Goal: Task Accomplishment & Management: Complete application form

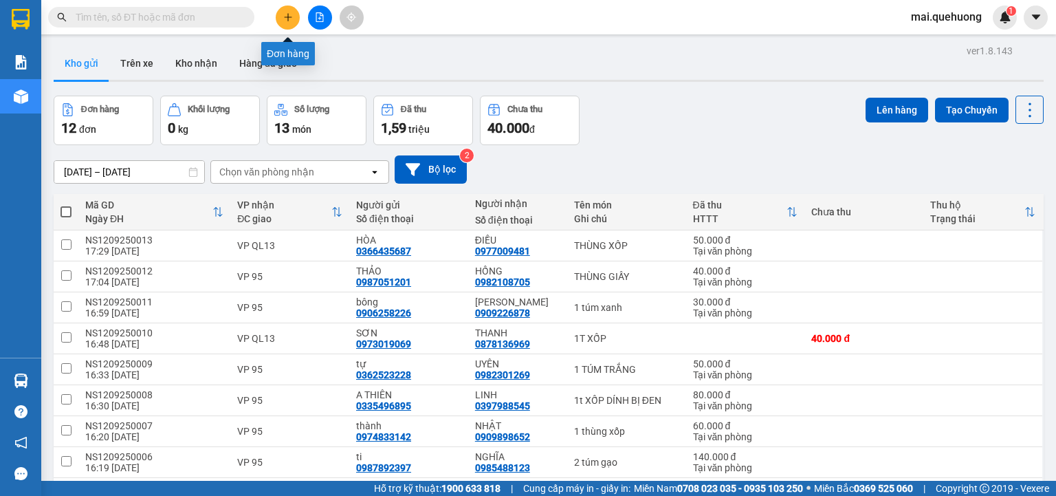
click at [281, 14] on button at bounding box center [288, 17] width 24 height 24
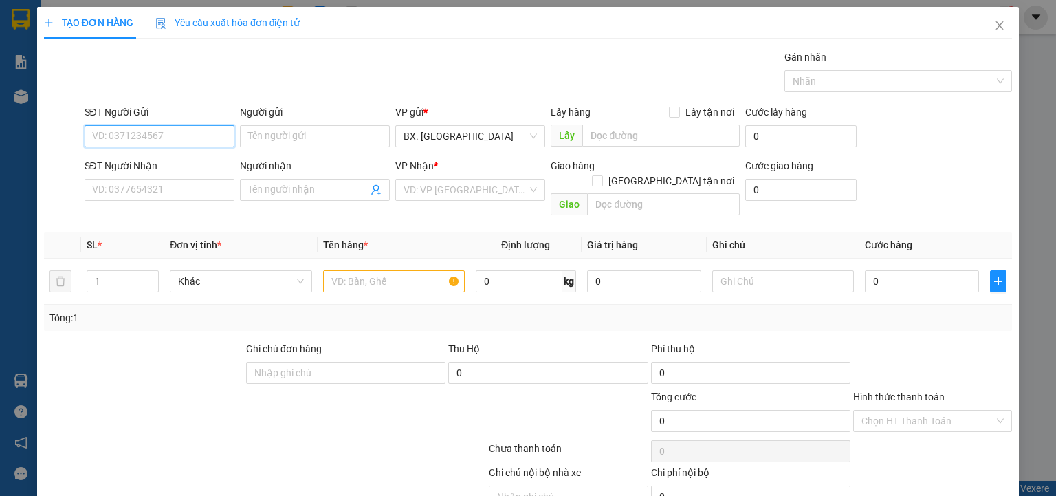
click at [146, 136] on input "SĐT Người Gửi" at bounding box center [160, 136] width 150 height 22
click at [132, 162] on div "0976645707 - [PERSON_NAME]" at bounding box center [159, 162] width 135 height 15
type input "0976645707"
type input "HỒNG"
type input "0876230017"
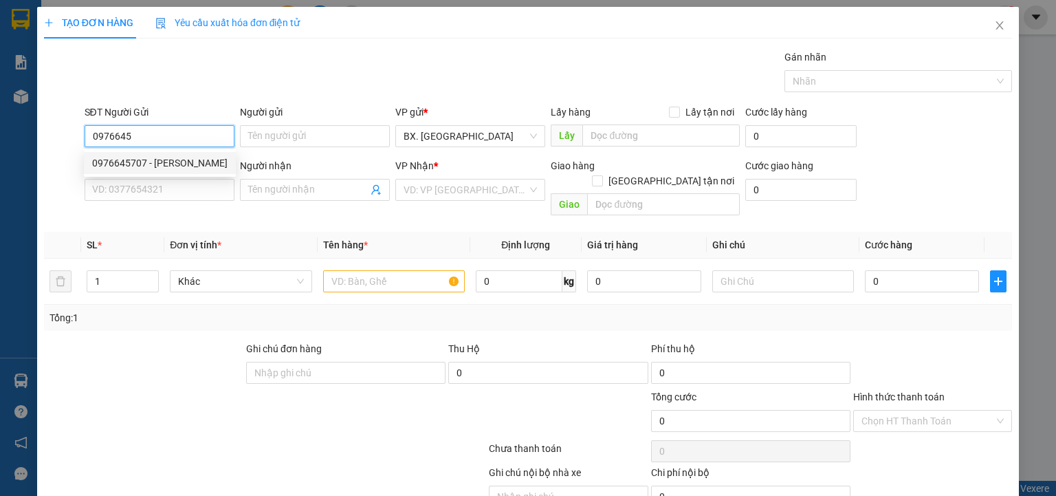
type input "KHÔI"
type input "30.000"
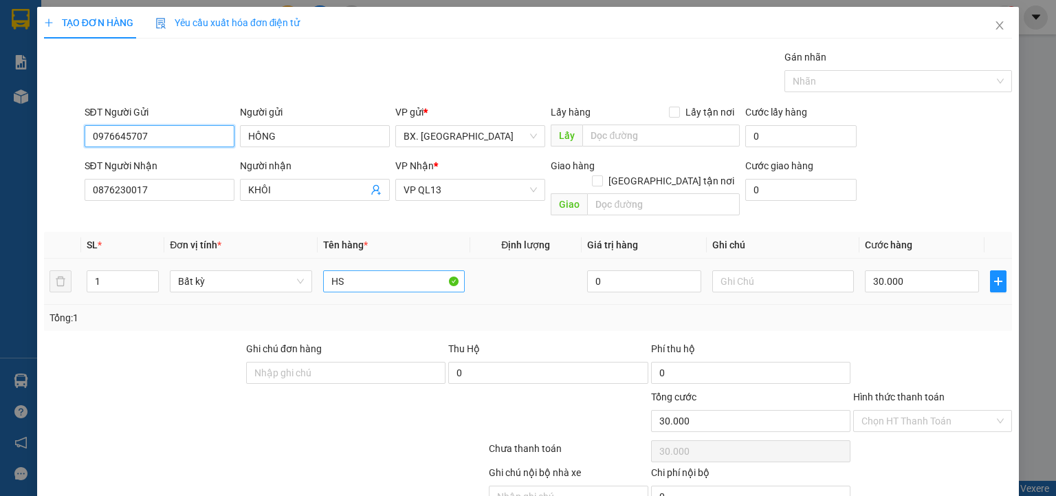
type input "0976645707"
click at [365, 270] on input "HS" at bounding box center [394, 281] width 142 height 22
type input "thùng sốp"
click at [944, 270] on input "30.000" at bounding box center [922, 281] width 114 height 22
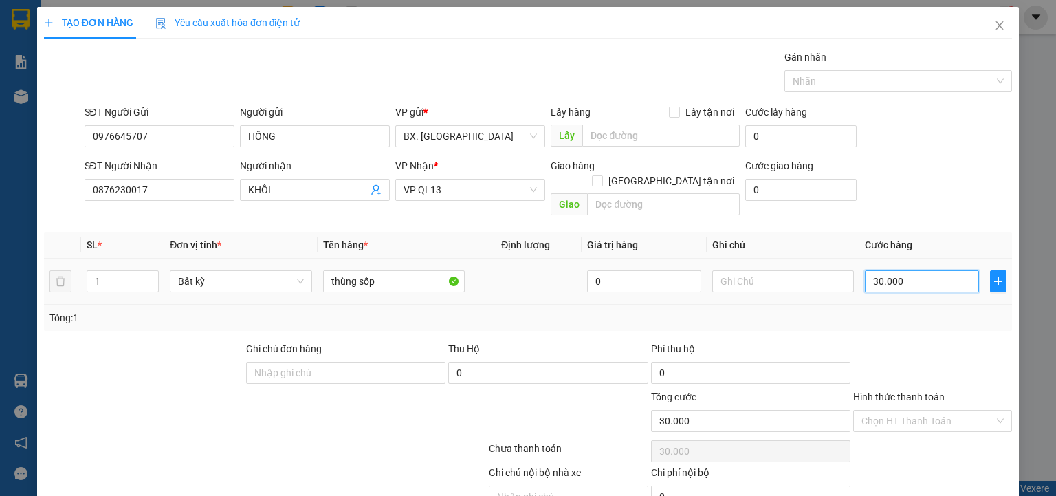
type input "5"
type input "50"
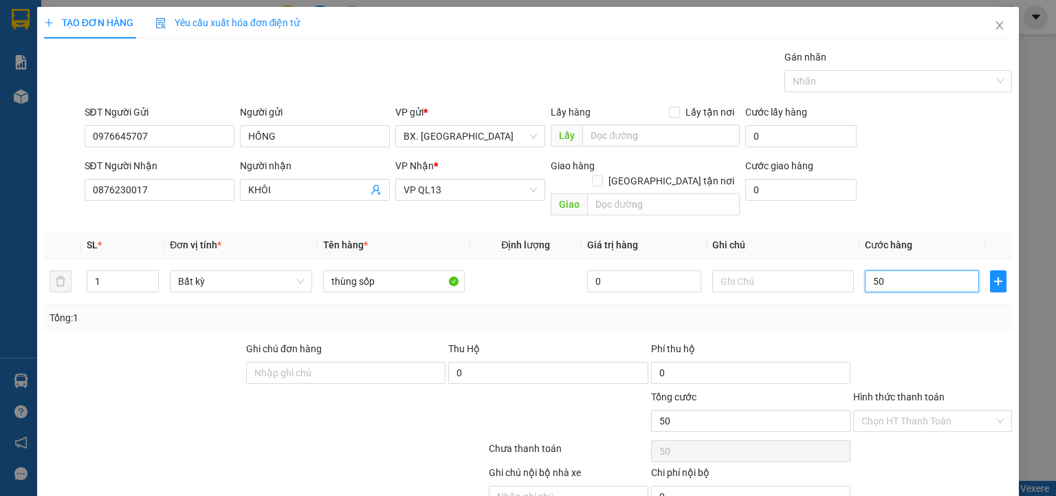
type input "50"
type input "50.000"
click at [878, 348] on div at bounding box center [932, 365] width 162 height 48
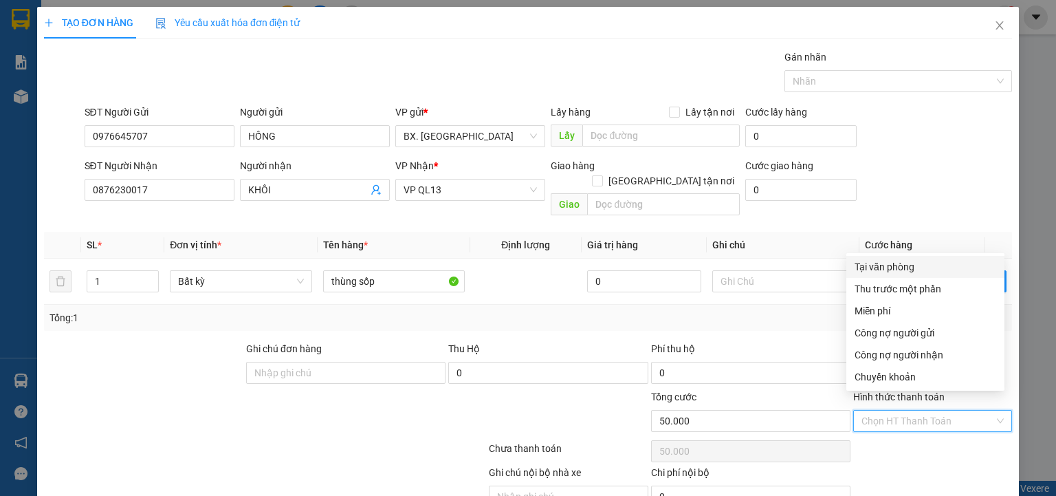
click at [899, 410] on input "Hình thức thanh toán" at bounding box center [927, 420] width 133 height 21
click at [915, 266] on div "Tại văn phòng" at bounding box center [925, 266] width 142 height 15
type input "0"
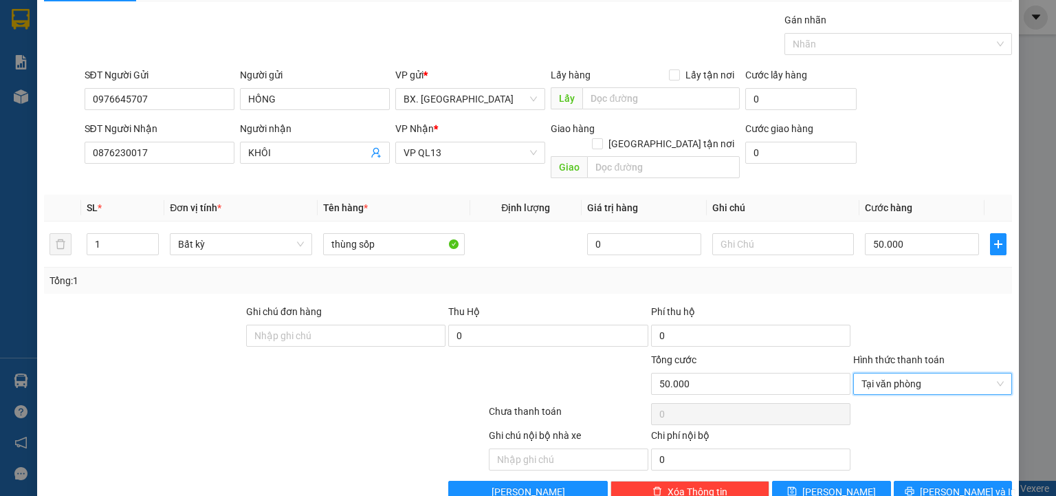
scroll to position [54, 0]
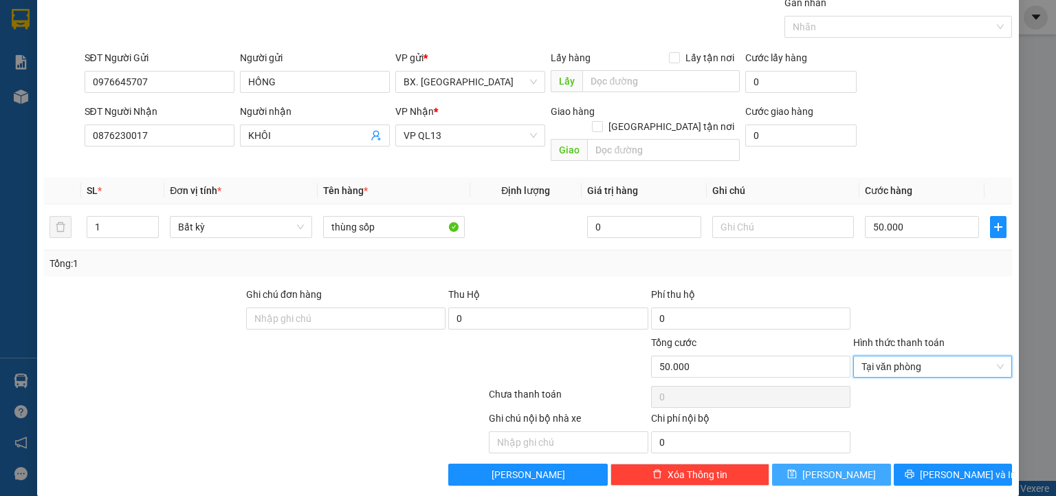
click at [847, 467] on button "[PERSON_NAME]" at bounding box center [831, 474] width 119 height 22
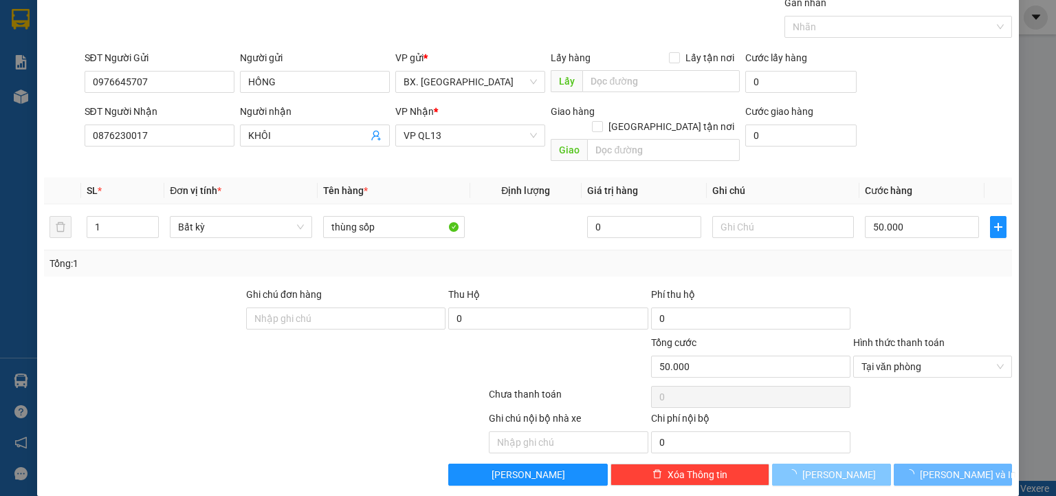
type input "0"
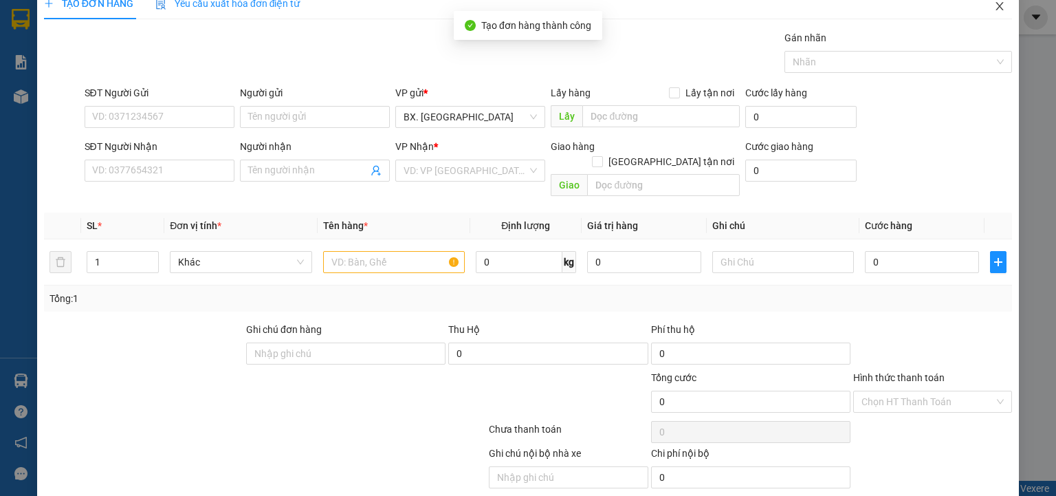
scroll to position [0, 0]
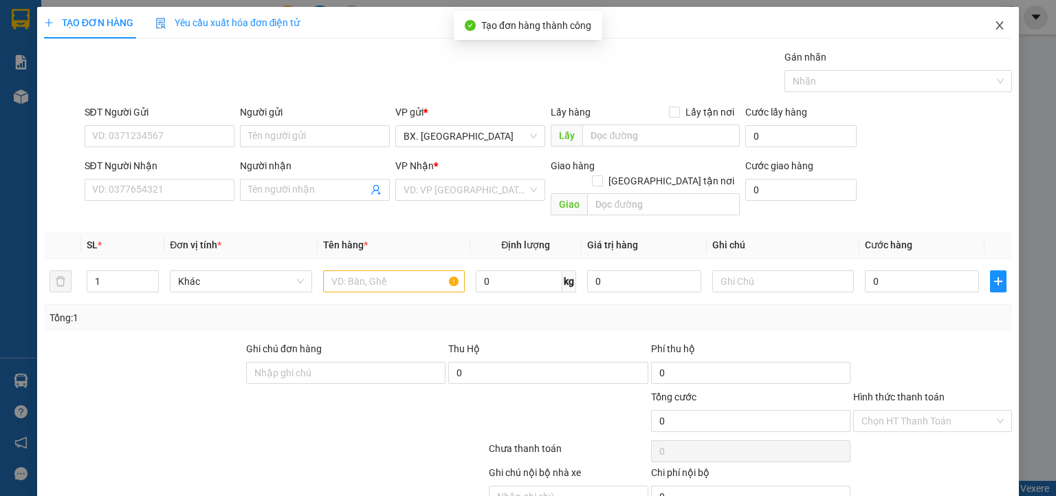
click at [984, 28] on span "Close" at bounding box center [999, 26] width 38 height 38
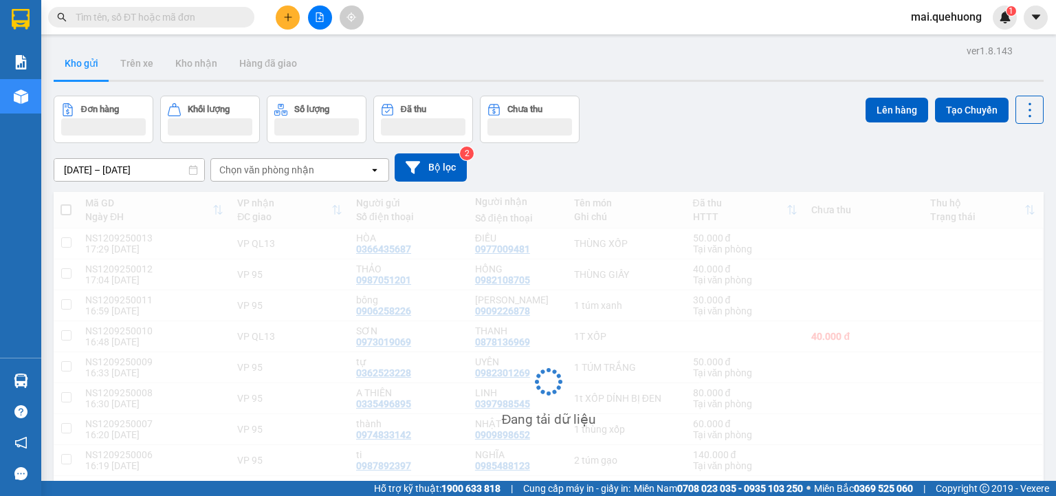
click at [990, 25] on div "mai.quehuong 1" at bounding box center [958, 17] width 117 height 24
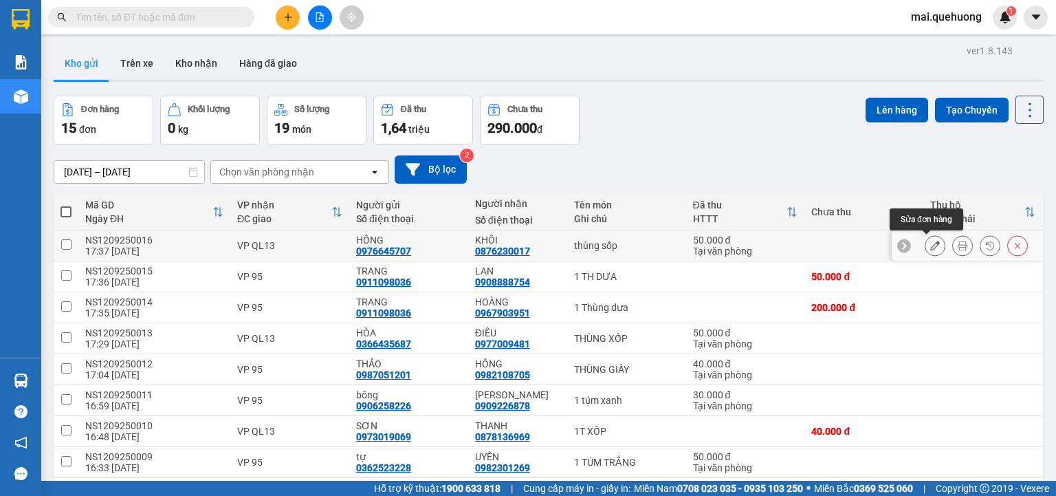
click at [928, 250] on button at bounding box center [934, 246] width 19 height 24
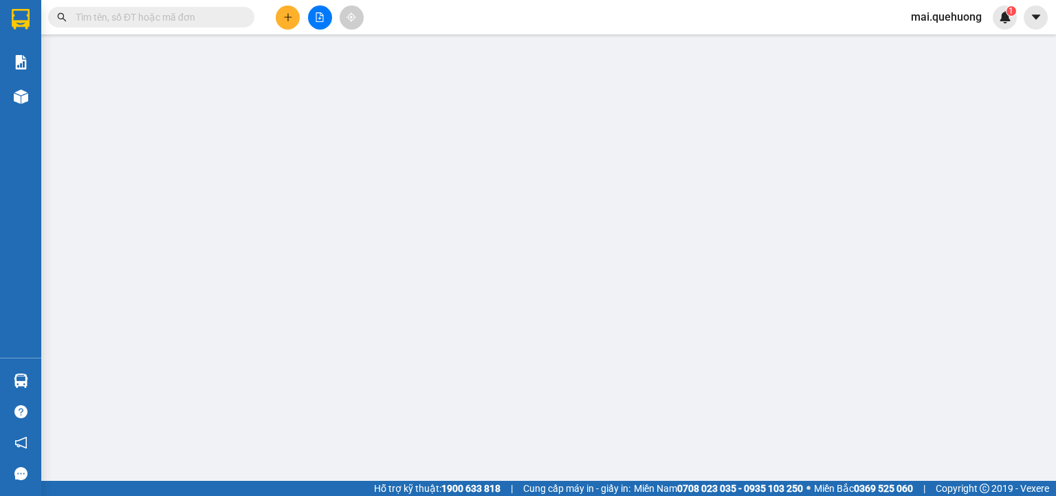
type input "0976645707"
type input "HỒNG"
type input "0876230017"
type input "KHÔI"
type input "50.000"
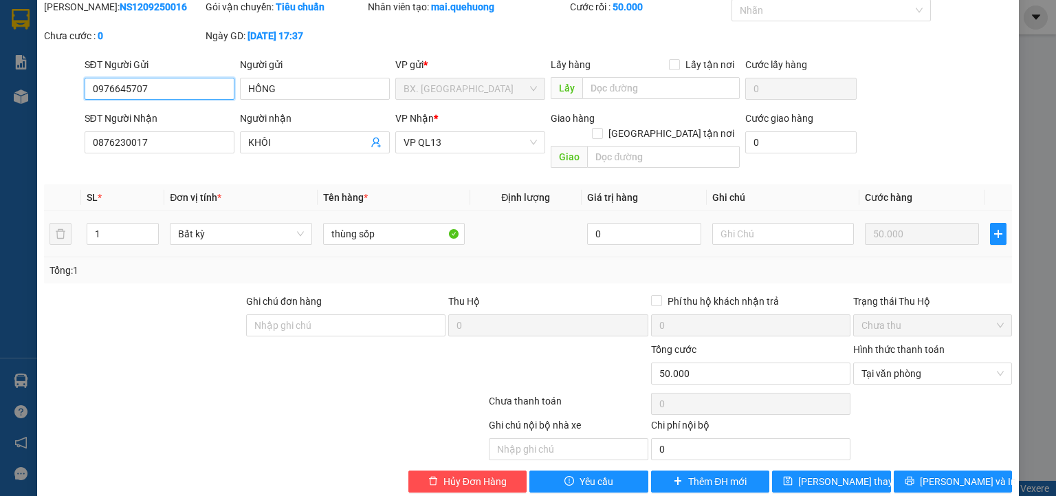
scroll to position [58, 0]
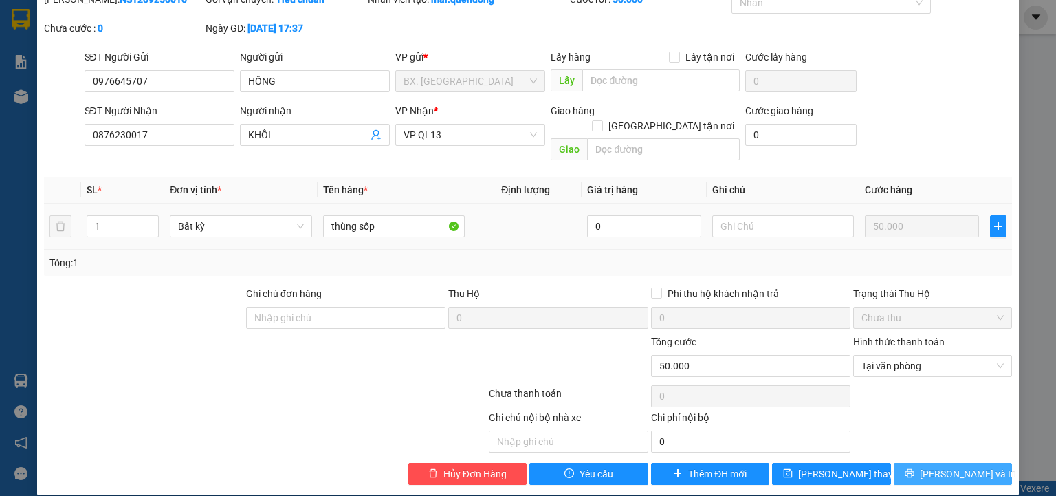
click at [913, 463] on button "[PERSON_NAME] và In" at bounding box center [952, 474] width 119 height 22
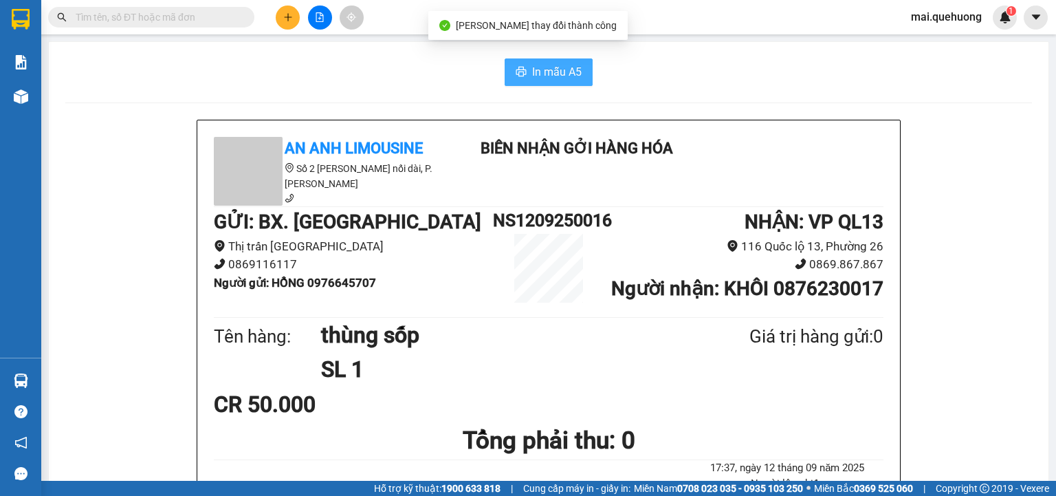
click at [535, 80] on span "In mẫu A5" at bounding box center [556, 71] width 49 height 17
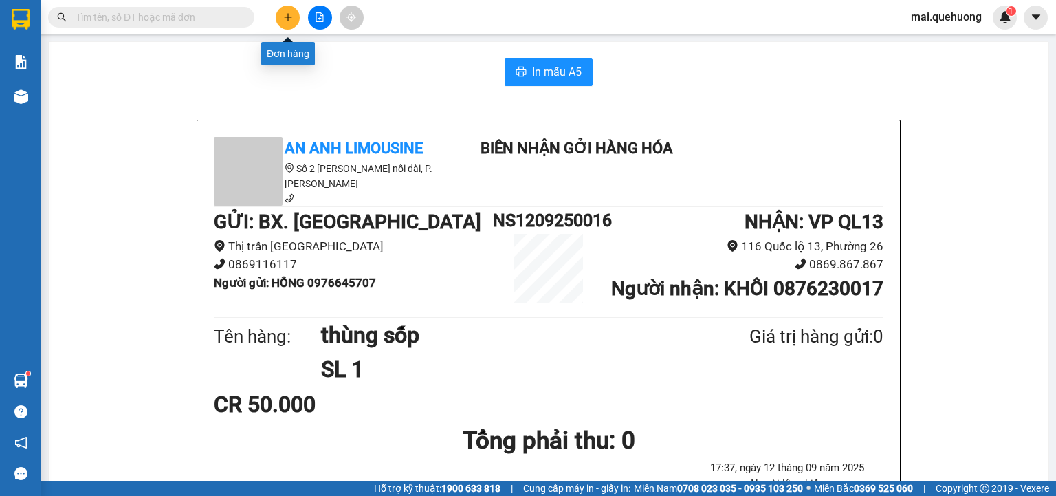
click at [287, 15] on icon "plus" at bounding box center [287, 17] width 1 height 8
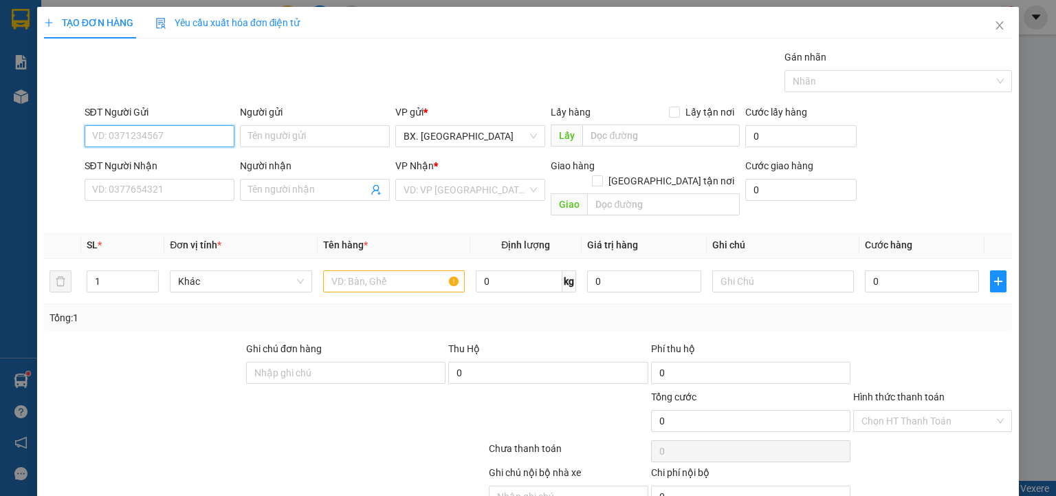
click at [161, 141] on input "SĐT Người Gửi" at bounding box center [160, 136] width 150 height 22
type input "0945"
click at [144, 138] on input "0945" at bounding box center [160, 136] width 150 height 22
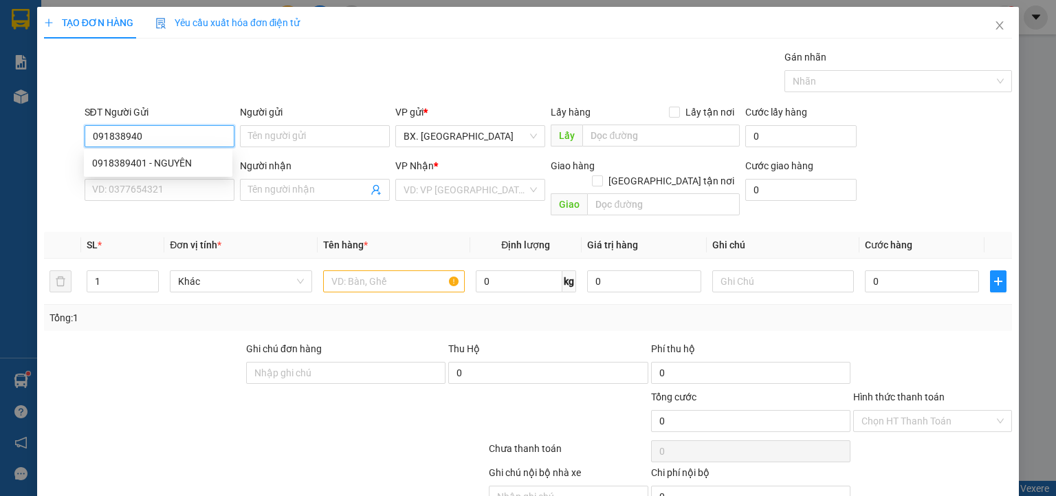
type input "0918389401"
click at [148, 162] on div "0918389401 - NGUYÊN" at bounding box center [158, 162] width 132 height 15
type input "NGUYÊN"
type input "0967970932"
type input "phượng"
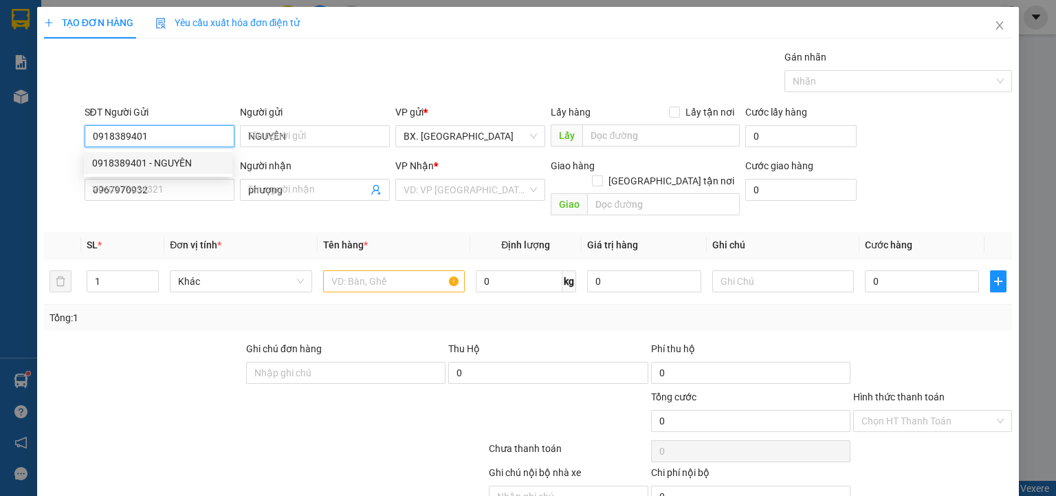
type input "50.000"
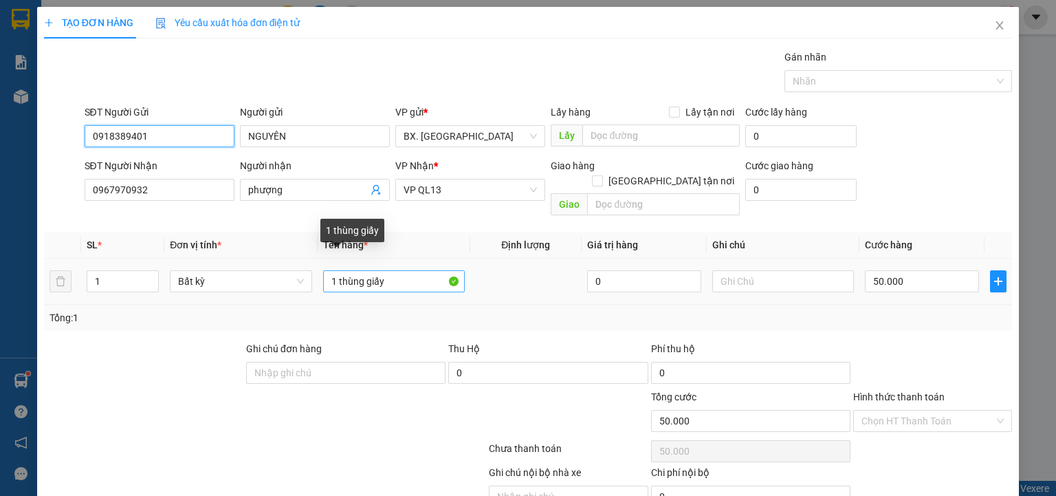
type input "0918389401"
click at [398, 270] on input "1 thùng giấy" at bounding box center [394, 281] width 142 height 22
type input "1 thùng giấy"
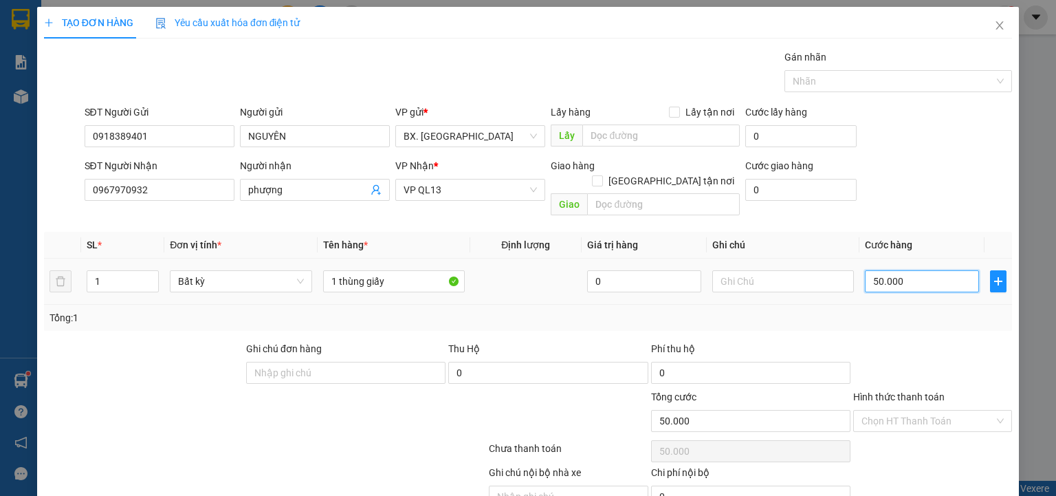
click at [936, 270] on input "50.000" at bounding box center [922, 281] width 114 height 22
type input "4"
type input "40"
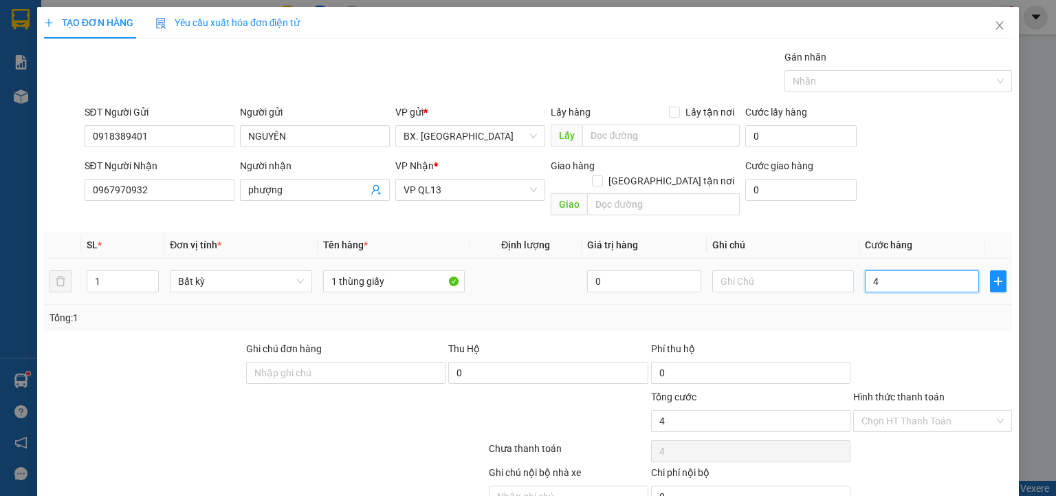
type input "40"
type input "40.000"
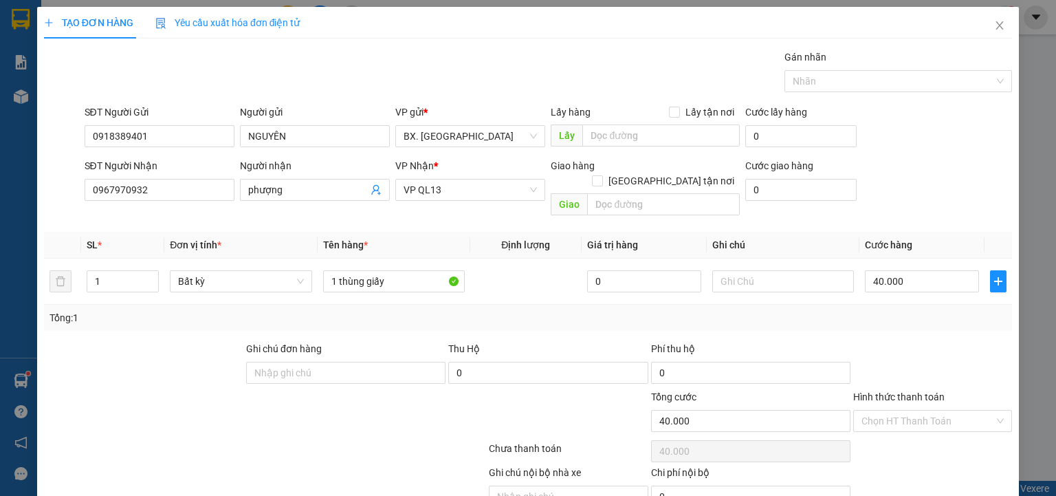
click at [924, 356] on div at bounding box center [932, 365] width 162 height 48
click at [889, 410] on input "Hình thức thanh toán" at bounding box center [927, 420] width 133 height 21
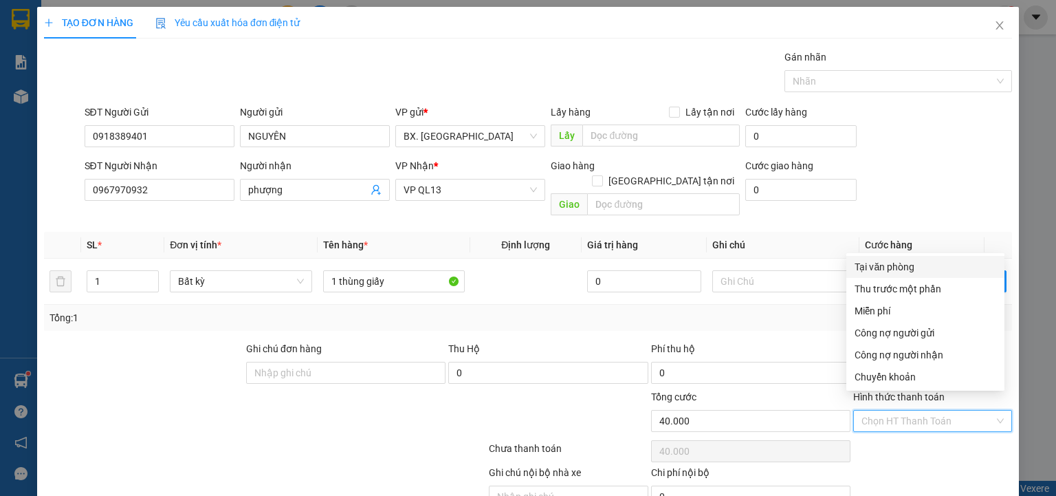
click at [924, 259] on div "Tại văn phòng" at bounding box center [925, 266] width 142 height 15
type input "0"
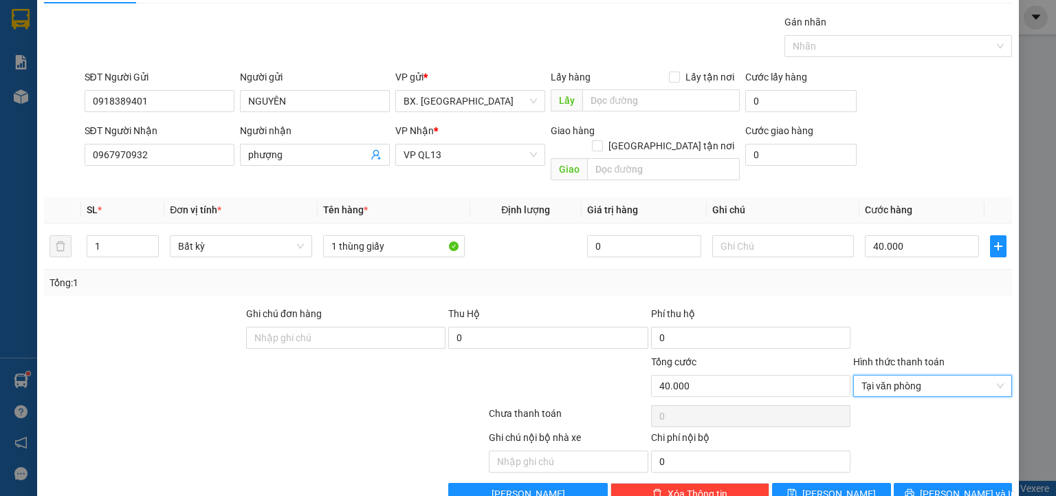
scroll to position [54, 0]
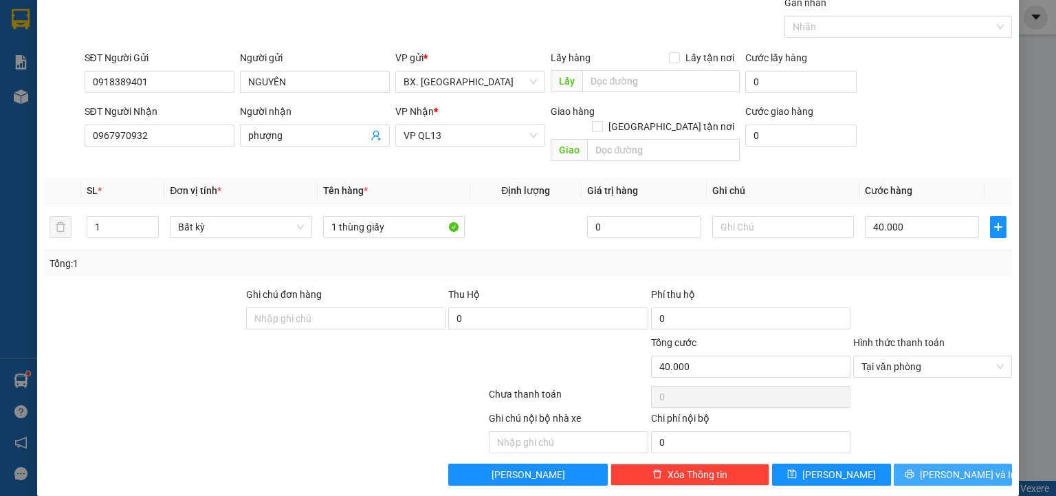
click at [928, 463] on button "[PERSON_NAME] và In" at bounding box center [952, 474] width 119 height 22
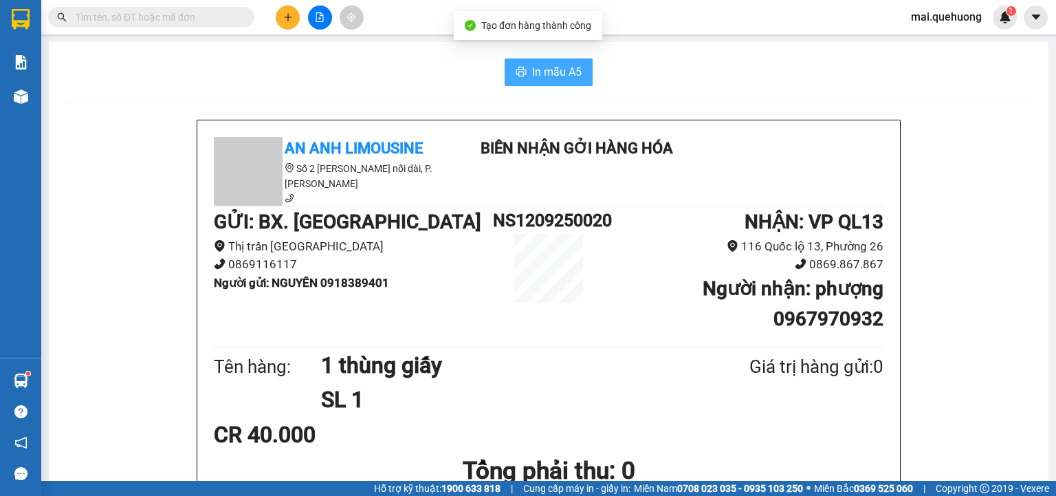
click at [523, 69] on button "In mẫu A5" at bounding box center [548, 71] width 88 height 27
click at [152, 11] on input "text" at bounding box center [157, 17] width 162 height 15
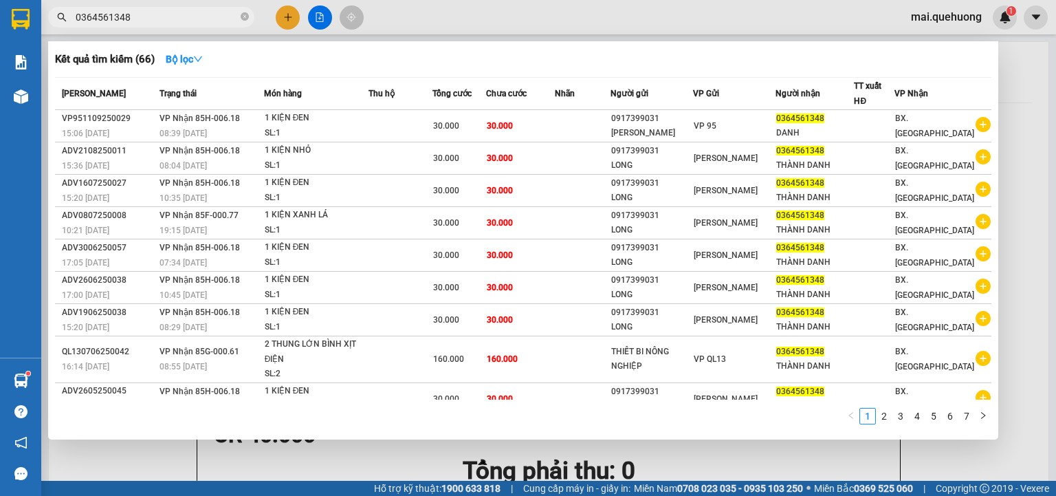
type input "0364561348"
click at [289, 21] on div at bounding box center [528, 248] width 1056 height 496
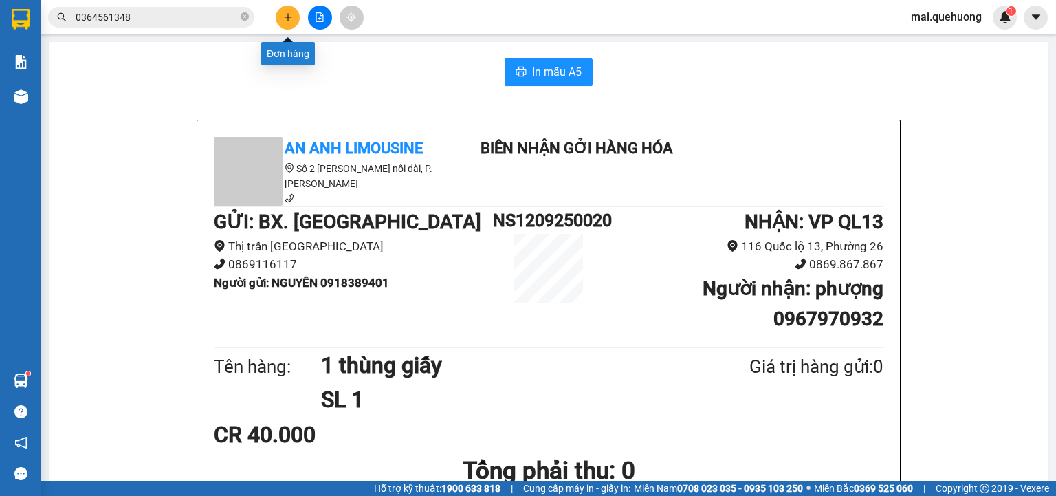
click at [282, 12] on button at bounding box center [288, 17] width 24 height 24
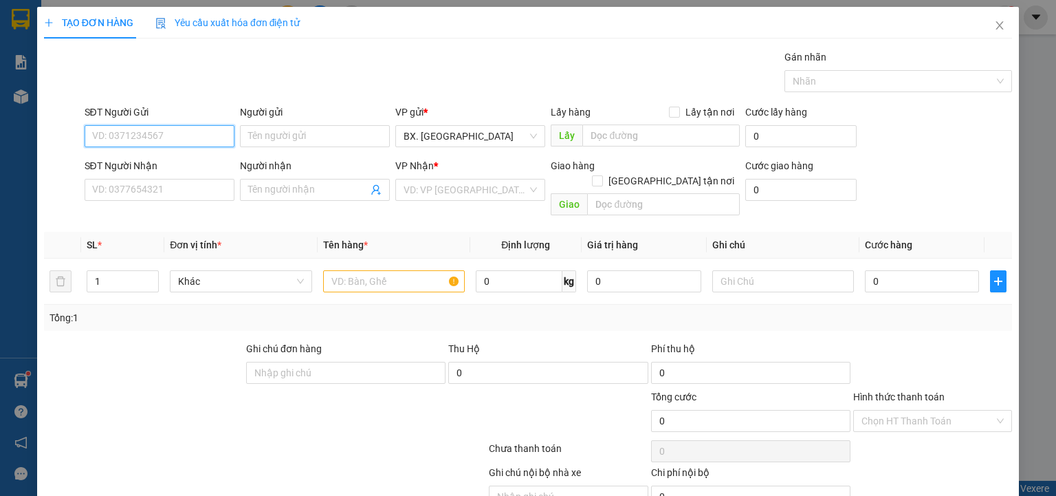
click at [170, 144] on input "SĐT Người Gửi" at bounding box center [160, 136] width 150 height 22
type input "0987429148"
click at [160, 168] on div "0987429148 - THƯ" at bounding box center [158, 162] width 132 height 15
type input "THƯ"
type input "0933621670"
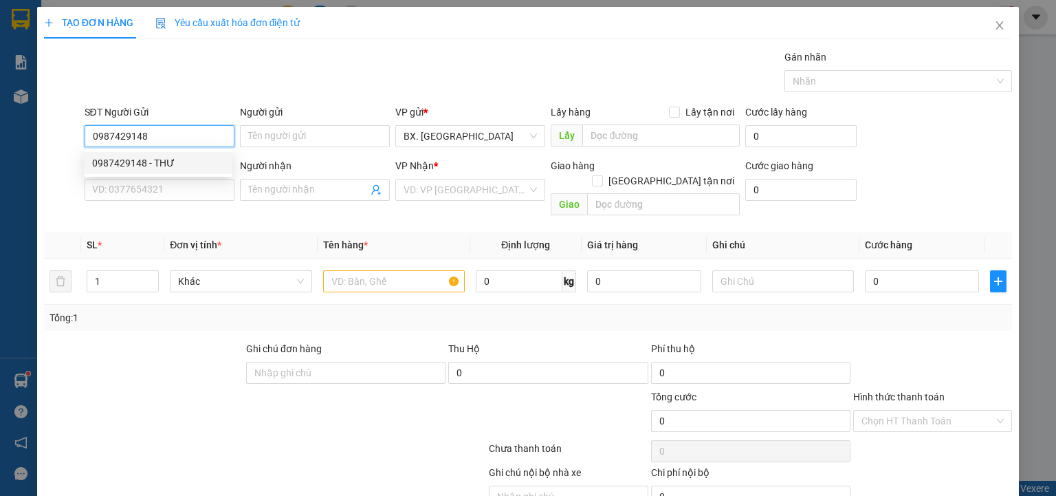
type input "TIẾN"
type input "70.000"
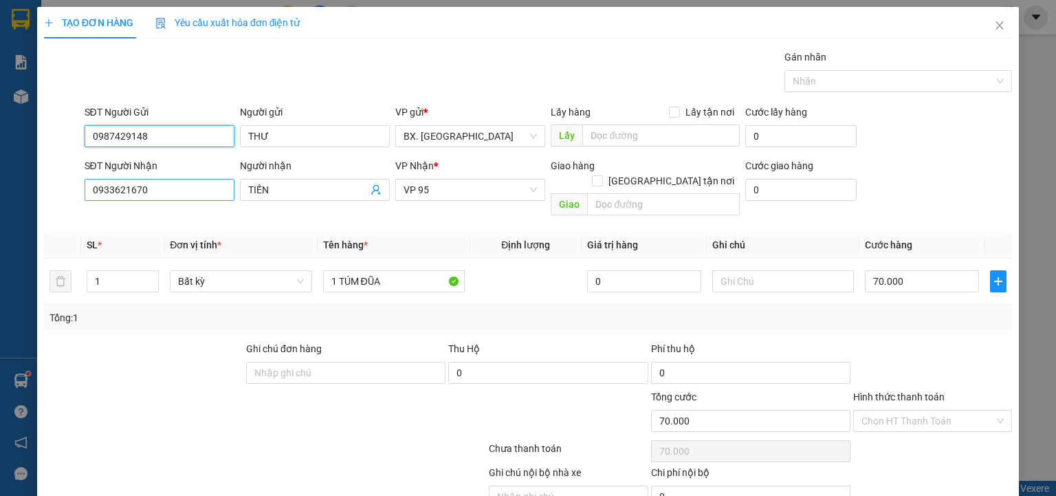
type input "0987429148"
click at [162, 189] on input "0933621670" at bounding box center [160, 190] width 150 height 22
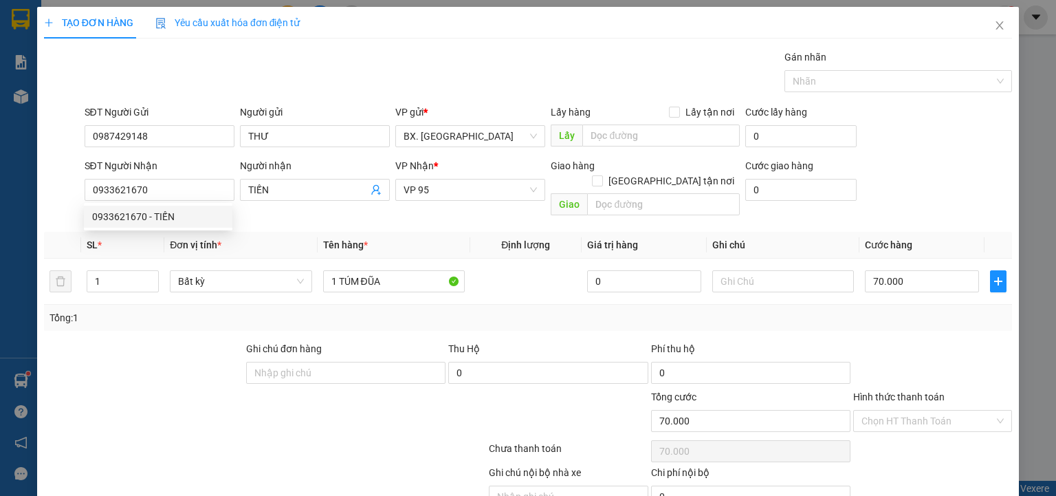
click at [184, 311] on div "Tổng: 1" at bounding box center [528, 317] width 968 height 26
click at [901, 410] on input "Hình thức thanh toán" at bounding box center [927, 420] width 133 height 21
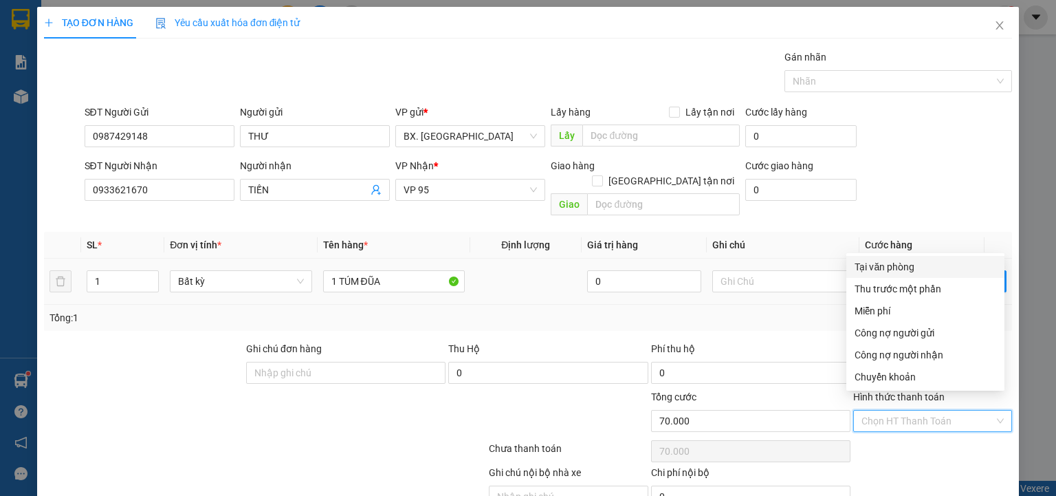
click at [918, 258] on td "70.000" at bounding box center [921, 281] width 125 height 46
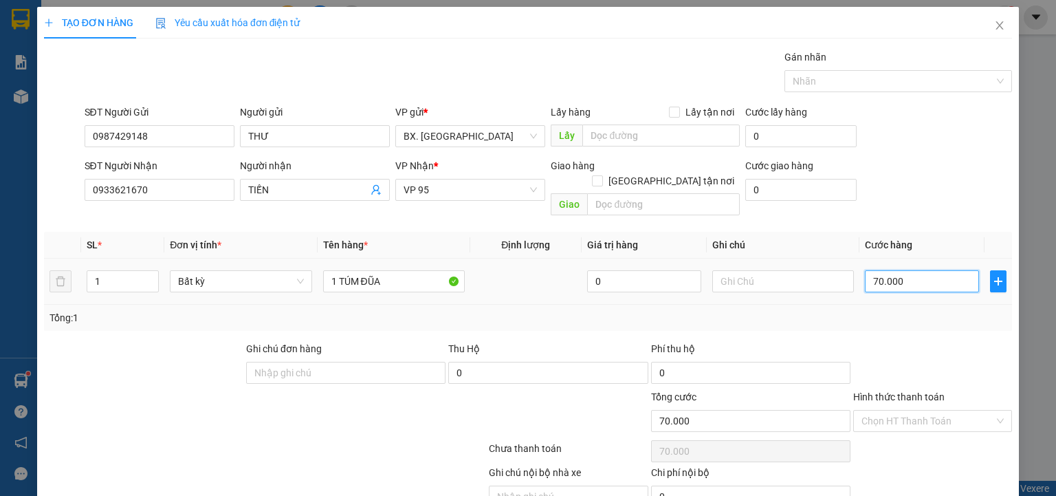
click at [913, 270] on input "70.000" at bounding box center [922, 281] width 114 height 22
drag, startPoint x: 897, startPoint y: 404, endPoint x: 908, endPoint y: 352, distance: 53.4
click at [897, 410] on input "Hình thức thanh toán" at bounding box center [927, 420] width 133 height 21
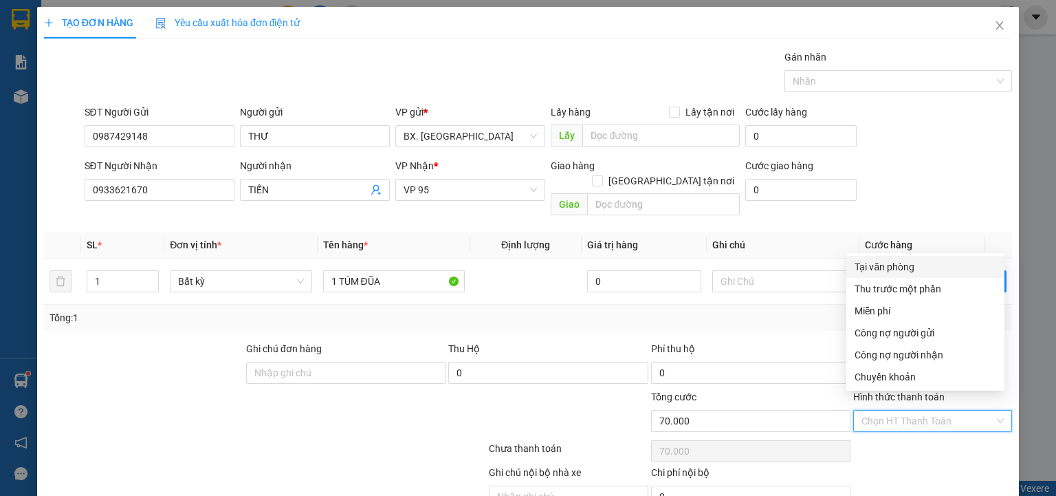
click at [916, 262] on div "Tại văn phòng" at bounding box center [925, 266] width 142 height 15
type input "0"
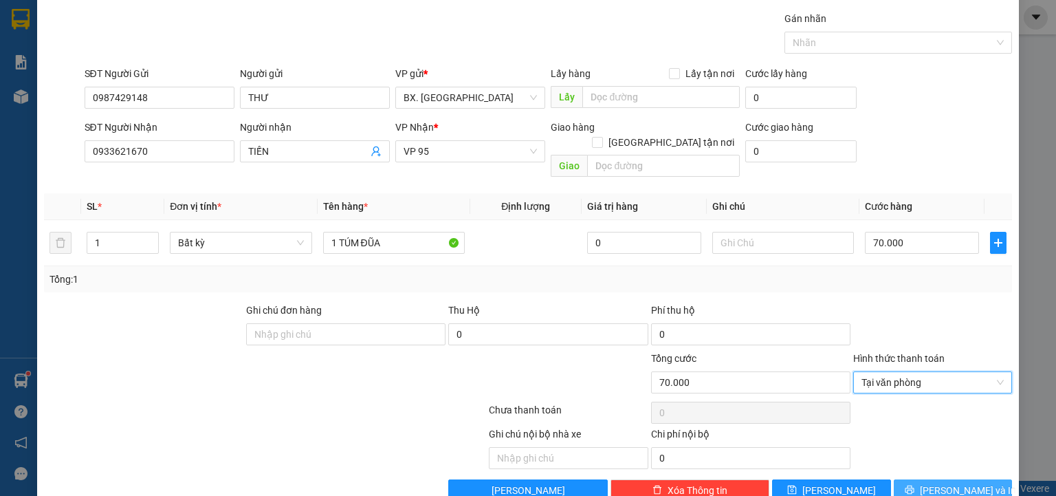
scroll to position [54, 0]
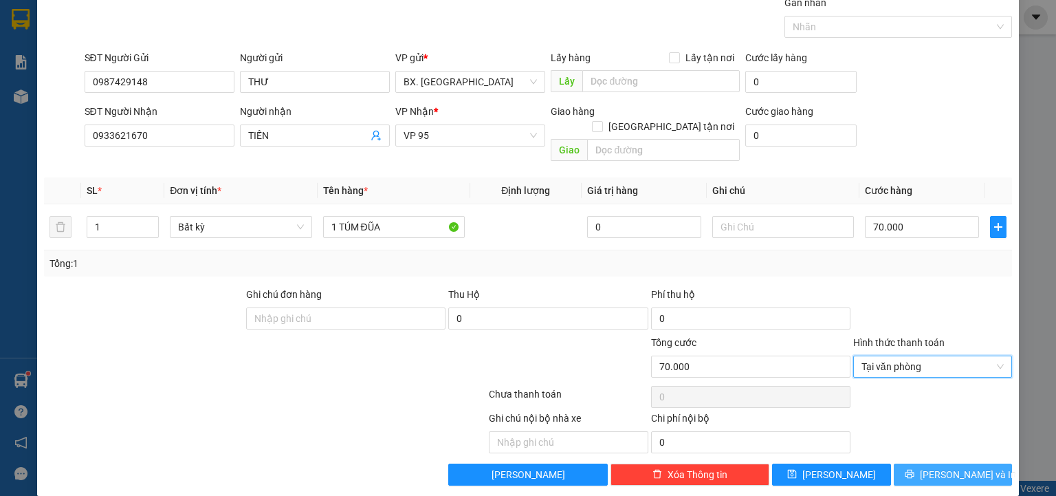
click at [929, 463] on button "[PERSON_NAME] và In" at bounding box center [952, 474] width 119 height 22
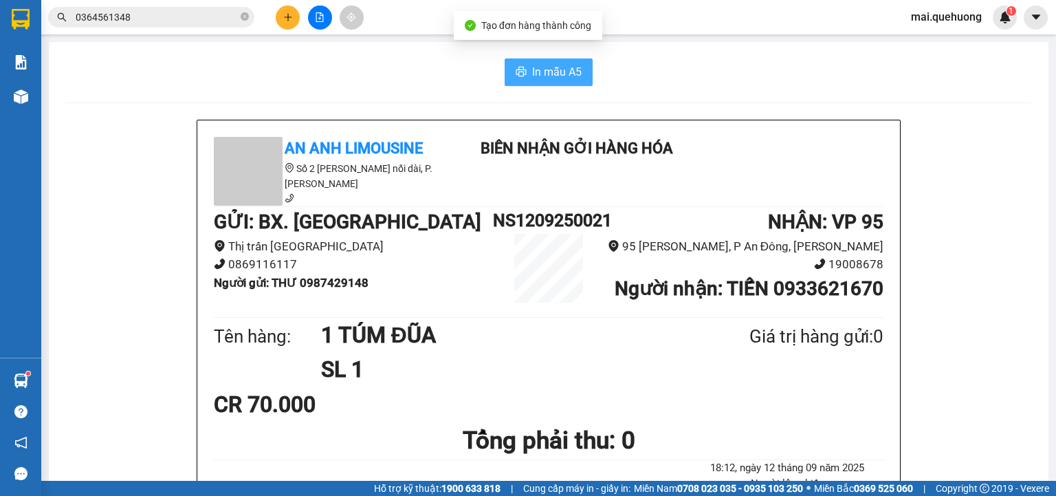
click at [538, 66] on span "In mẫu A5" at bounding box center [556, 71] width 49 height 17
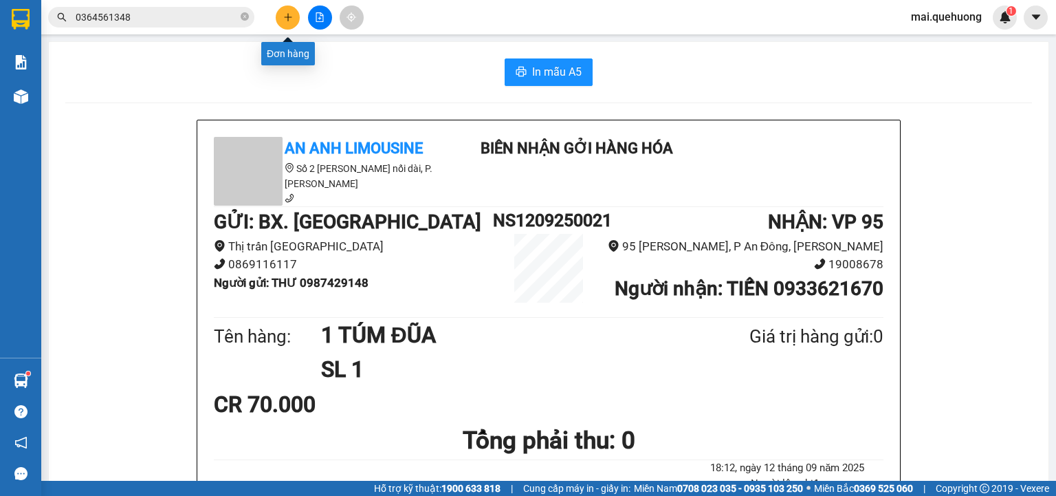
click at [289, 12] on icon "plus" at bounding box center [288, 17] width 10 height 10
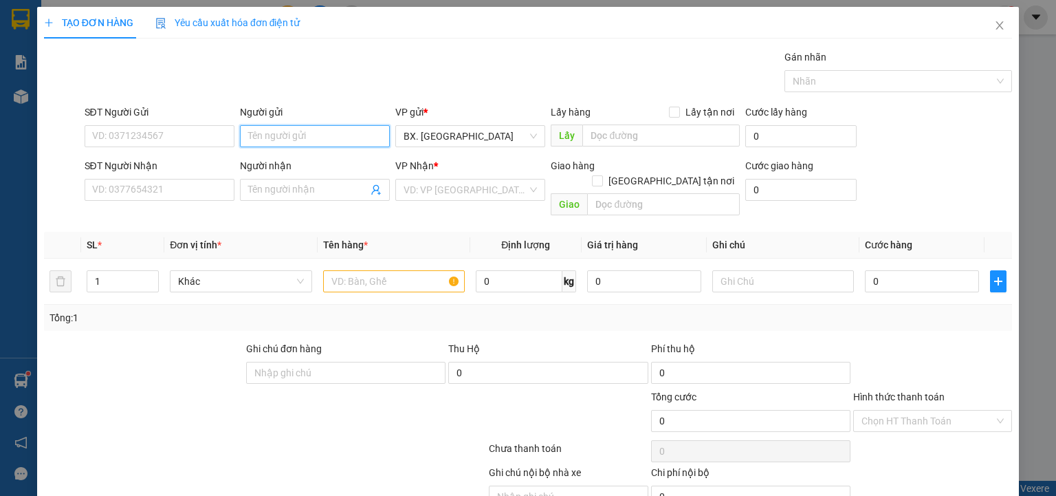
click at [288, 129] on input "Người gửi" at bounding box center [315, 136] width 150 height 22
type input "nk viêt anh đức"
click at [157, 197] on input "SĐT Người Nhận" at bounding box center [160, 190] width 150 height 22
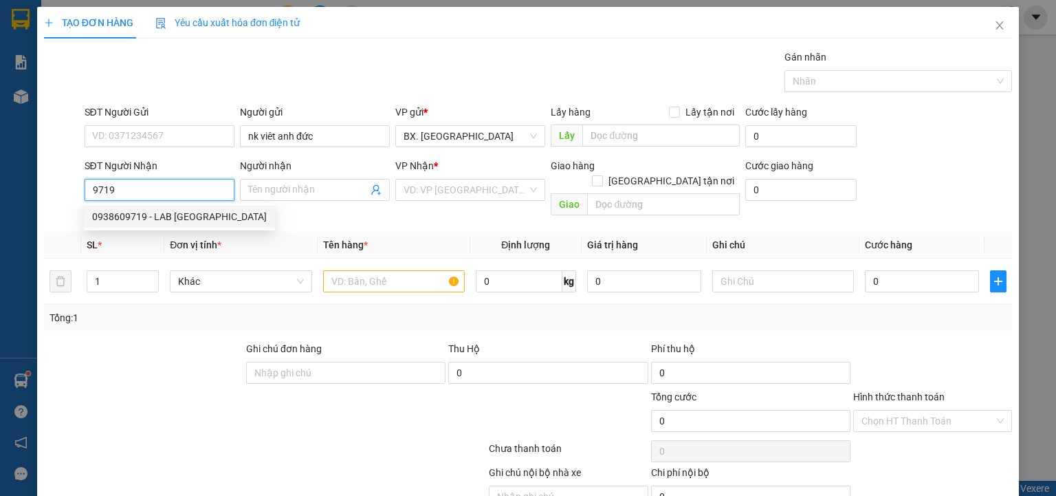
click at [142, 217] on div "0938609719 - LAB [GEOGRAPHIC_DATA]" at bounding box center [179, 216] width 175 height 15
type input "0938609719"
type input "LAB PHONG PHÚ"
type input "30.000"
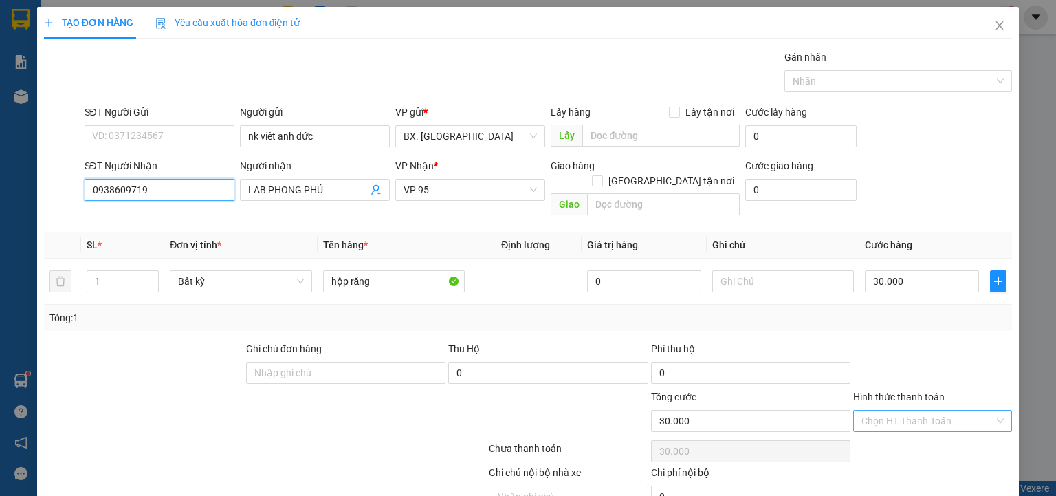
type input "0938609719"
click at [909, 410] on input "Hình thức thanh toán" at bounding box center [927, 420] width 133 height 21
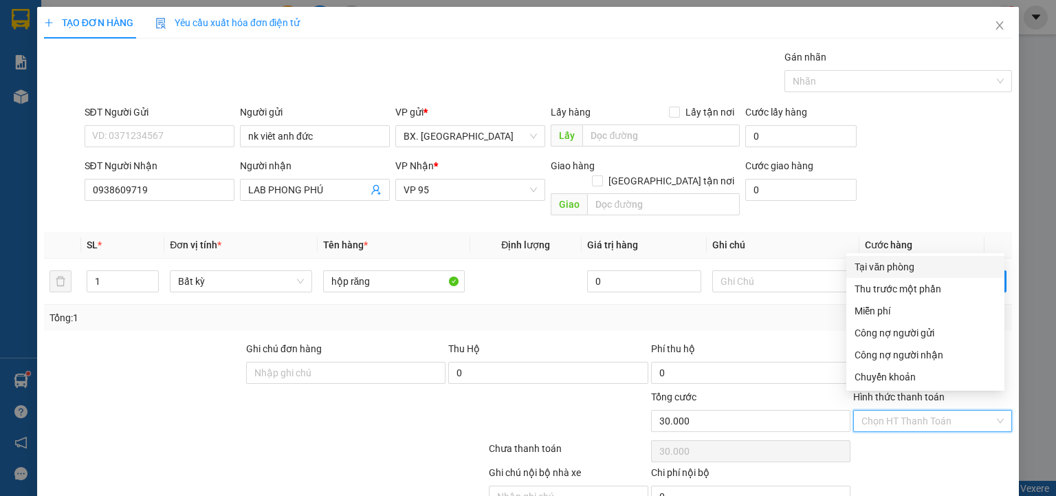
click at [910, 267] on div "Tại văn phòng" at bounding box center [925, 266] width 142 height 15
type input "0"
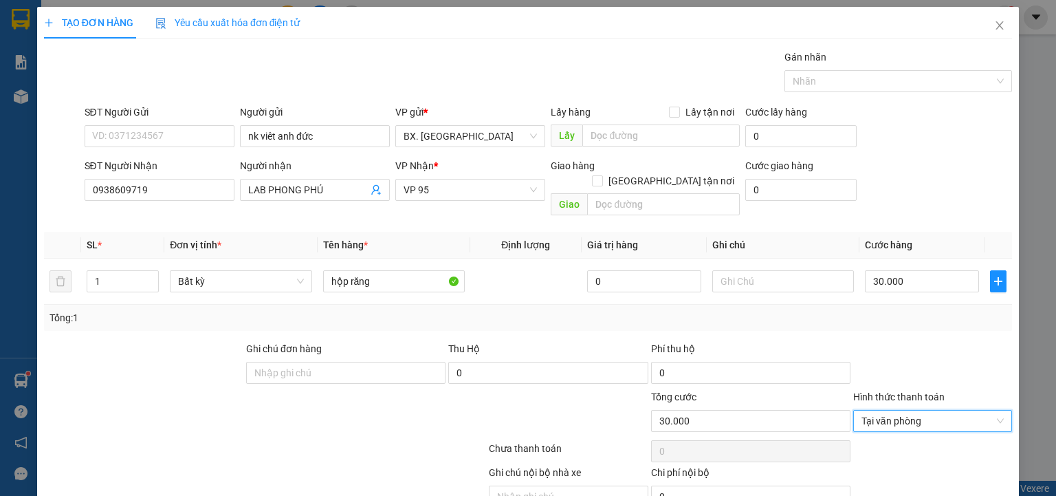
scroll to position [54, 0]
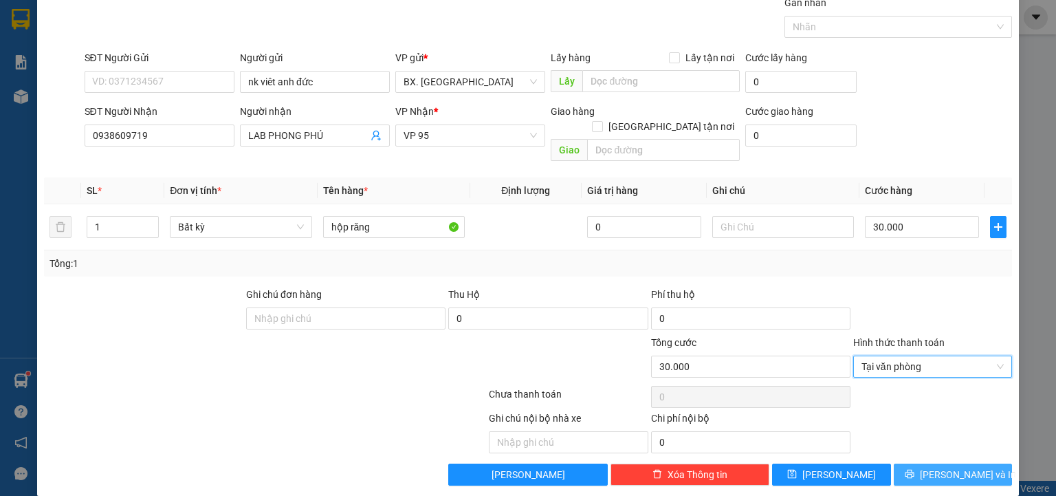
click at [921, 463] on button "[PERSON_NAME] và In" at bounding box center [952, 474] width 119 height 22
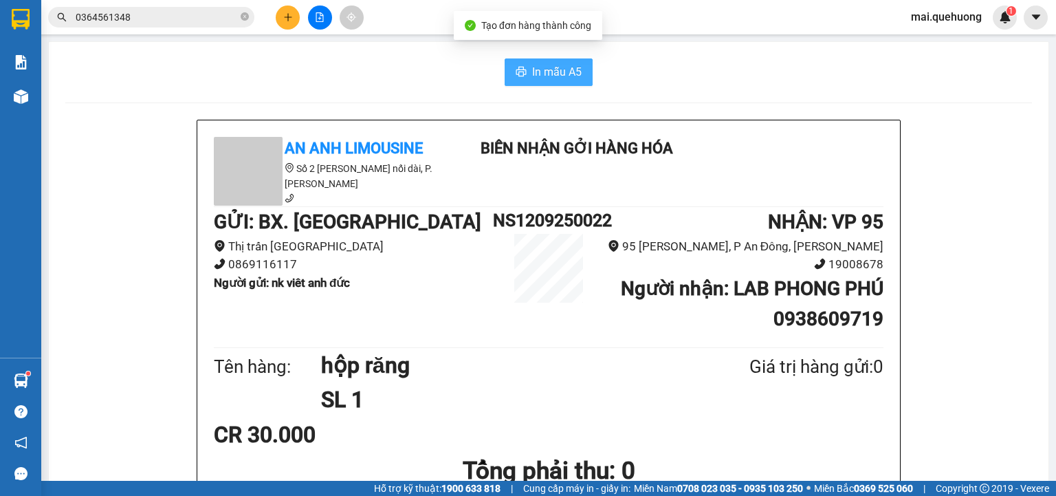
click at [542, 78] on span "In mẫu A5" at bounding box center [556, 71] width 49 height 17
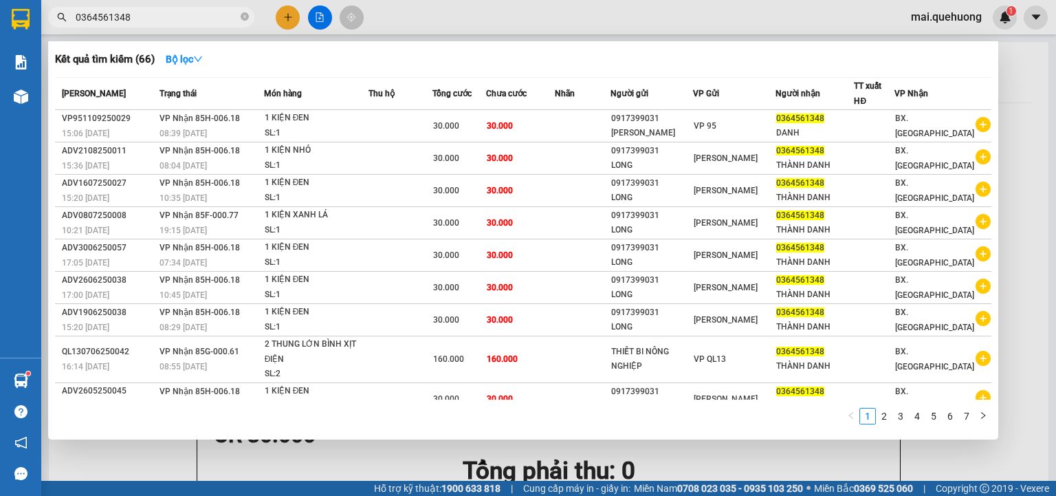
click at [135, 19] on input "0364561348" at bounding box center [157, 17] width 162 height 15
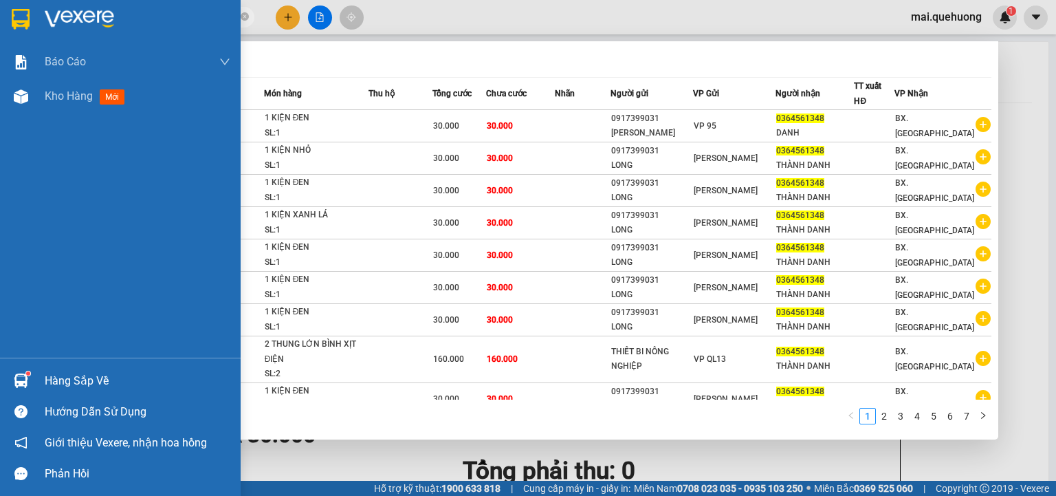
type input "0"
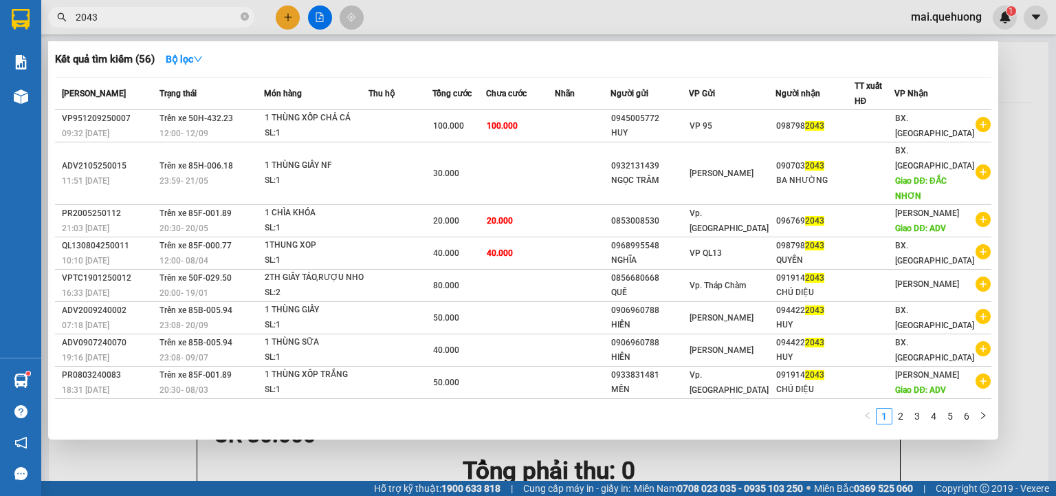
type input "2043"
click at [289, 14] on div at bounding box center [528, 248] width 1056 height 496
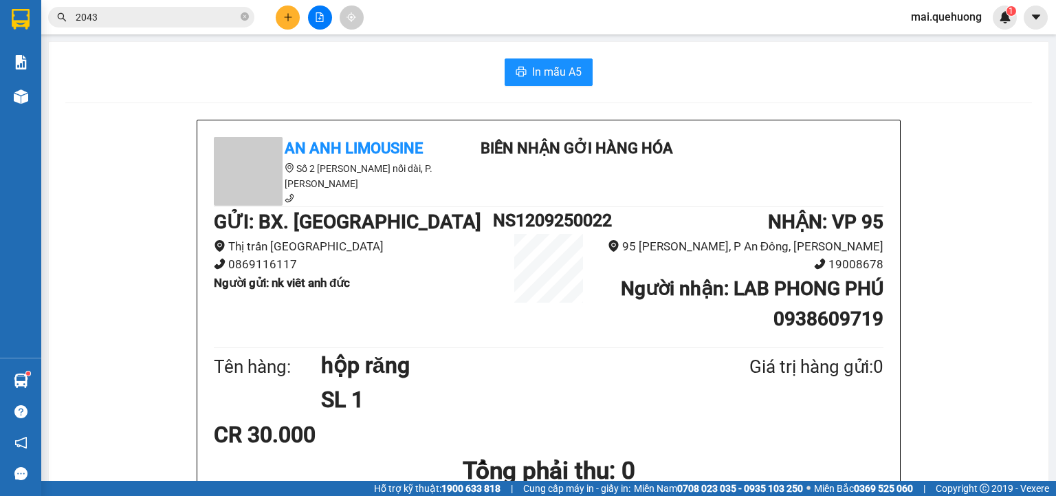
click at [282, 14] on button at bounding box center [288, 17] width 24 height 24
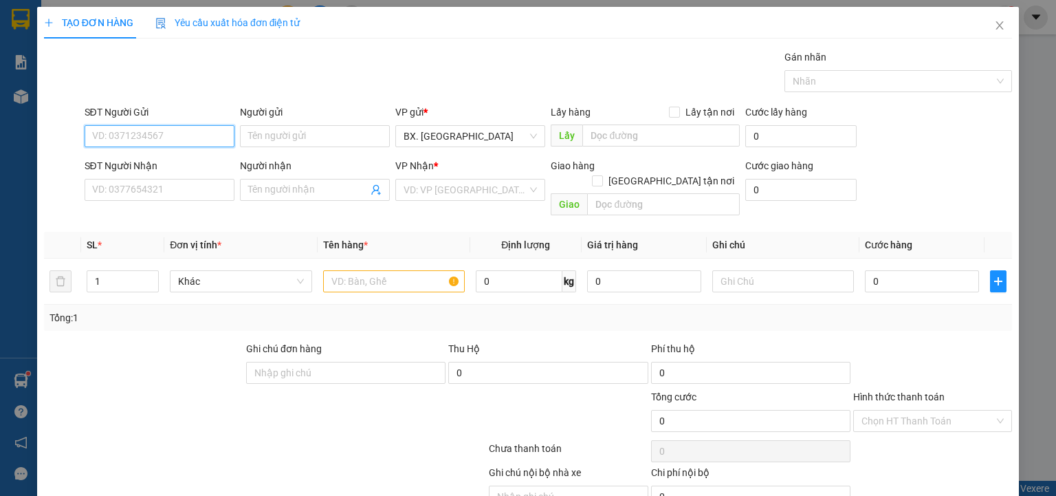
click at [142, 134] on input "SĐT Người Gửi" at bounding box center [160, 136] width 150 height 22
type input "0792779925"
click at [258, 131] on input "Người gửi" at bounding box center [315, 136] width 150 height 22
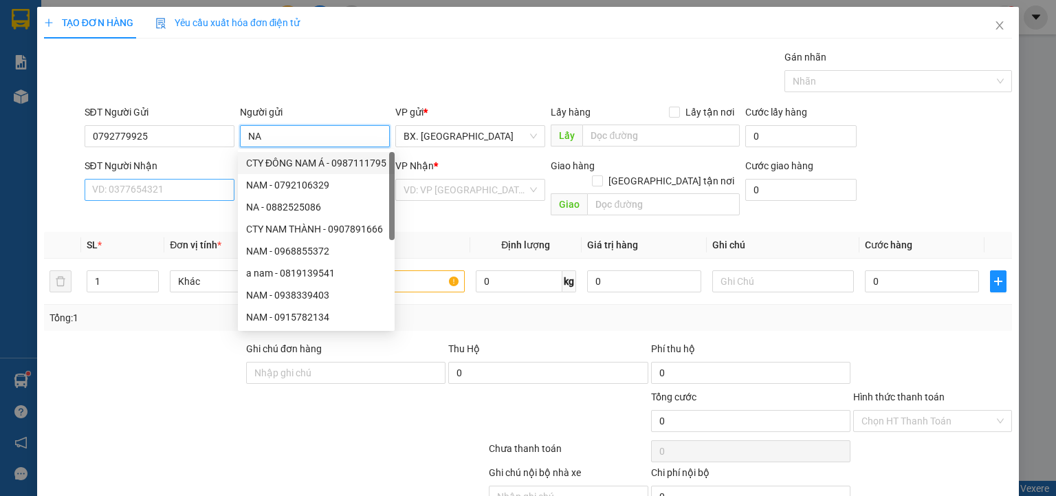
type input "NA"
click at [117, 188] on input "SĐT Người Nhận" at bounding box center [160, 190] width 150 height 22
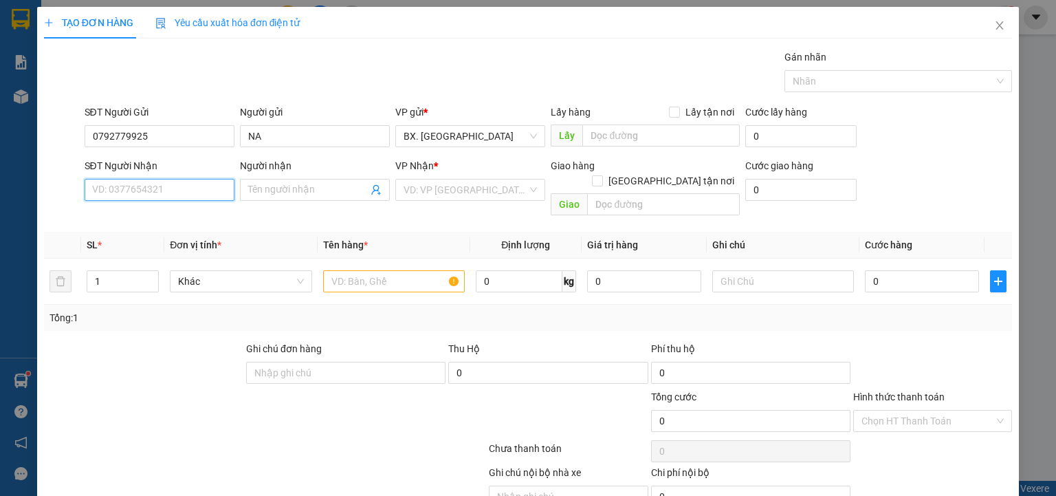
type input "0"
click at [159, 133] on input "0792779925" at bounding box center [160, 136] width 150 height 22
paste input "0792779925"
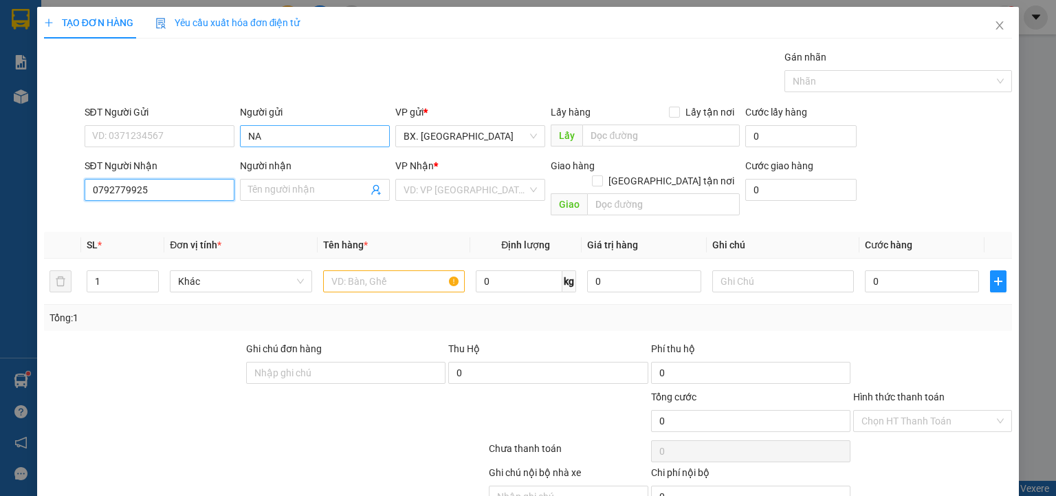
type input "0792779925"
click at [275, 132] on input "NA" at bounding box center [315, 136] width 150 height 22
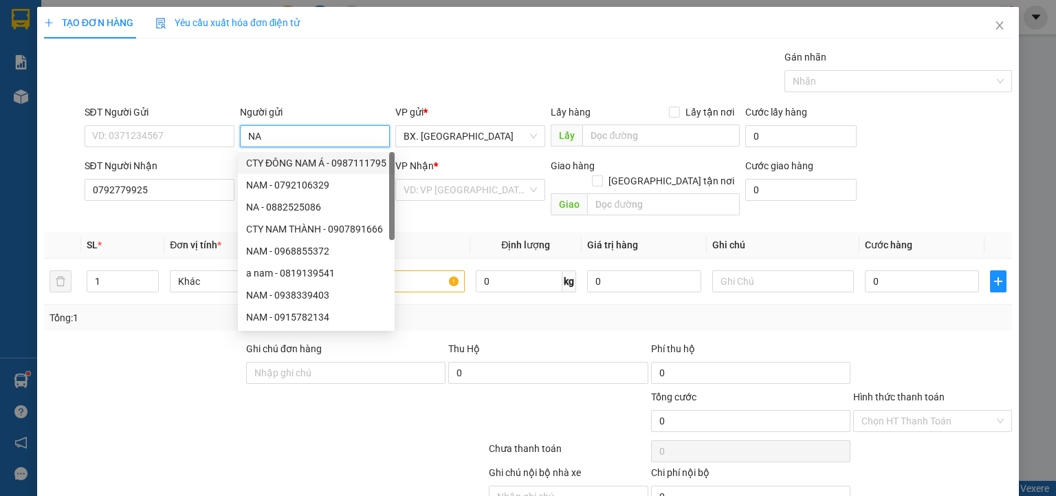
type input "N"
click at [185, 159] on div "SĐT Người Nhận" at bounding box center [160, 165] width 150 height 15
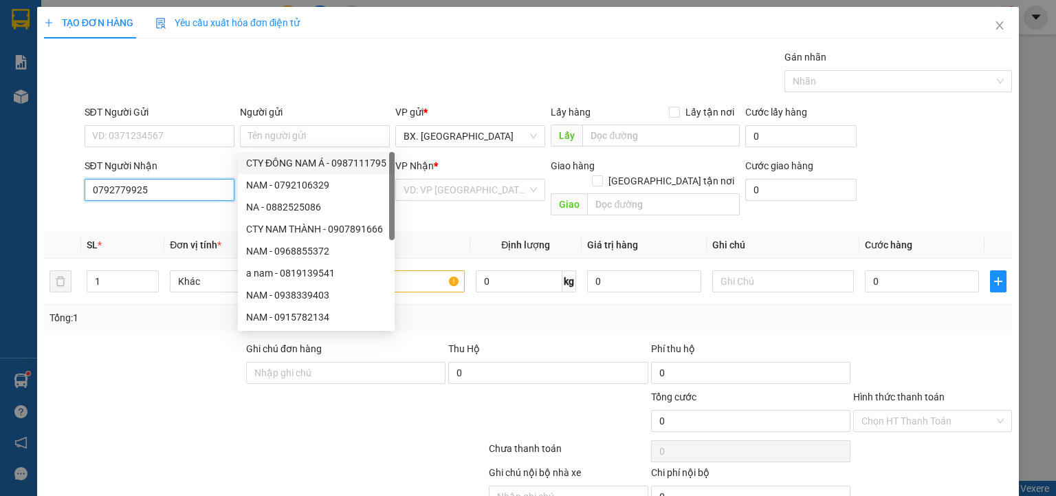
click at [185, 179] on input "0792779925" at bounding box center [160, 190] width 150 height 22
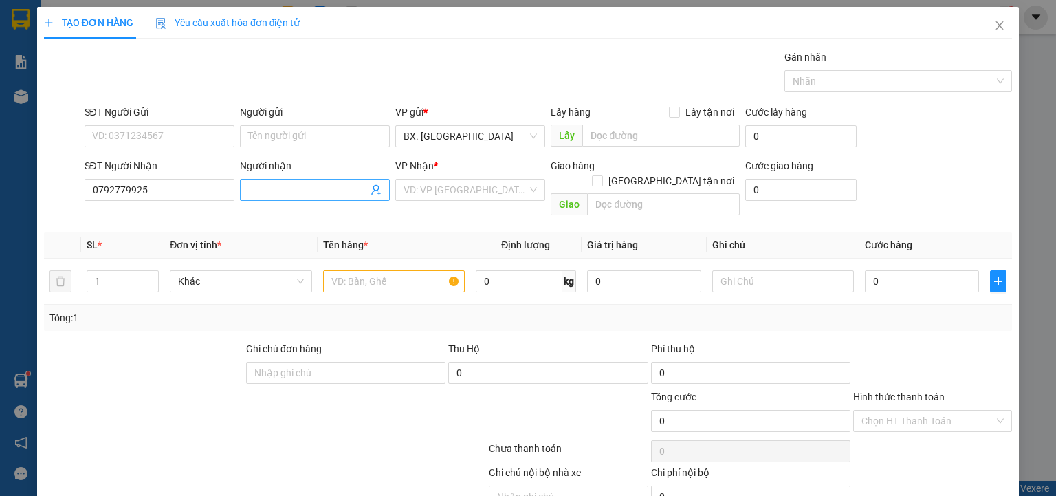
click at [278, 192] on input "Người nhận" at bounding box center [308, 189] width 120 height 15
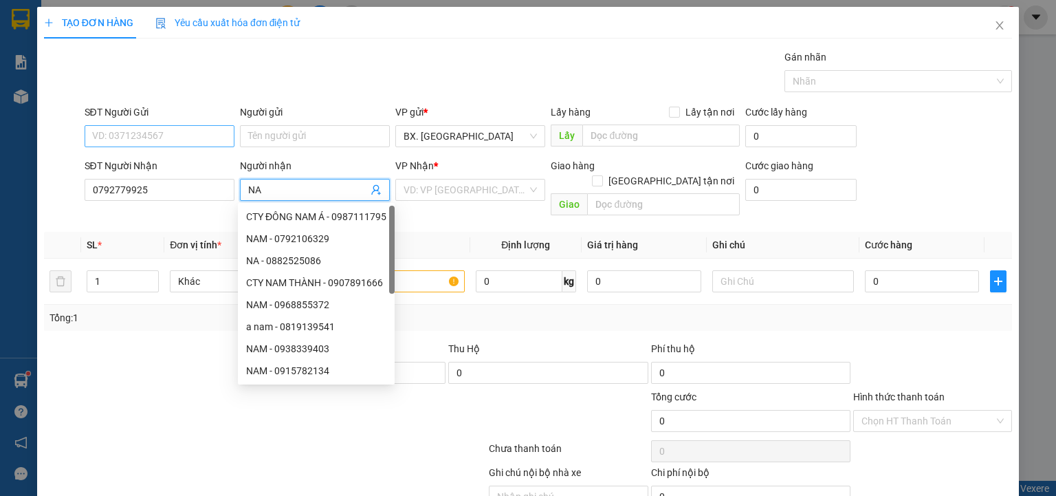
type input "NA"
click at [170, 131] on input "SĐT Người Gửi" at bounding box center [160, 136] width 150 height 22
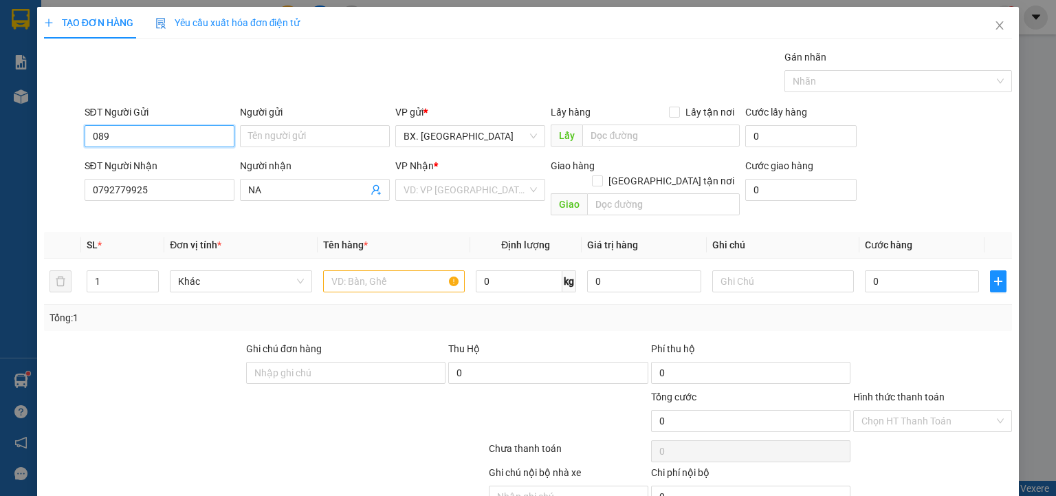
click at [140, 132] on input "089" at bounding box center [160, 136] width 150 height 22
click at [140, 131] on input "089" at bounding box center [160, 136] width 150 height 22
type input "0"
click at [186, 152] on form "SĐT Người Gửi VD: 0371234567 Người gửi Tên người gửi VP gửi * BX. [GEOGRAPHIC_D…" at bounding box center [528, 162] width 968 height 117
click at [190, 138] on input "SĐT Người Gửi" at bounding box center [160, 136] width 150 height 22
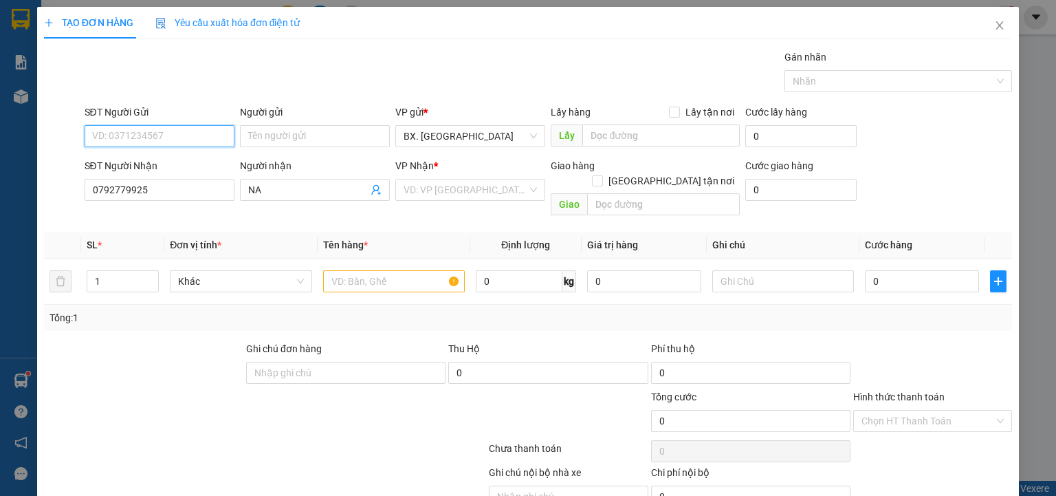
click at [190, 138] on input "SĐT Người Gửi" at bounding box center [160, 136] width 150 height 22
type input "0898931318"
click at [178, 164] on div "0898931318 - GÁI" at bounding box center [158, 162] width 132 height 15
type input "GÁI"
type input "50.000"
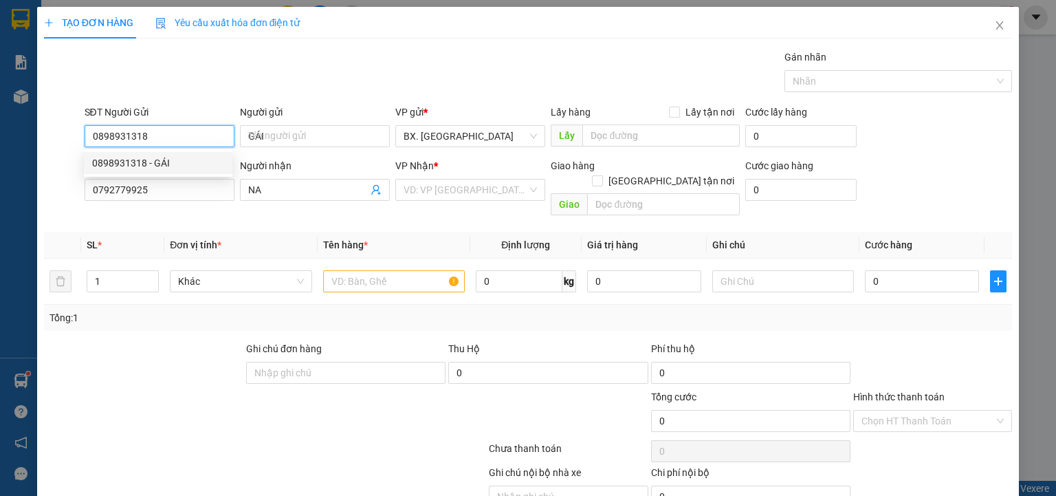
type input "50.000"
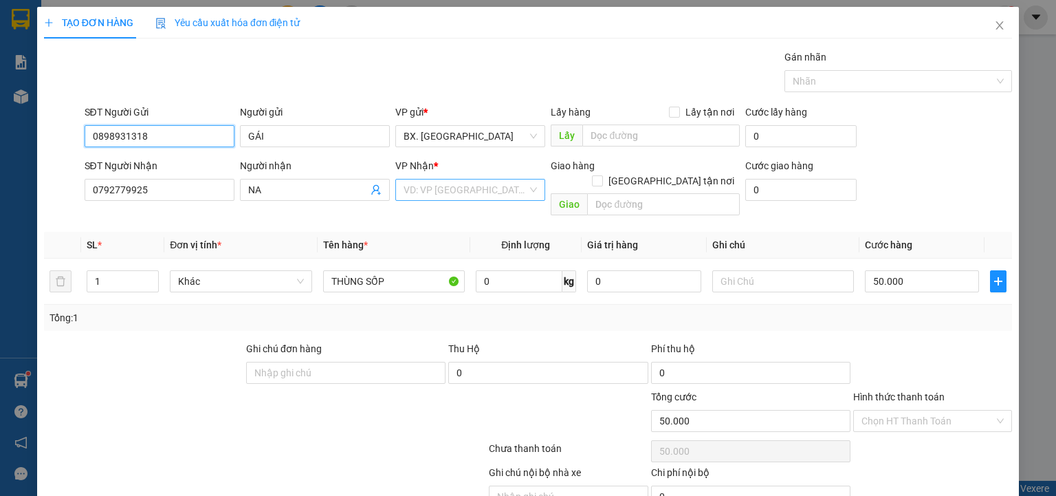
type input "0898931318"
click at [446, 199] on input "search" at bounding box center [465, 189] width 124 height 21
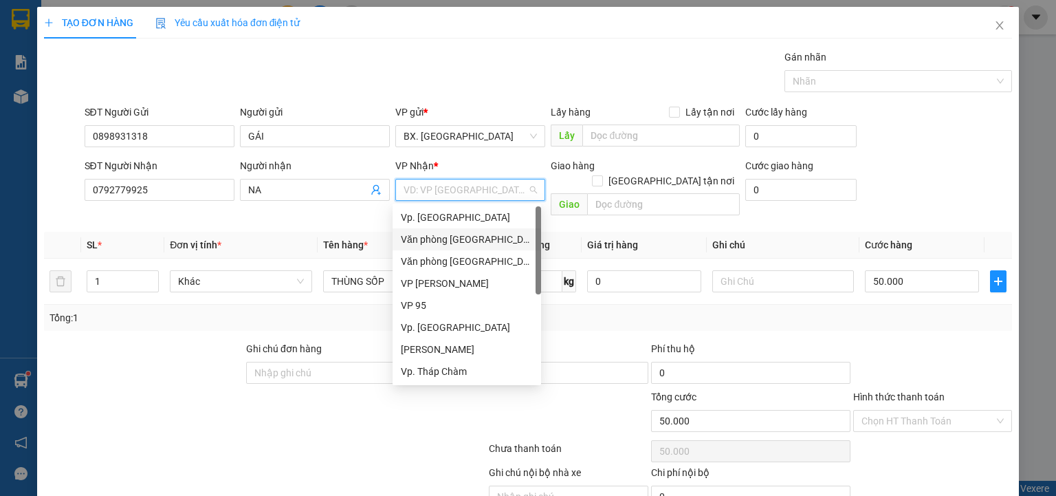
click at [463, 238] on div "Văn phòng [GEOGRAPHIC_DATA]" at bounding box center [467, 239] width 132 height 15
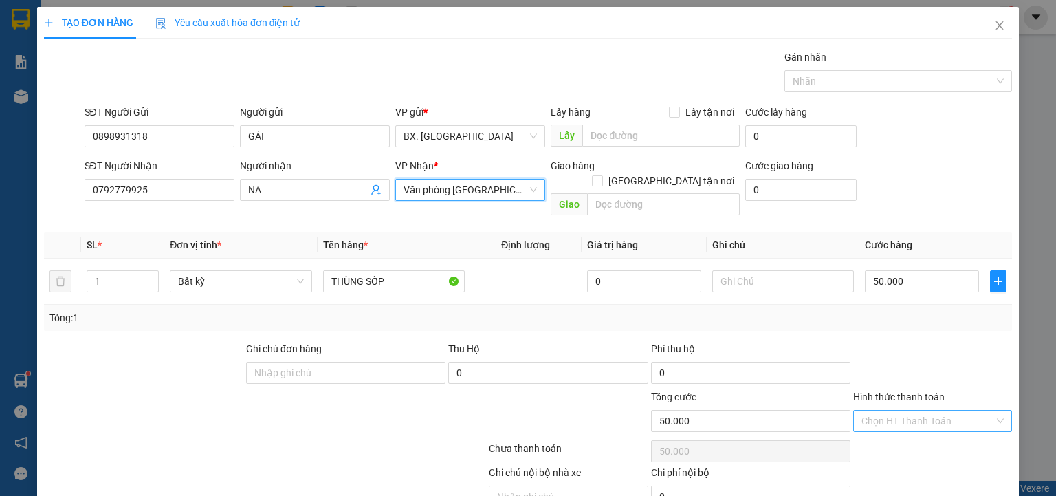
click at [914, 410] on input "Hình thức thanh toán" at bounding box center [927, 420] width 133 height 21
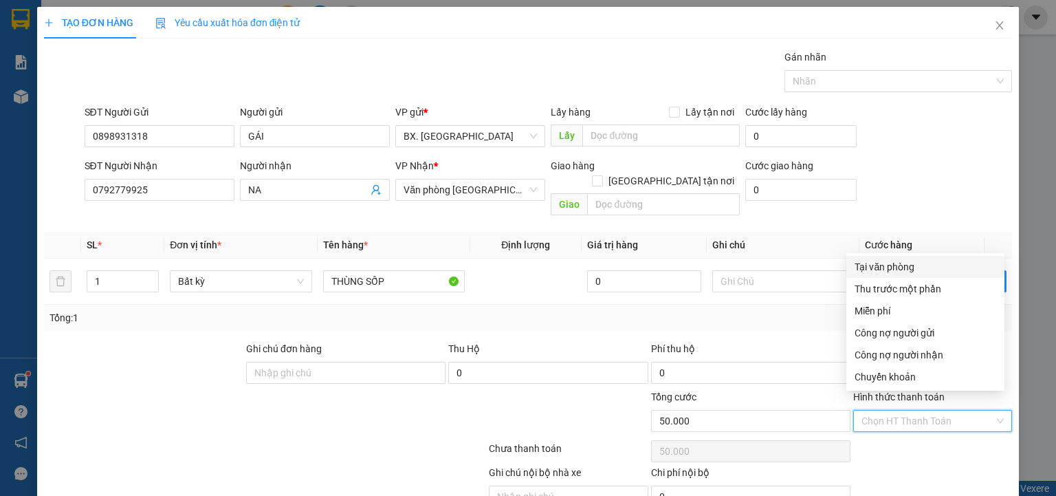
click at [905, 275] on div "Tại văn phòng" at bounding box center [925, 267] width 158 height 22
type input "0"
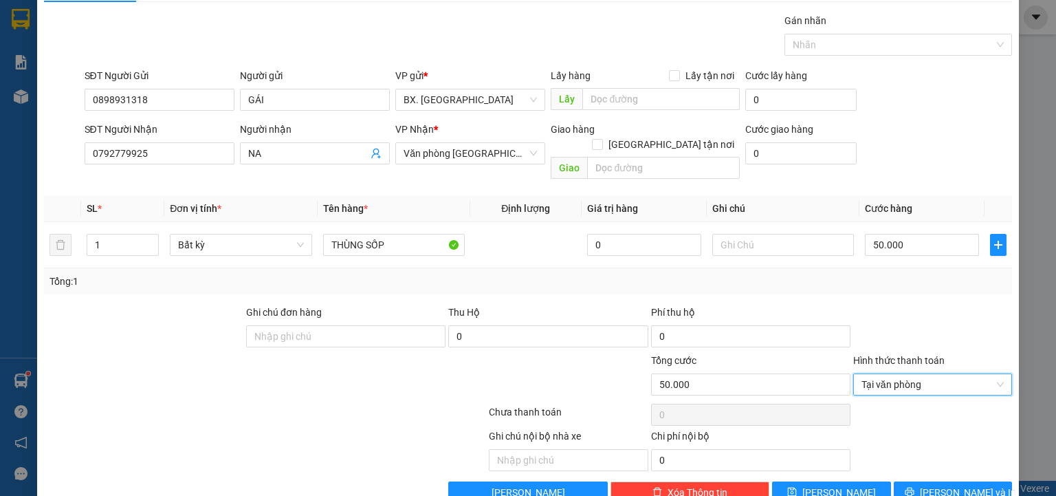
scroll to position [54, 0]
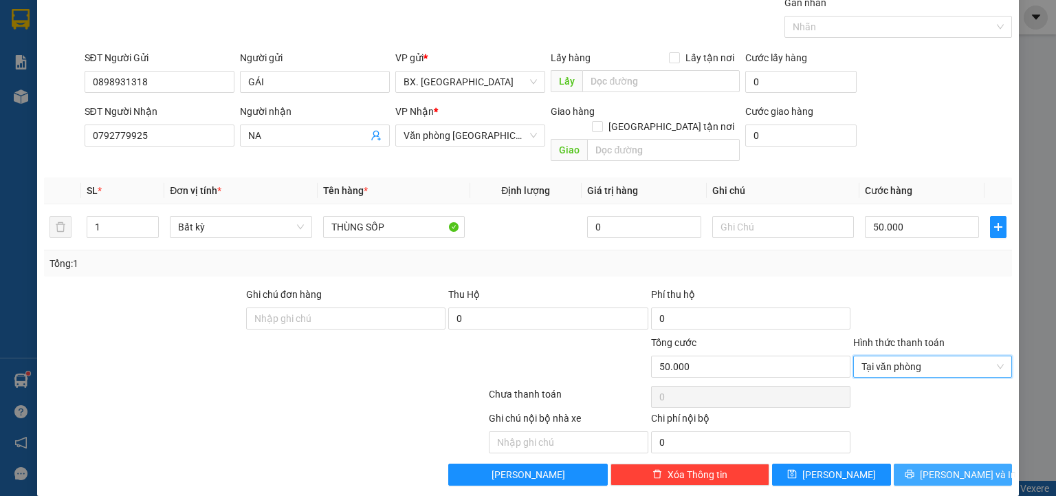
click at [950, 467] on span "[PERSON_NAME] và In" at bounding box center [968, 474] width 96 height 15
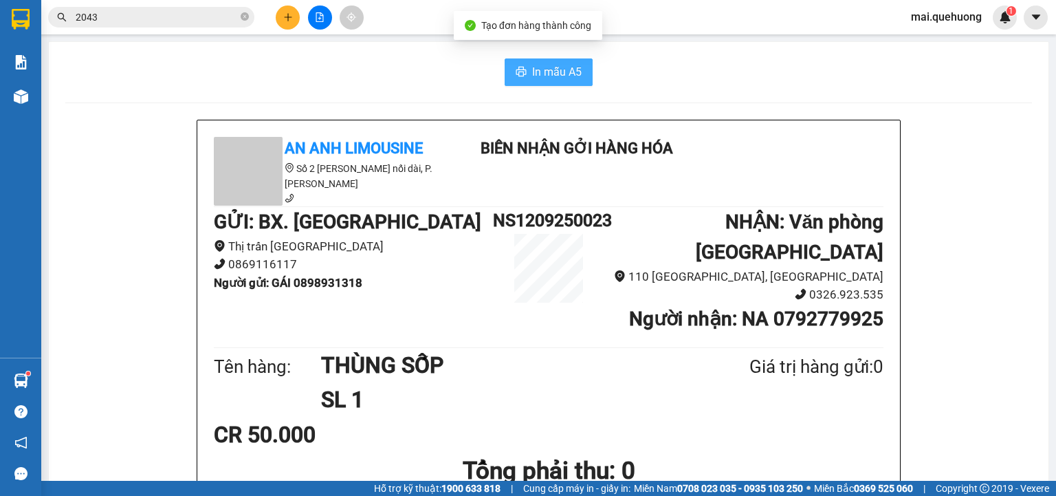
click at [550, 77] on span "In mẫu A5" at bounding box center [556, 71] width 49 height 17
click at [287, 17] on icon "plus" at bounding box center [287, 17] width 1 height 8
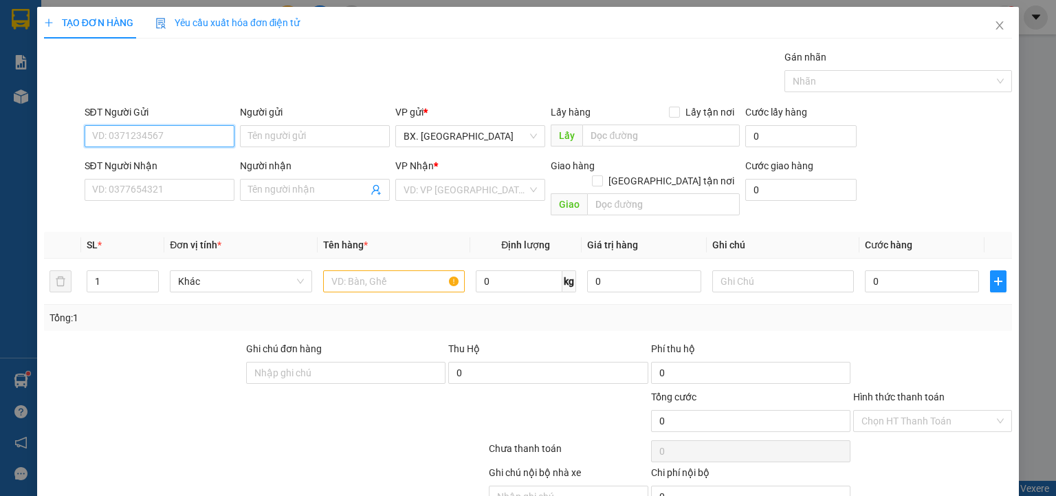
click at [146, 140] on input "SĐT Người Gửi" at bounding box center [160, 136] width 150 height 22
type input "0976570172"
click at [269, 133] on input "Người gửi" at bounding box center [315, 136] width 150 height 22
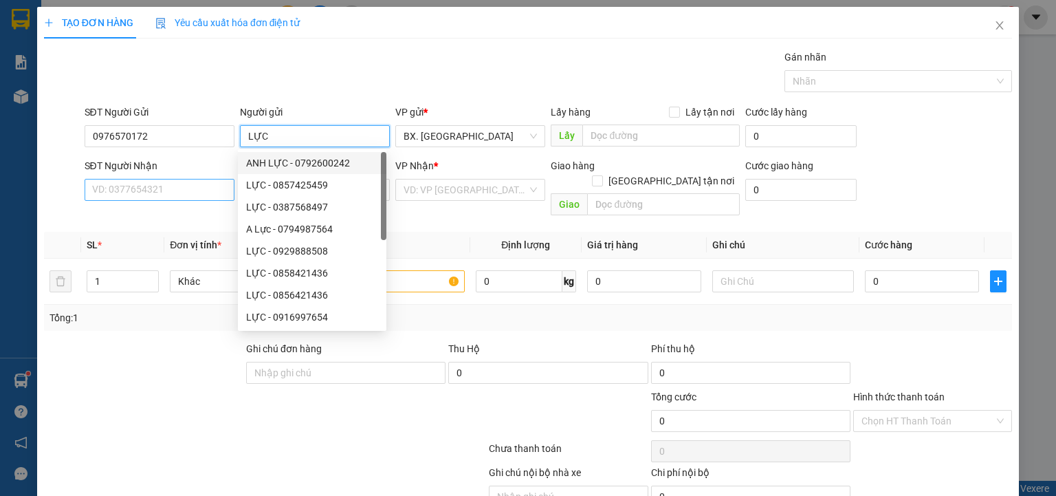
type input "LỰC"
click at [138, 194] on input "SĐT Người Nhận" at bounding box center [160, 190] width 150 height 22
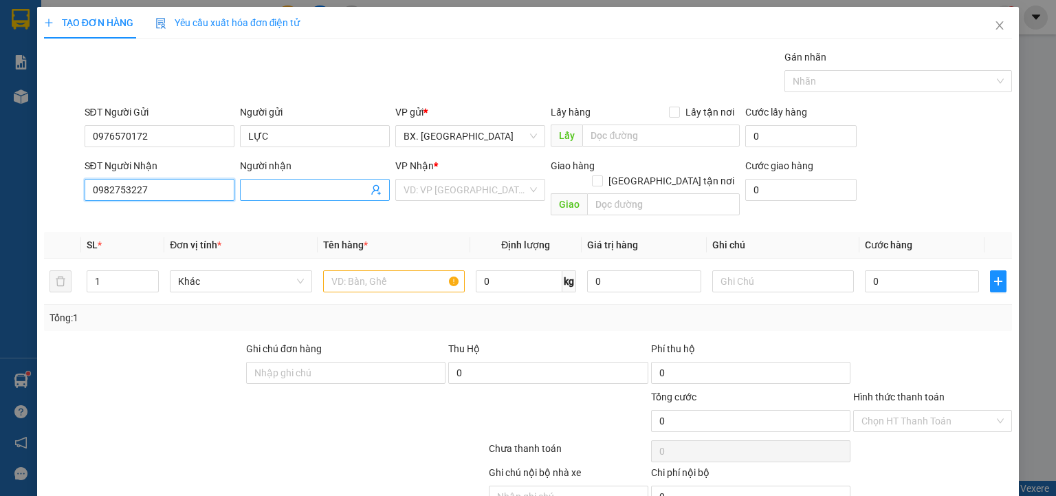
type input "0982753227"
click at [315, 188] on input "Người nhận" at bounding box center [308, 189] width 120 height 15
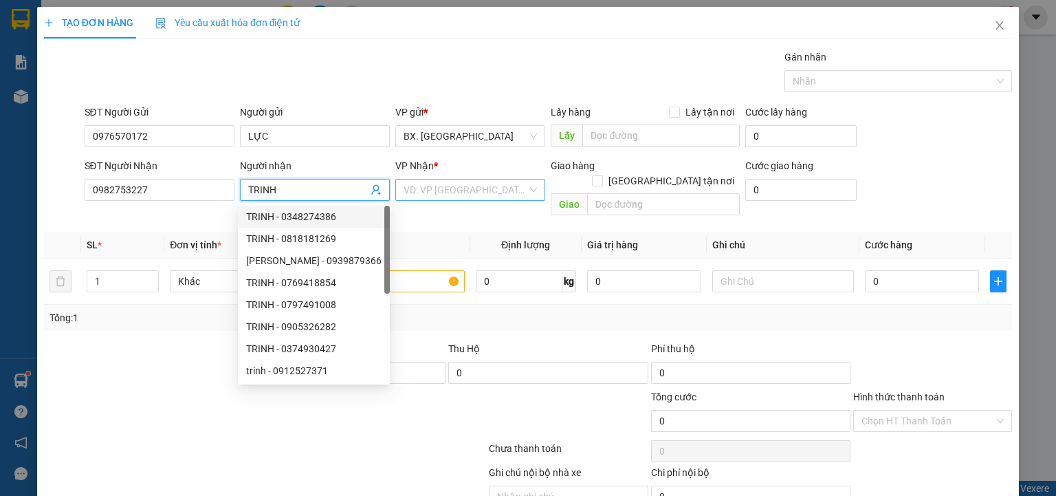
type input "TRINH"
click at [419, 187] on input "search" at bounding box center [465, 189] width 124 height 21
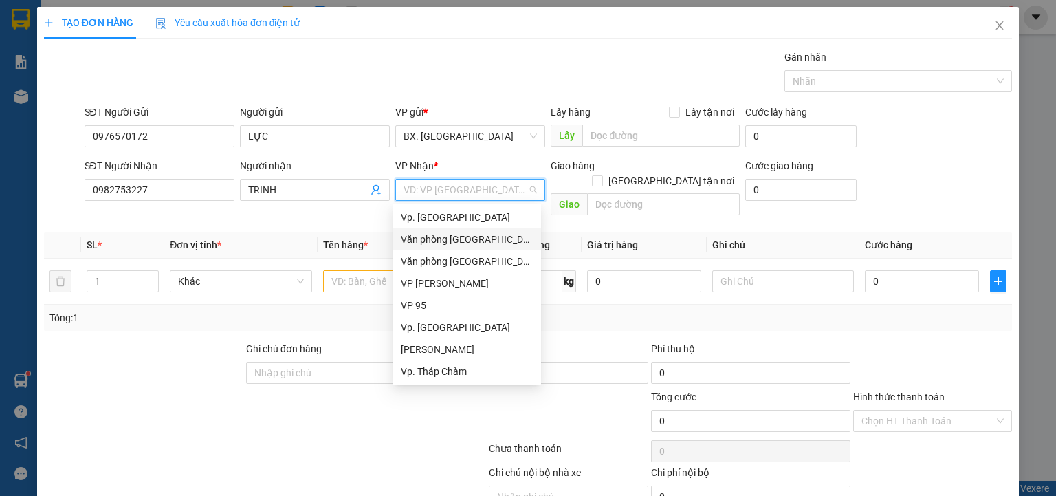
click at [477, 237] on div "Văn phòng [GEOGRAPHIC_DATA]" at bounding box center [467, 239] width 132 height 15
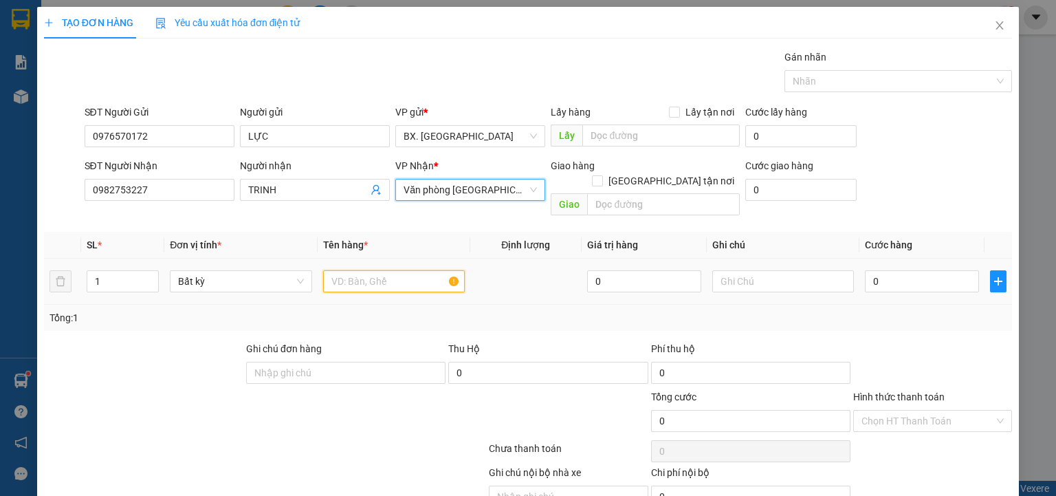
click at [372, 272] on input "text" at bounding box center [394, 281] width 142 height 22
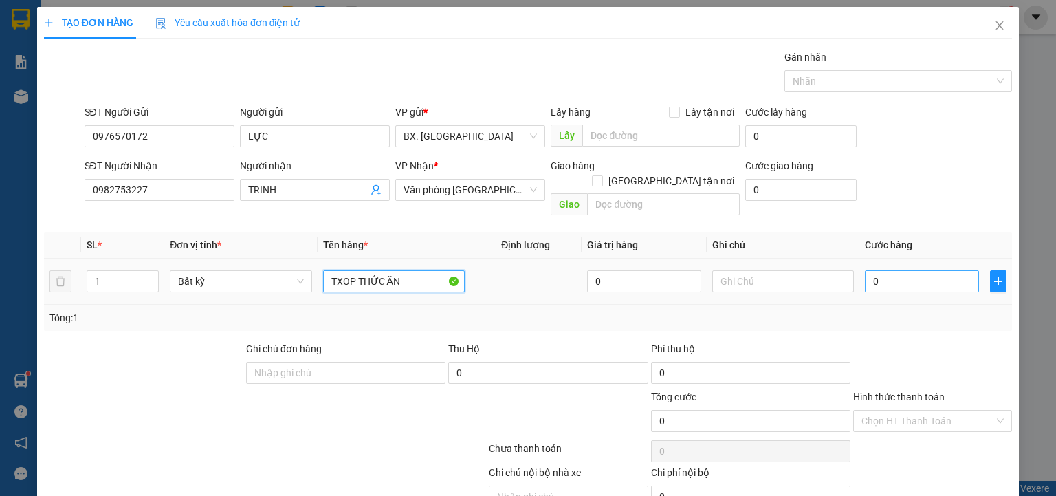
type input "TXOP THỨC ĂN"
click at [894, 271] on input "0" at bounding box center [922, 281] width 114 height 22
type input "4"
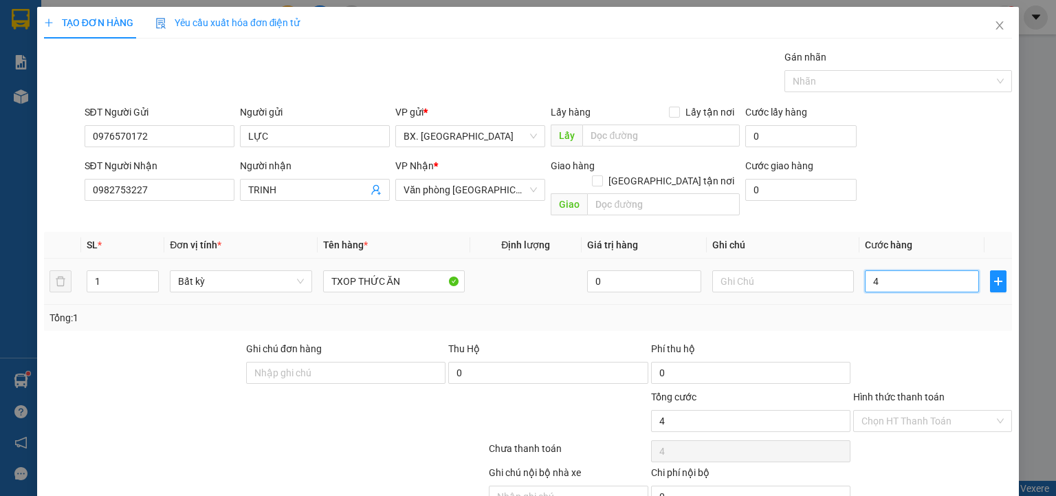
type input "40"
click at [882, 341] on div at bounding box center [932, 365] width 162 height 48
type input "40.000"
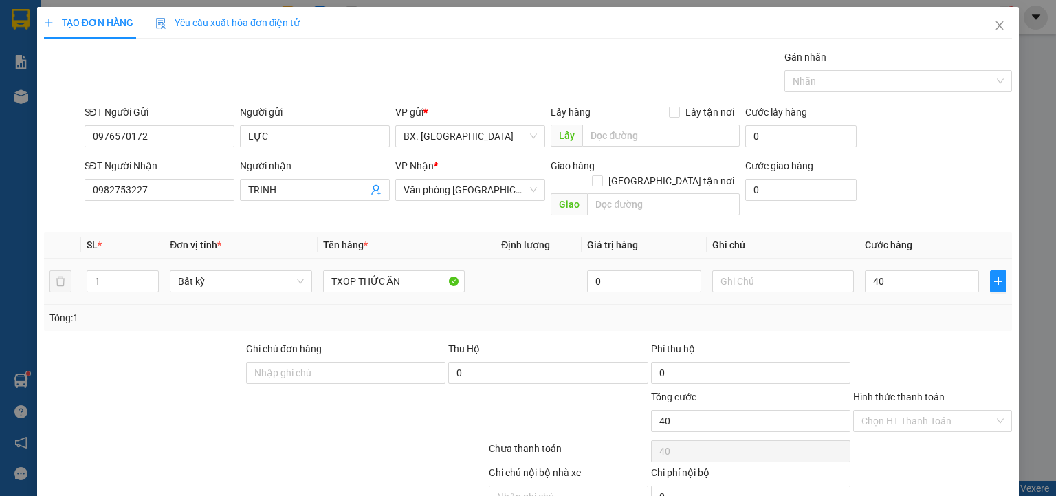
type input "40.000"
click at [896, 391] on div "Hình thức thanh toán" at bounding box center [932, 399] width 159 height 21
click at [893, 412] on input "Hình thức thanh toán" at bounding box center [927, 420] width 133 height 21
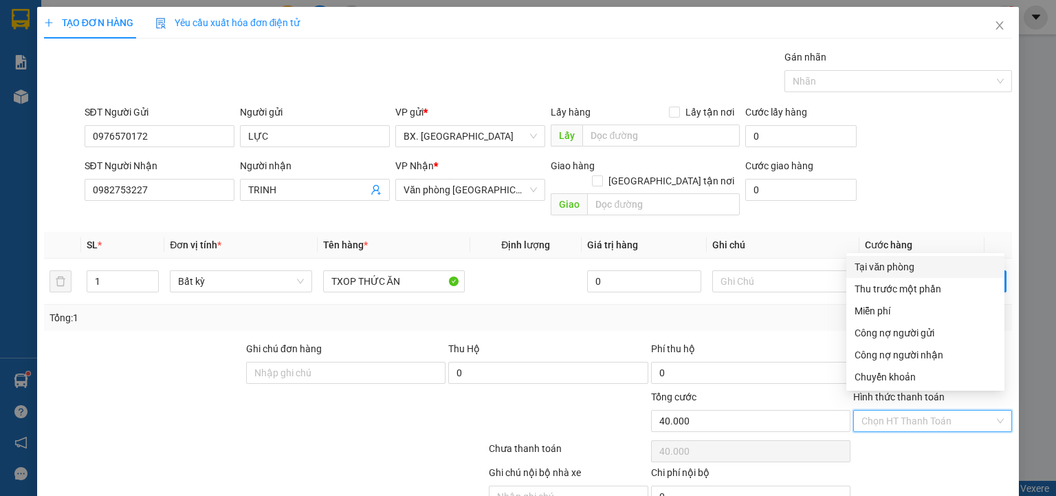
click at [908, 263] on div "Tại văn phòng" at bounding box center [925, 266] width 142 height 15
type input "0"
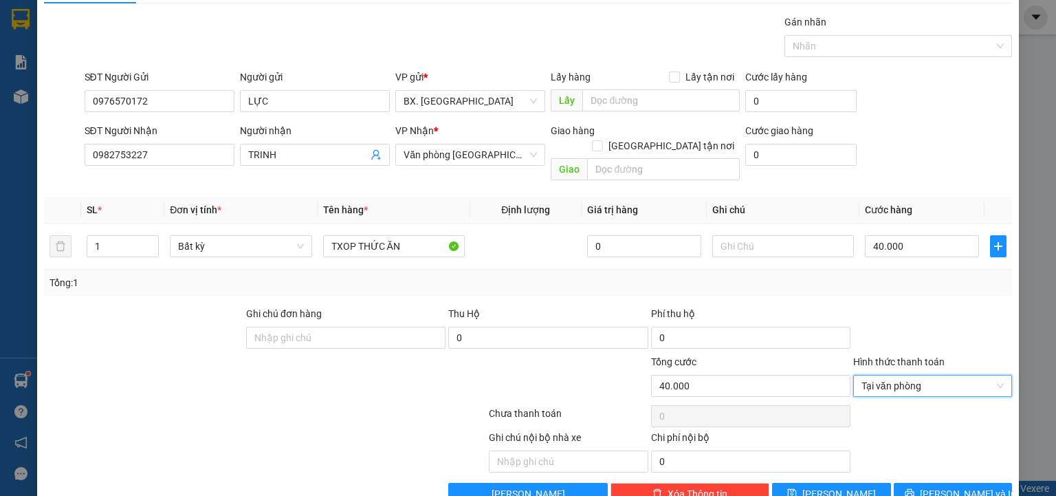
scroll to position [54, 0]
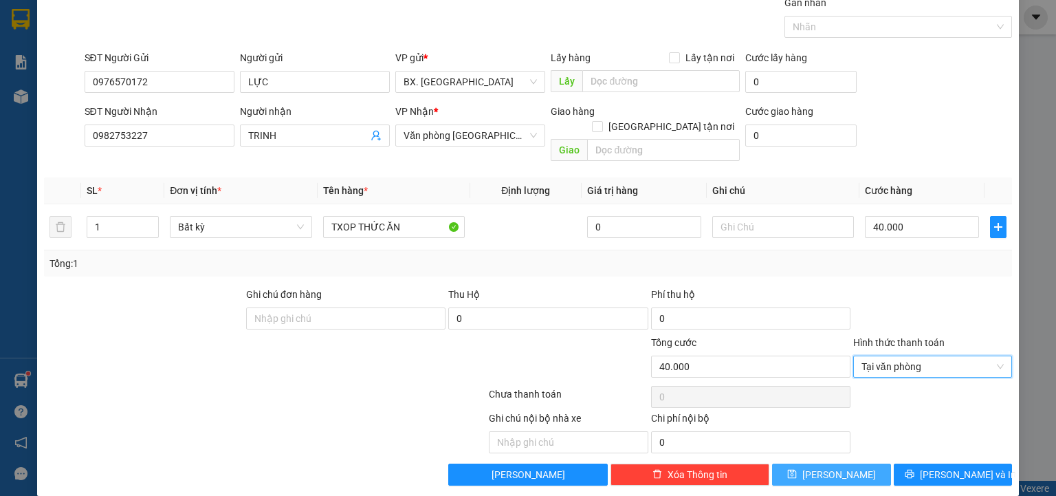
click at [836, 467] on span "[PERSON_NAME]" at bounding box center [839, 474] width 74 height 15
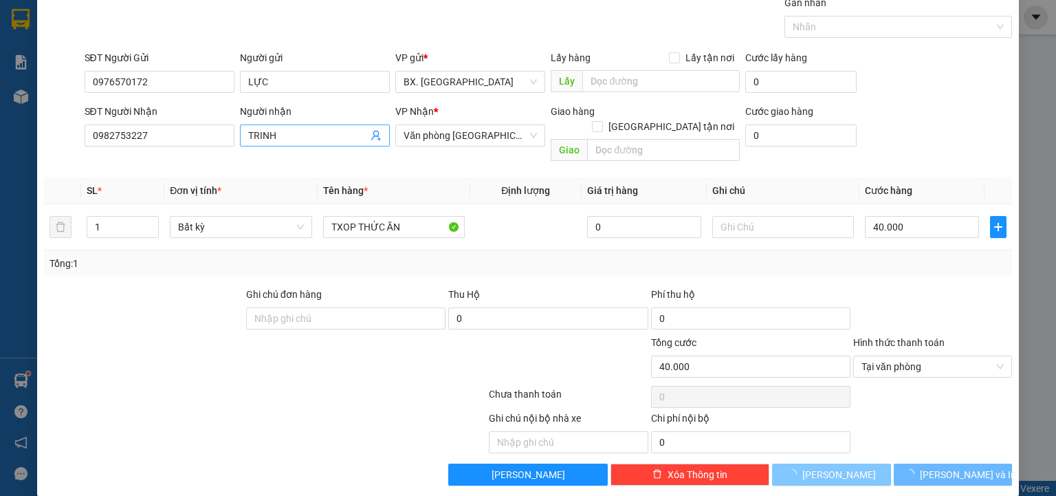
type input "0"
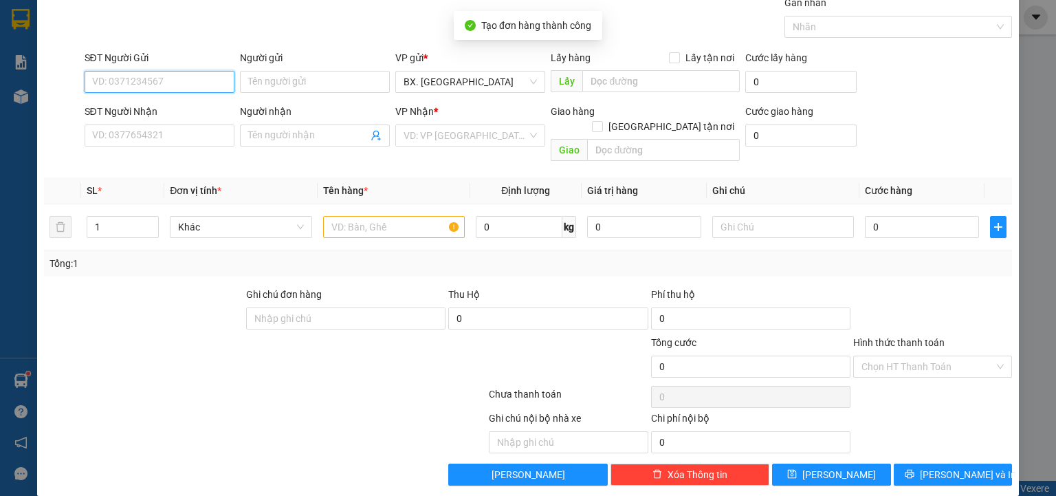
click at [188, 74] on input "SĐT Người Gửi" at bounding box center [160, 82] width 150 height 22
type input "0359441313"
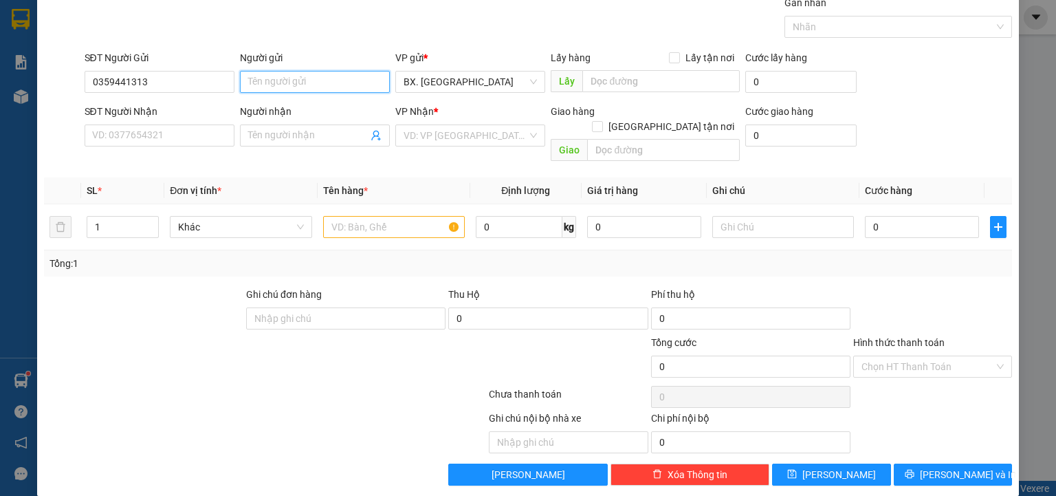
click at [258, 82] on input "Người gửi" at bounding box center [315, 82] width 150 height 22
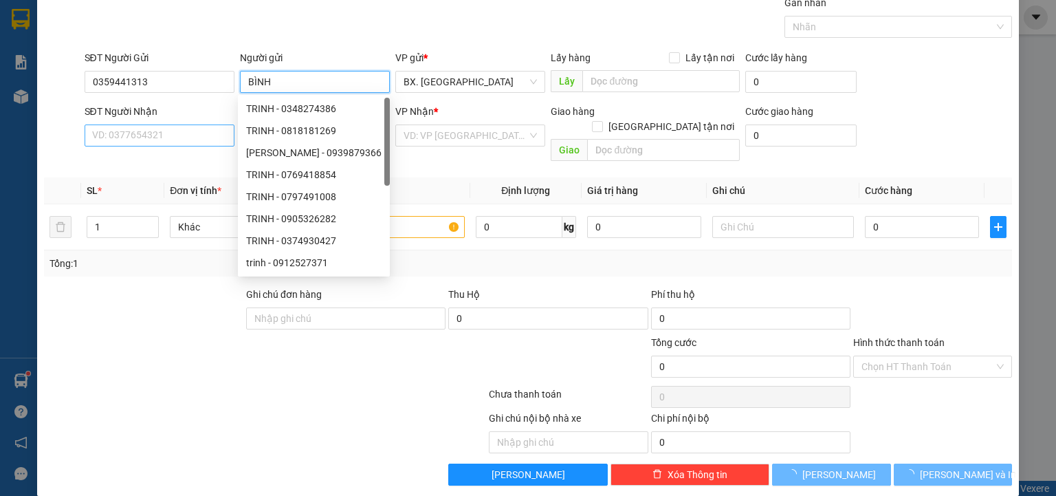
type input "BÌNH"
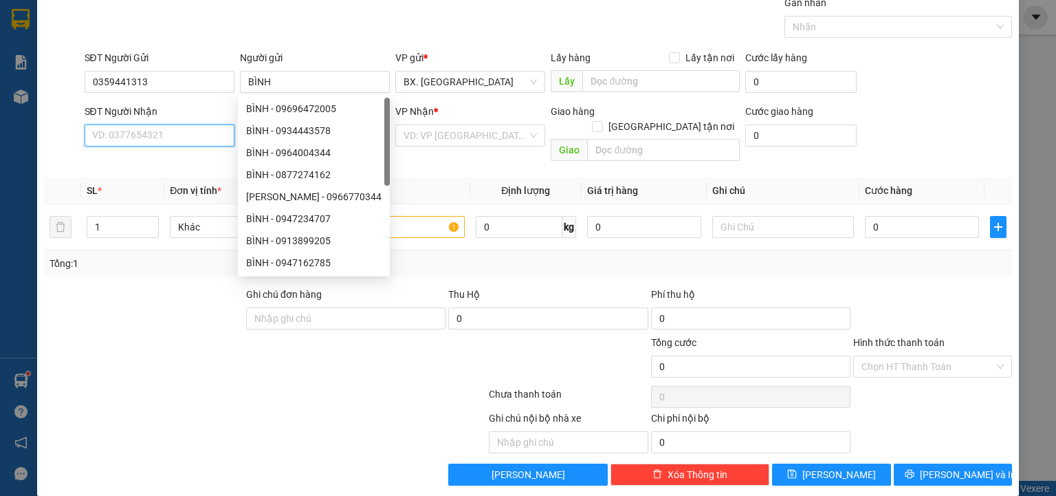
click at [181, 137] on input "SĐT Người Nhận" at bounding box center [160, 135] width 150 height 22
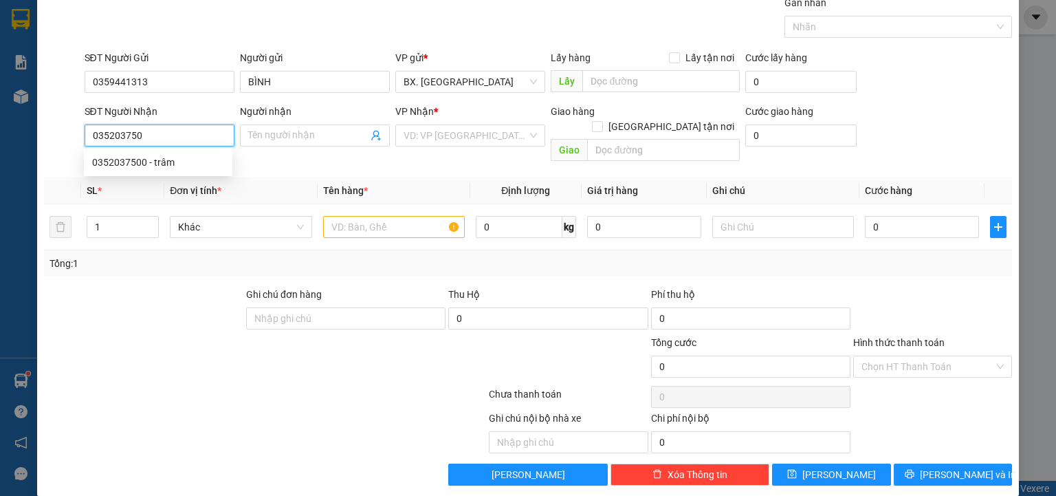
type input "0352037500"
click at [181, 162] on div "0352037500 - trâm" at bounding box center [158, 162] width 132 height 15
type input "trâm"
type input "60.000"
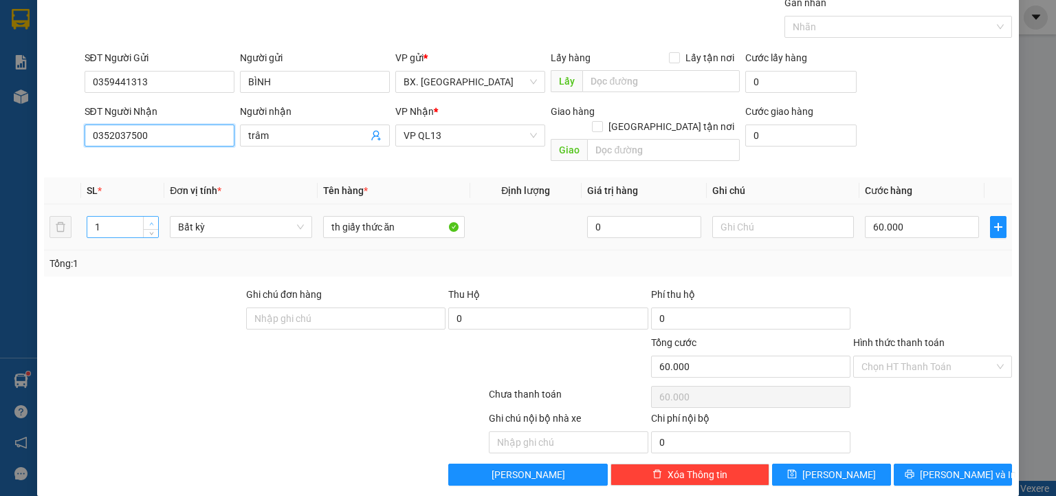
type input "0352037500"
type input "2"
click at [151, 221] on icon "up" at bounding box center [151, 223] width 5 height 5
click at [920, 216] on input "60.000" at bounding box center [922, 227] width 114 height 22
type input "0"
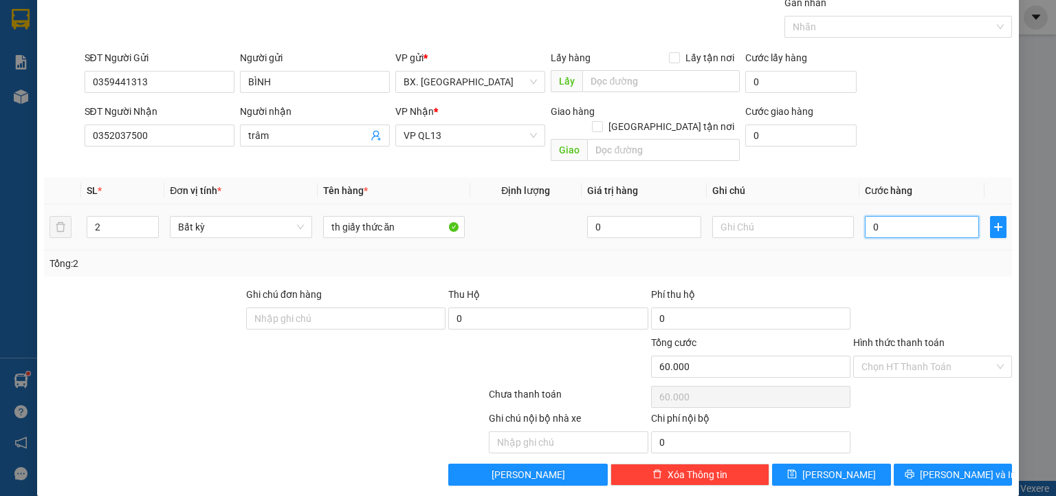
type input "0"
type input "8"
type input "08"
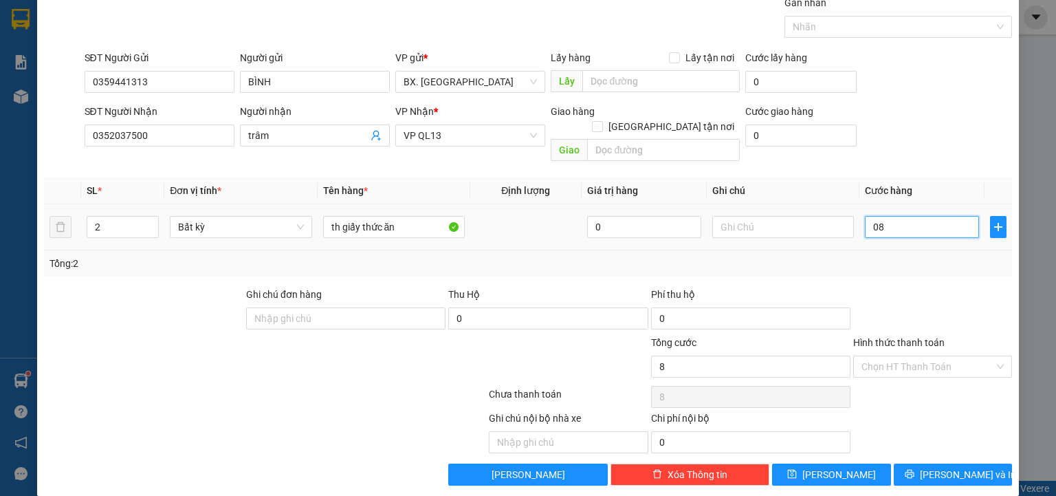
type input "80"
type input "080"
type input "80.000"
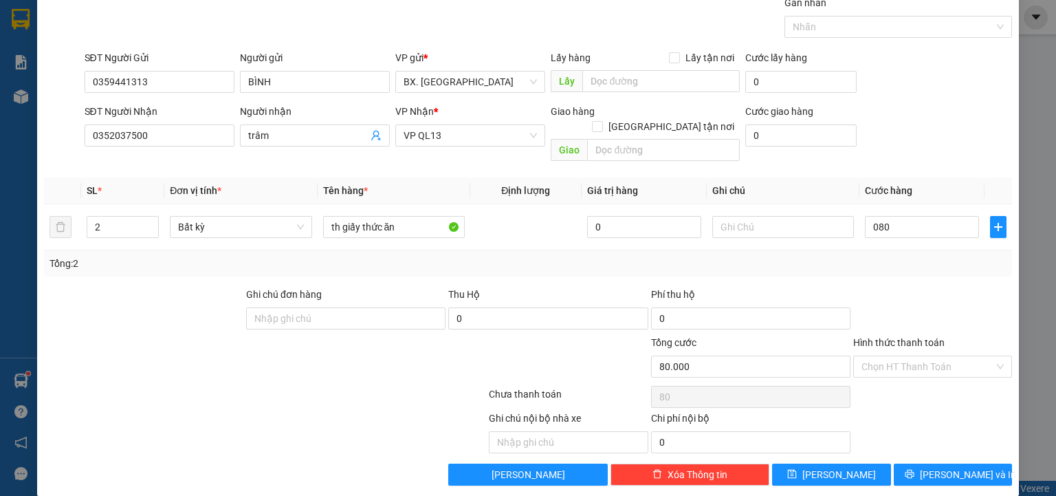
type input "80.000"
click at [926, 257] on div "Transit Pickup Surcharge Ids Transit Deliver Surcharge Ids Transit Deliver Surc…" at bounding box center [528, 240] width 968 height 490
click at [904, 356] on input "Hình thức thanh toán" at bounding box center [927, 366] width 133 height 21
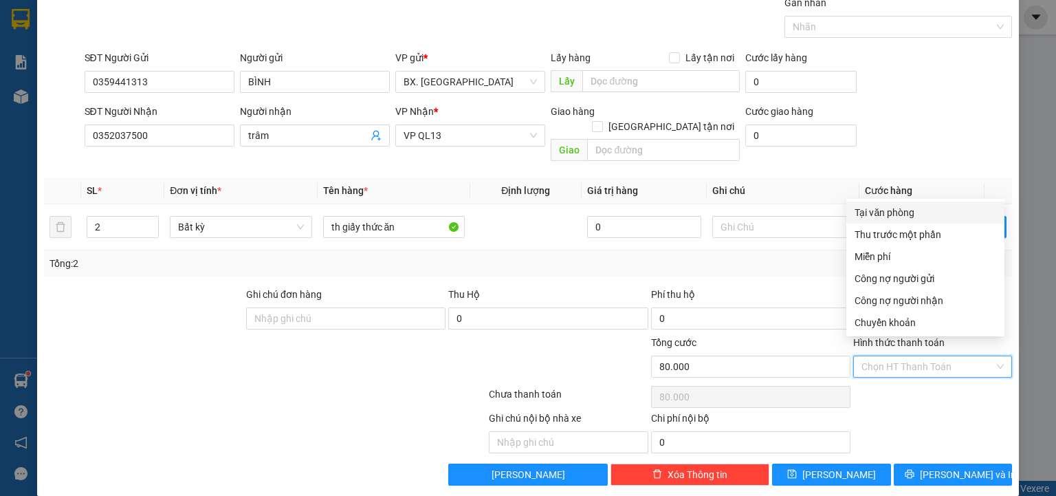
click at [900, 207] on div "Tại văn phòng" at bounding box center [925, 212] width 142 height 15
type input "0"
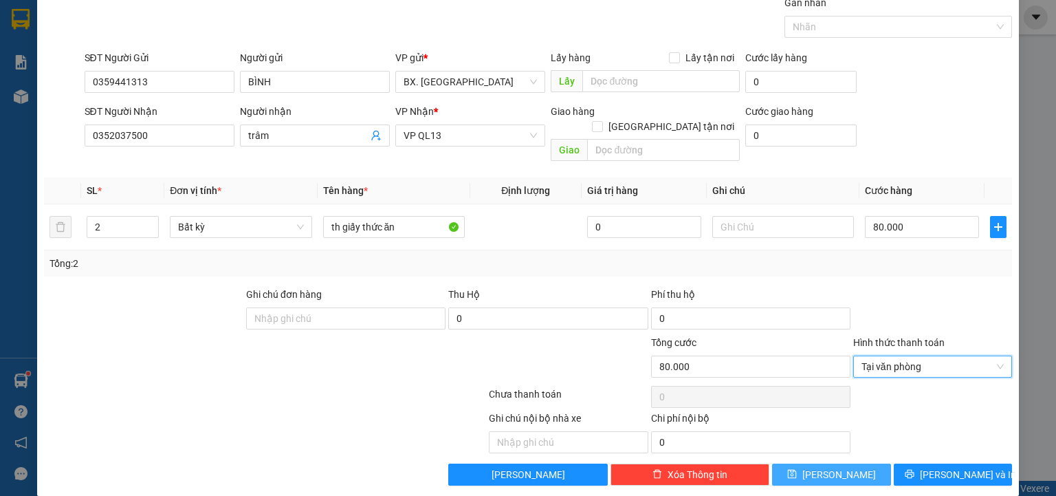
drag, startPoint x: 805, startPoint y: 457, endPoint x: 609, endPoint y: 451, distance: 196.6
click at [805, 463] on button "[PERSON_NAME]" at bounding box center [831, 474] width 119 height 22
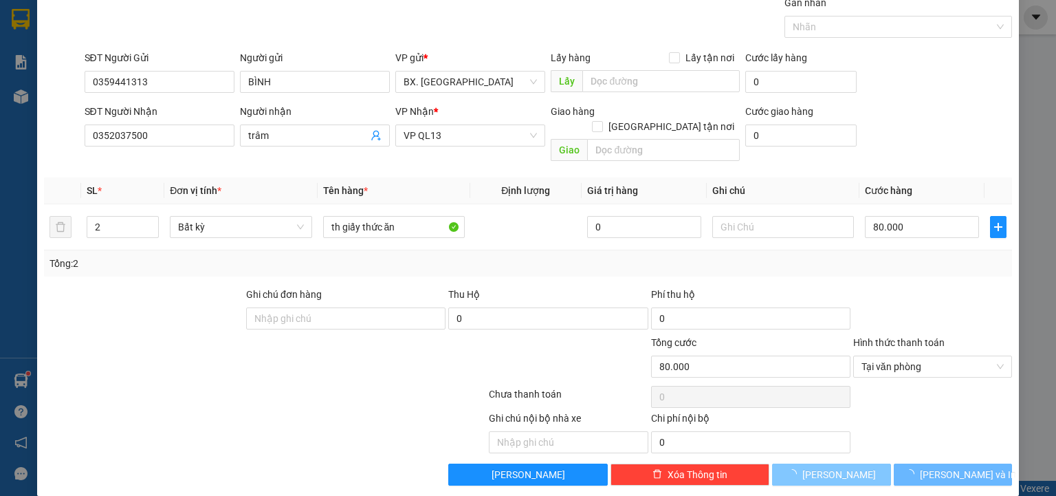
type input "0"
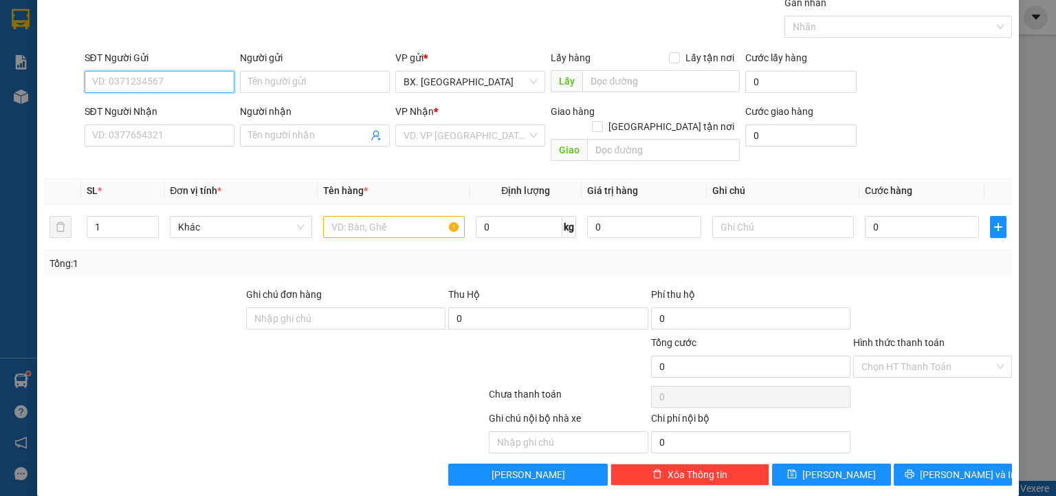
click at [172, 80] on input "SĐT Người Gửi" at bounding box center [160, 82] width 150 height 22
click at [151, 87] on input "SĐT Người Gửi" at bounding box center [160, 82] width 150 height 22
type input "0339577153"
click at [148, 106] on div "0339577153 - LINH" at bounding box center [158, 108] width 132 height 15
type input "LINH"
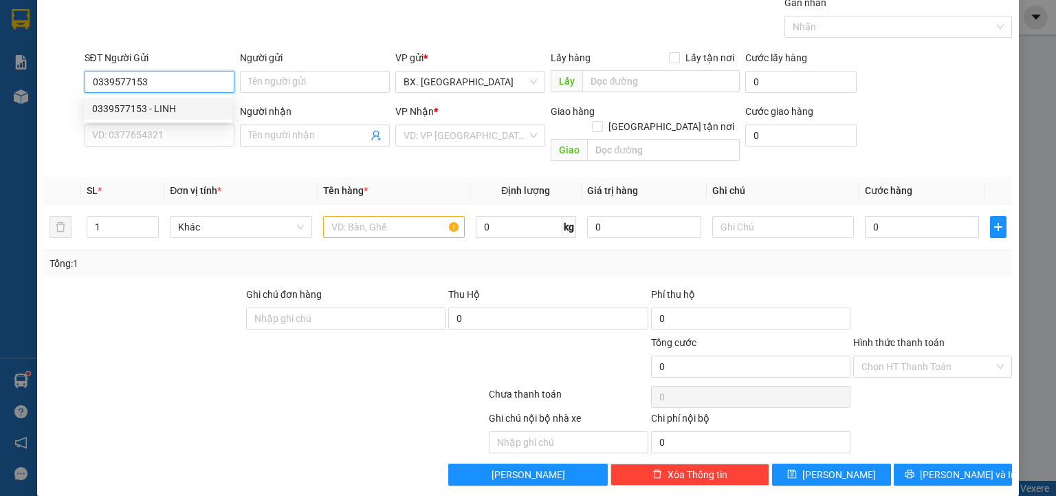
type input "0395140456"
type input "PHƯƠNG"
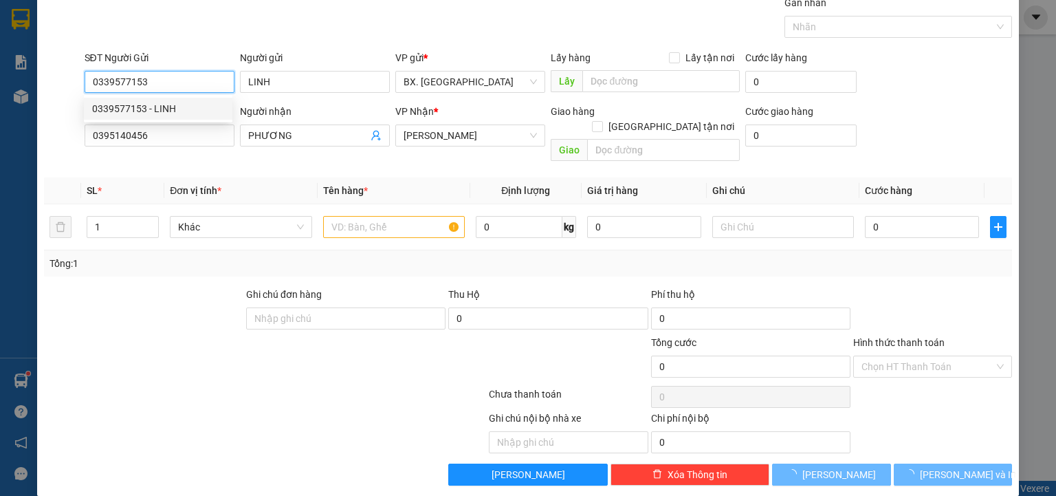
type input "40.000"
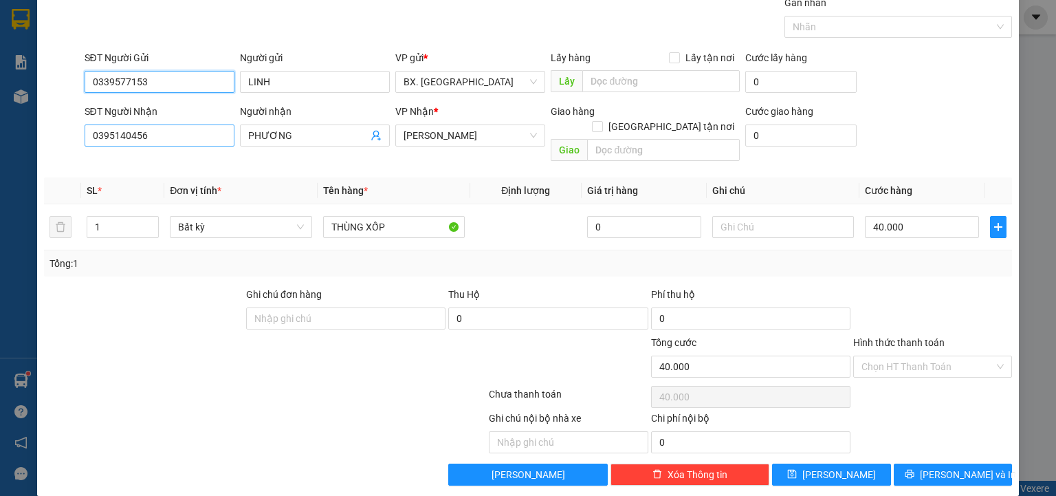
type input "0339577153"
click at [170, 137] on input "0395140456" at bounding box center [160, 135] width 150 height 22
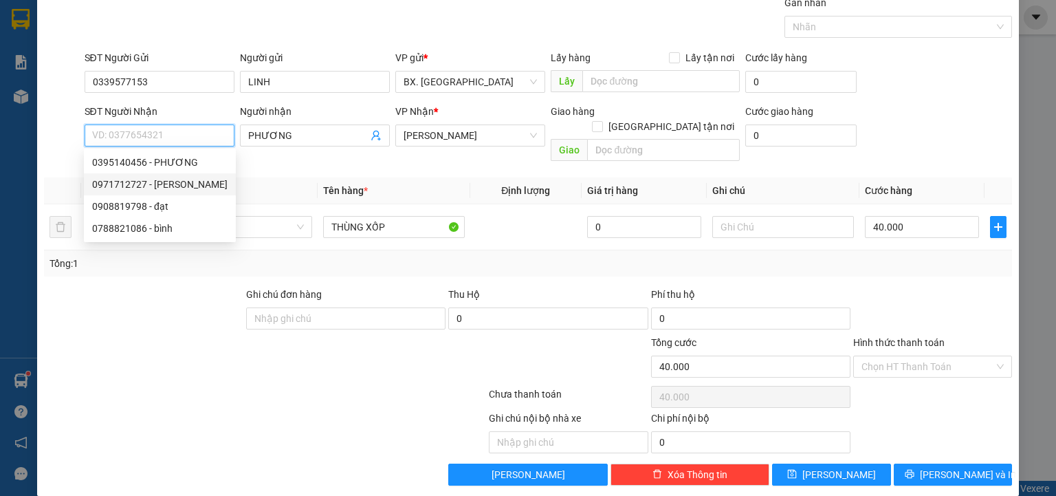
click at [162, 186] on div "0971712727 - [PERSON_NAME]" at bounding box center [159, 184] width 135 height 15
type input "0971712727"
type input "[PERSON_NAME]"
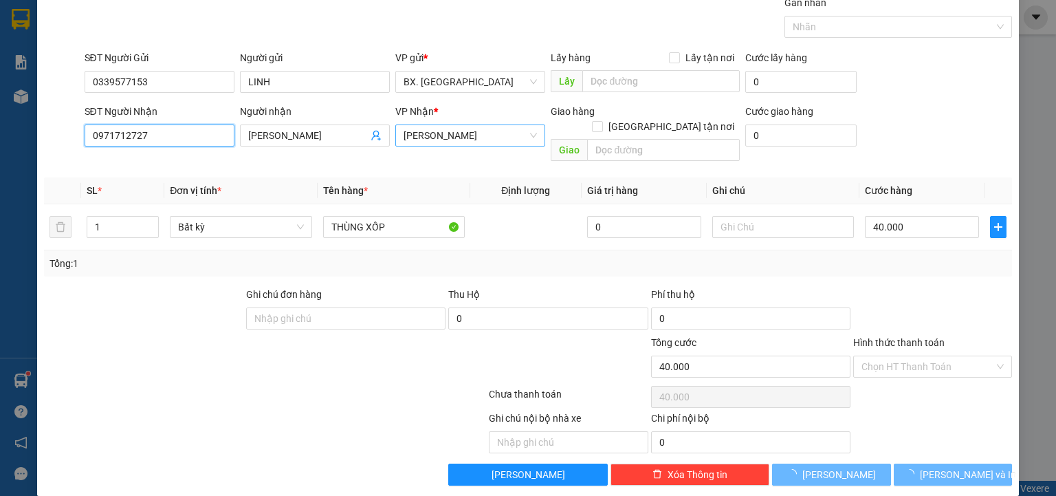
click at [454, 140] on span "[PERSON_NAME]" at bounding box center [469, 135] width 133 height 21
type input "0971712727"
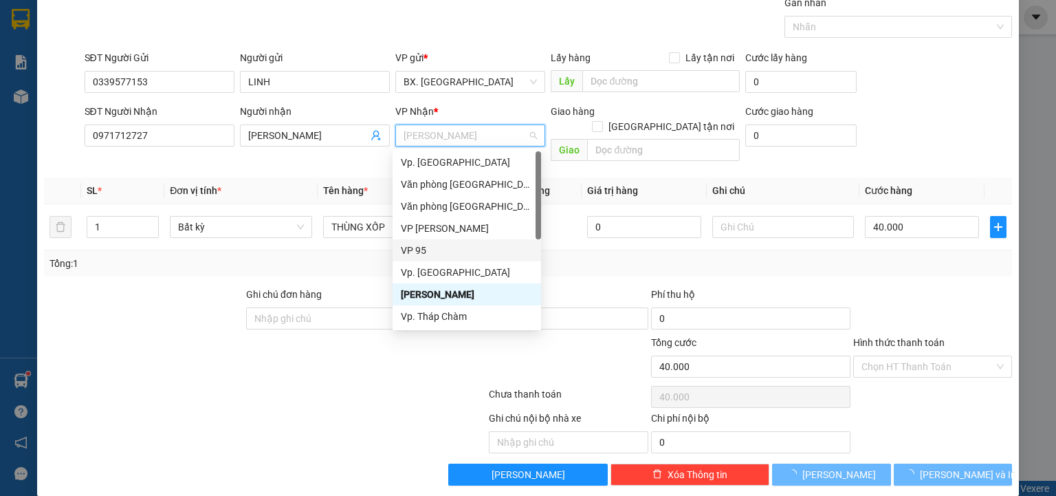
click at [434, 245] on div "VP 95" at bounding box center [467, 250] width 132 height 15
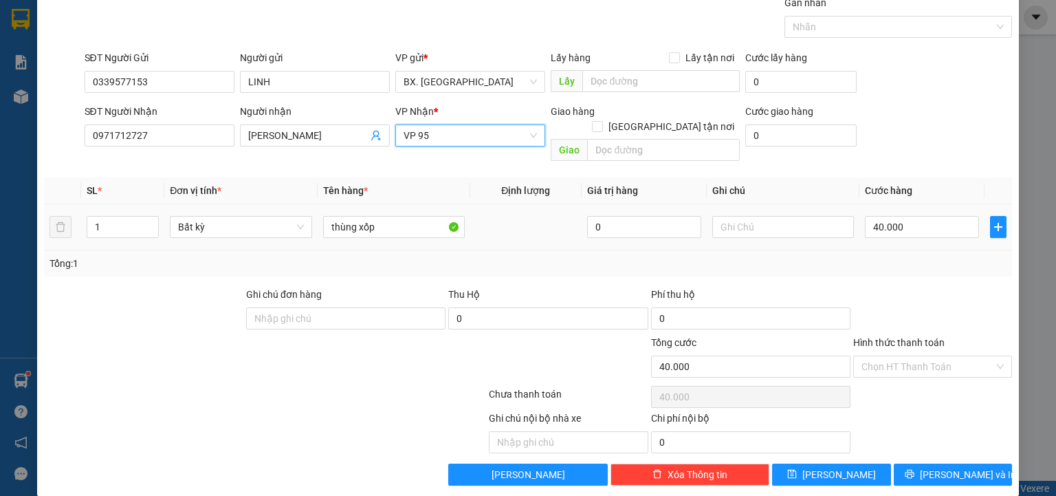
click at [916, 225] on td "40.000" at bounding box center [921, 227] width 125 height 46
click at [920, 217] on input "40.000" at bounding box center [922, 227] width 114 height 22
type input "7"
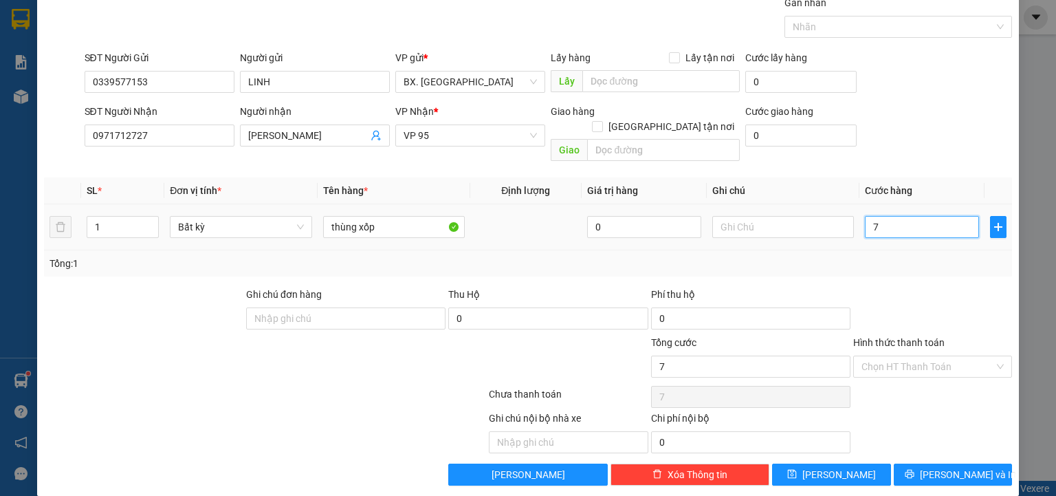
type input "70"
type input "70.000"
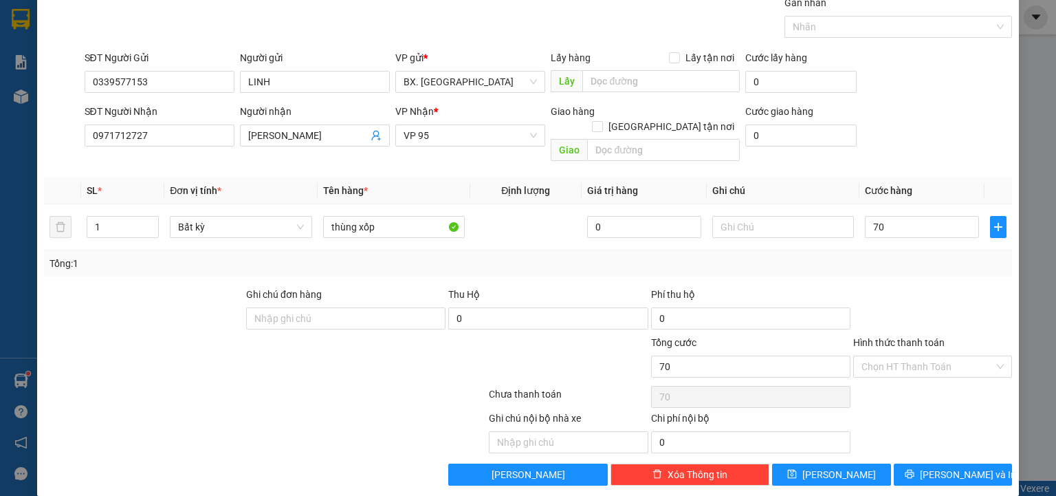
type input "70.000"
click at [911, 287] on div at bounding box center [932, 311] width 162 height 48
click at [920, 356] on input "Hình thức thanh toán" at bounding box center [927, 366] width 133 height 21
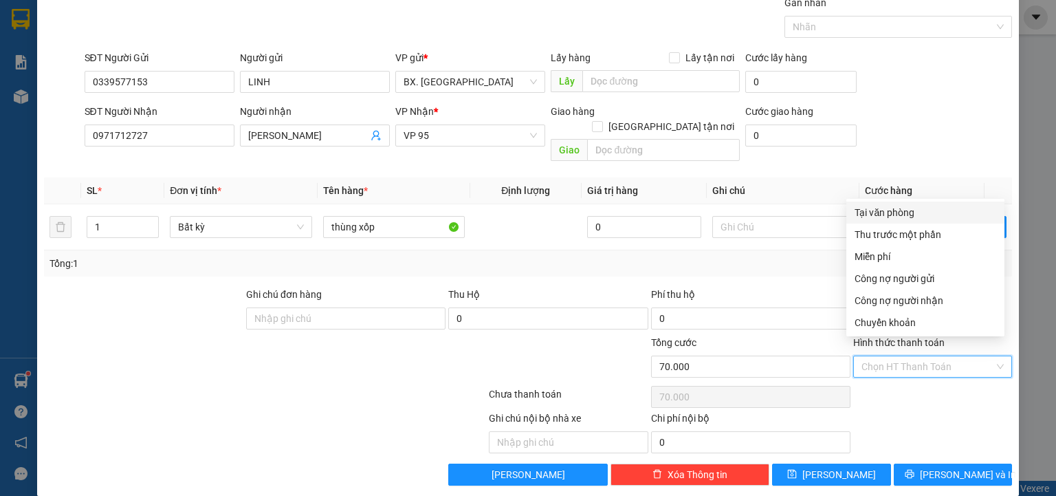
click at [935, 209] on div "Tại văn phòng" at bounding box center [925, 212] width 142 height 15
type input "0"
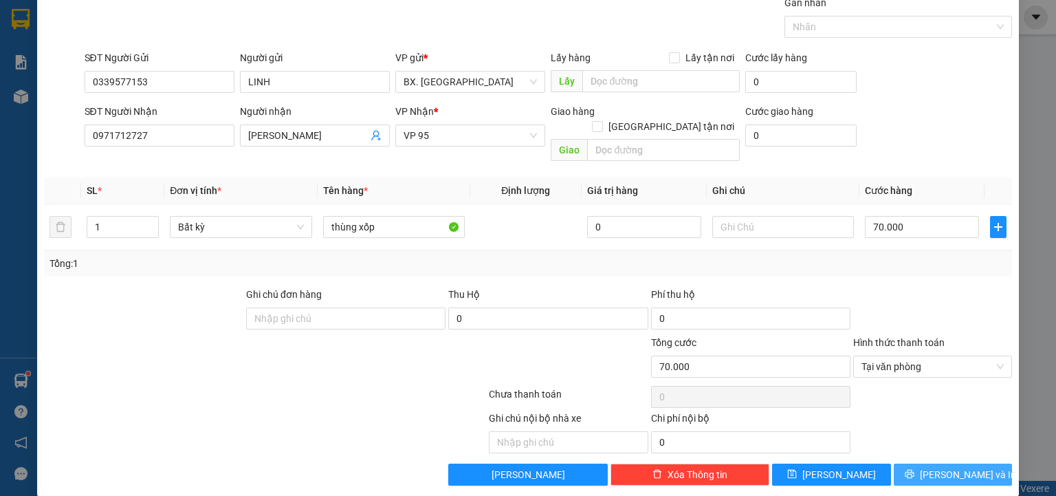
click at [942, 467] on span "[PERSON_NAME] và In" at bounding box center [968, 474] width 96 height 15
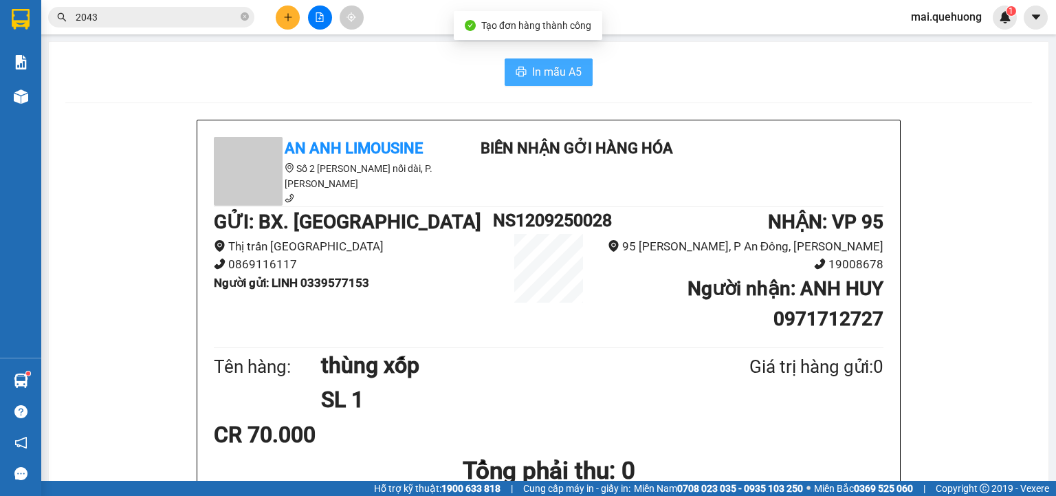
click at [553, 65] on span "In mẫu A5" at bounding box center [556, 71] width 49 height 17
click at [283, 19] on icon "plus" at bounding box center [288, 17] width 10 height 10
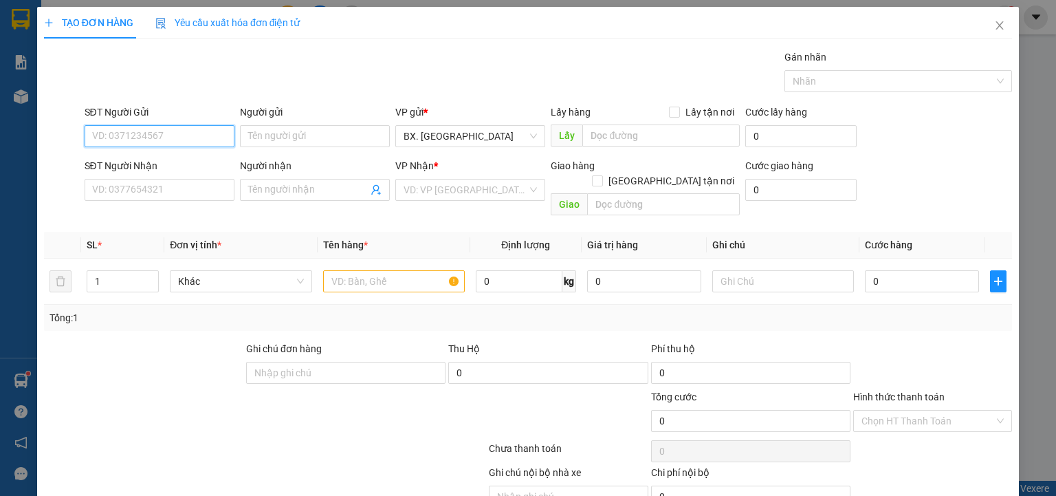
click at [152, 128] on input "SĐT Người Gửi" at bounding box center [160, 136] width 150 height 22
type input "0968993324"
click at [154, 158] on div "0968993324 - HÙNG" at bounding box center [158, 162] width 132 height 15
type input "HÙNG"
type input "0387370324"
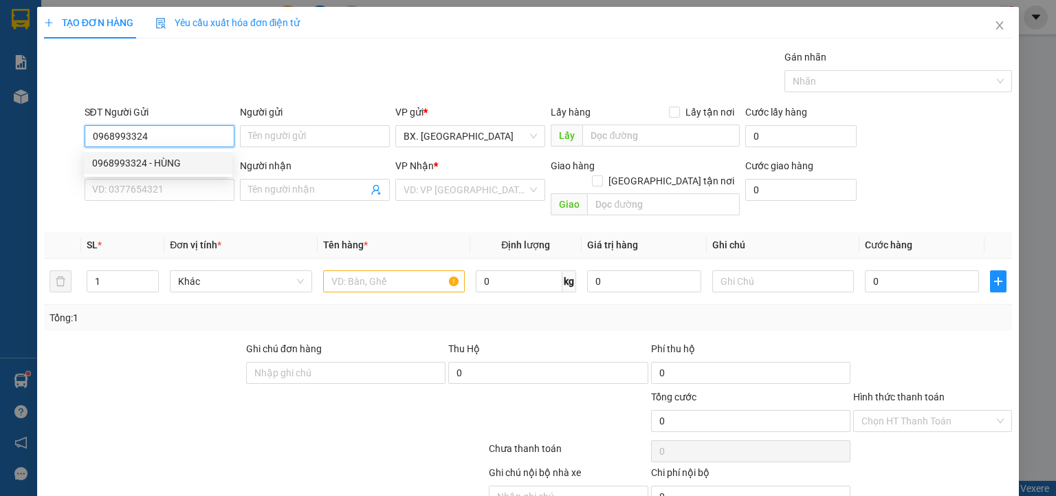
type input "THÚY"
type input "50.000"
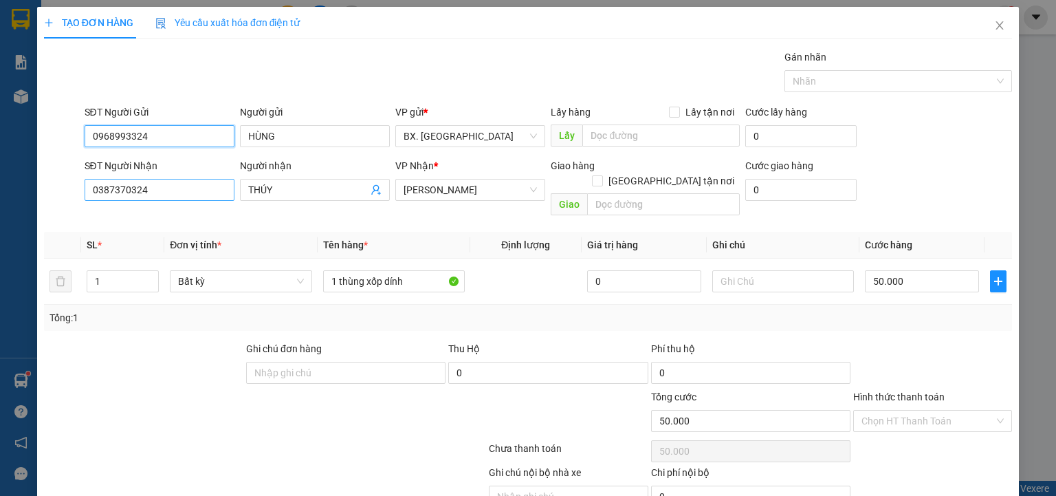
type input "0968993324"
click at [155, 187] on input "0387370324" at bounding box center [160, 190] width 150 height 22
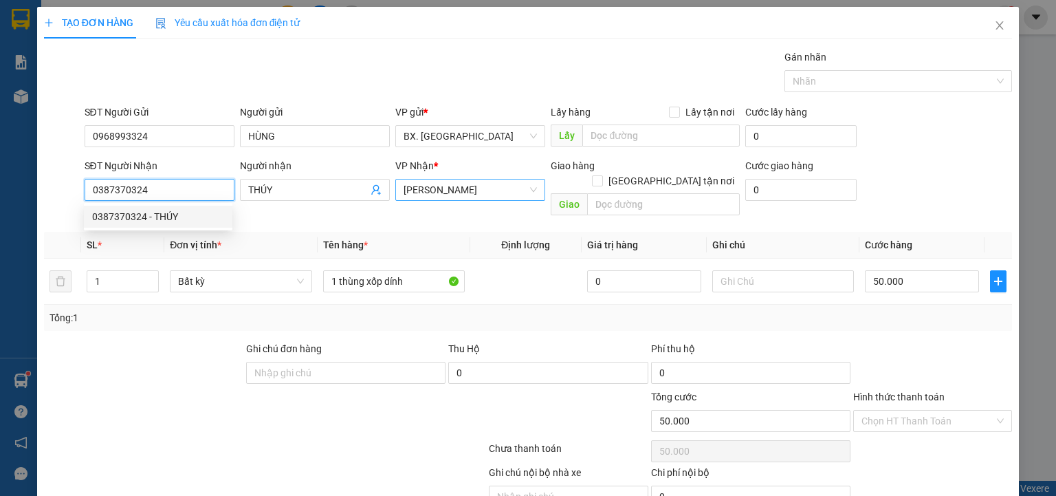
click at [453, 194] on span "[PERSON_NAME]" at bounding box center [469, 189] width 133 height 21
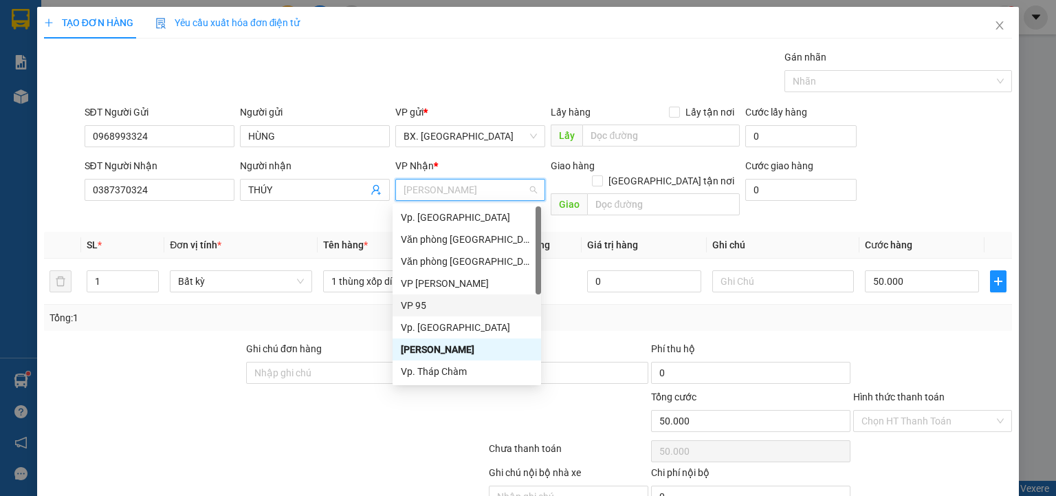
click at [454, 305] on div "VP 95" at bounding box center [467, 305] width 132 height 15
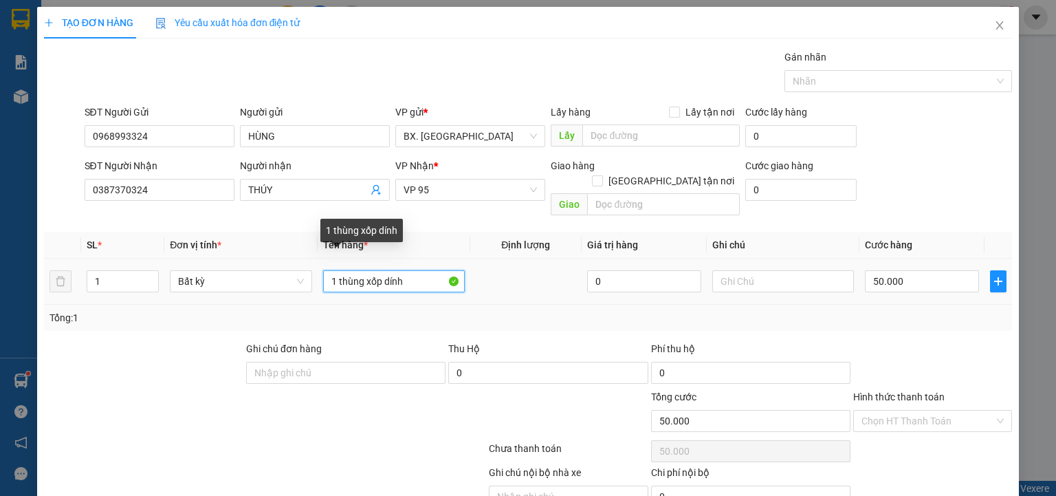
click at [419, 270] on input "1 thùng xốp dính" at bounding box center [394, 281] width 142 height 22
type input "1 thùng xốp"
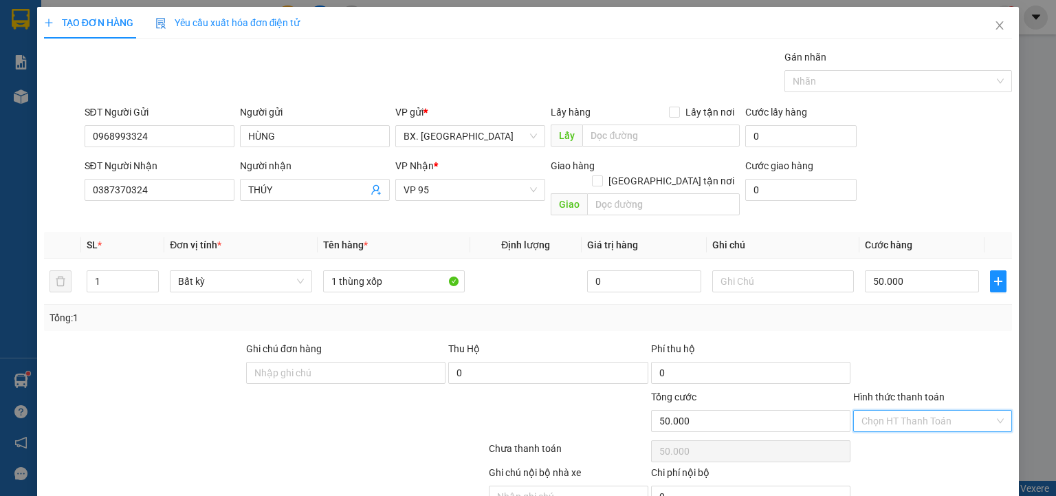
click at [957, 410] on input "Hình thức thanh toán" at bounding box center [927, 420] width 133 height 21
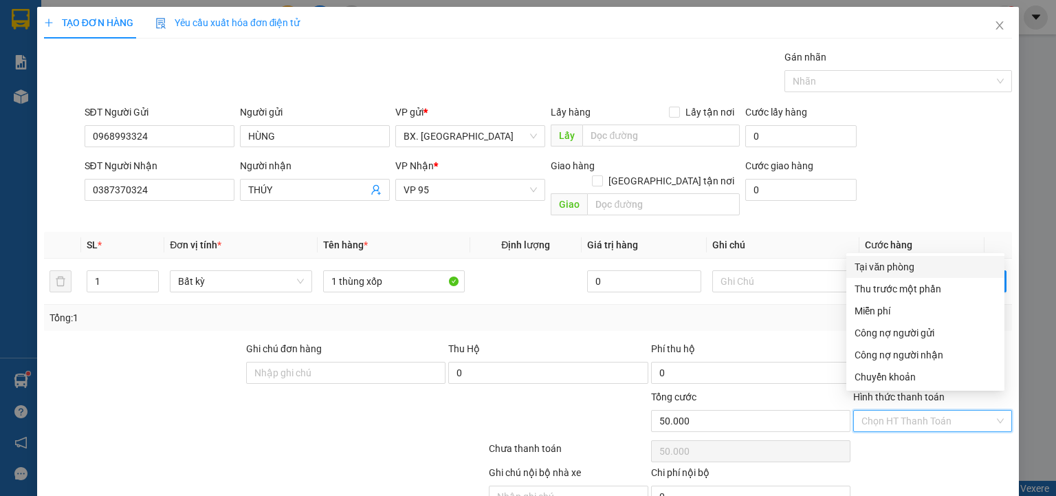
click at [904, 269] on div "Tại văn phòng" at bounding box center [925, 266] width 142 height 15
type input "0"
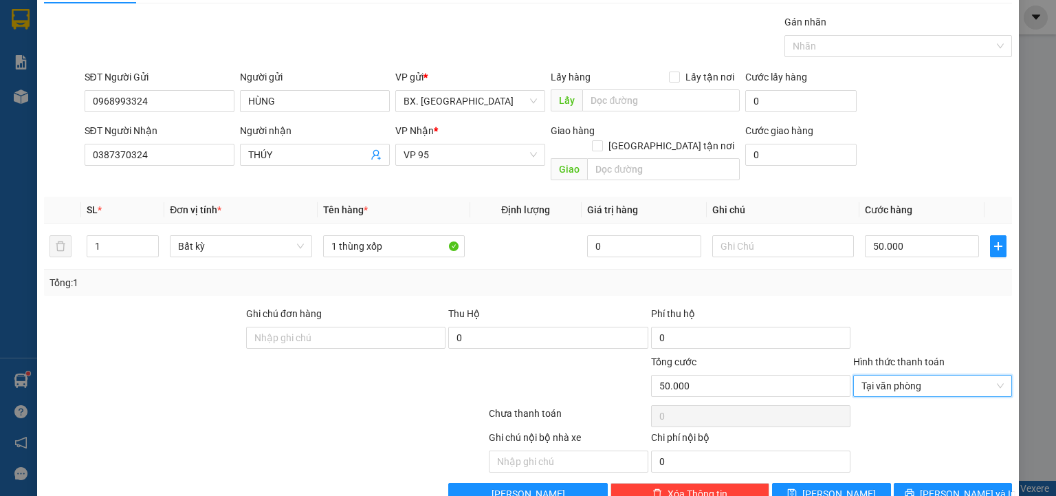
scroll to position [54, 0]
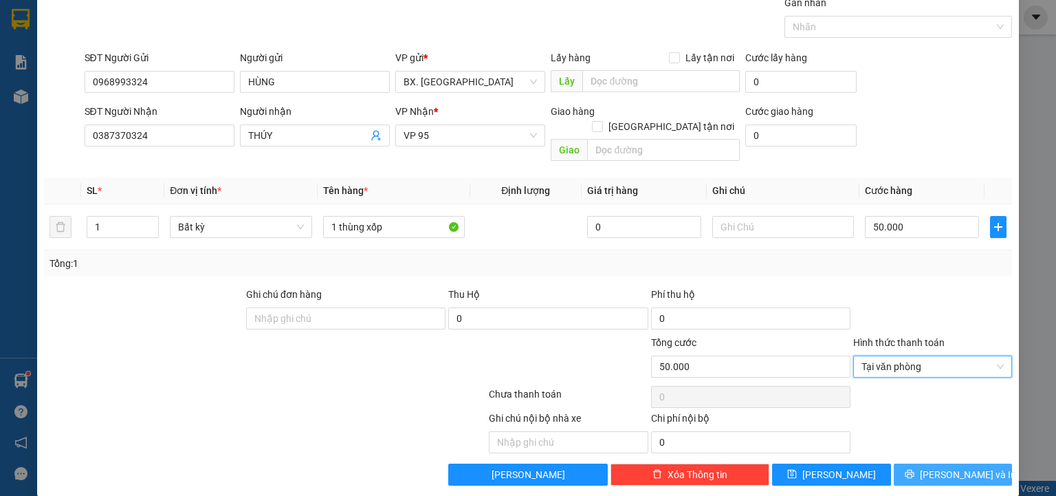
click at [913, 469] on icon "printer" at bounding box center [908, 473] width 9 height 9
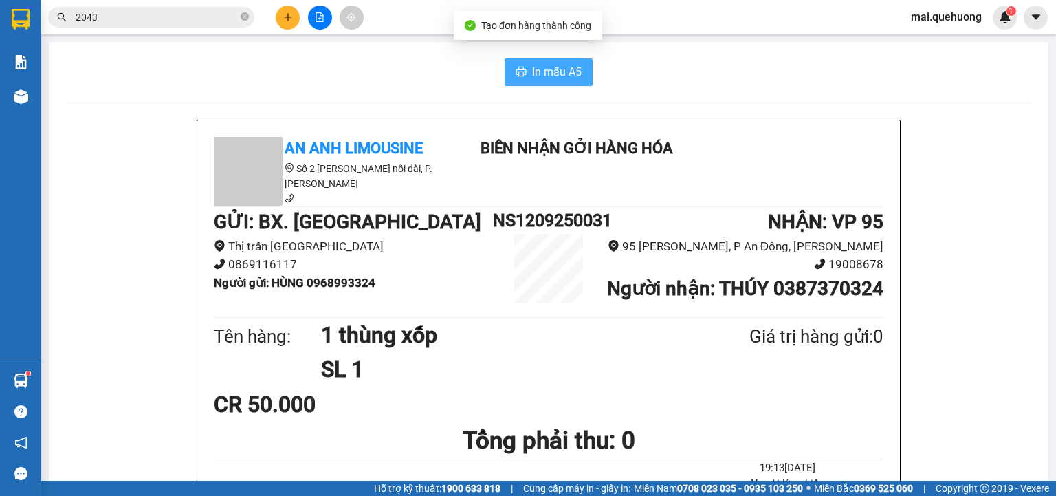
click at [504, 66] on button "In mẫu A5" at bounding box center [548, 71] width 88 height 27
click at [283, 12] on icon "plus" at bounding box center [288, 17] width 10 height 10
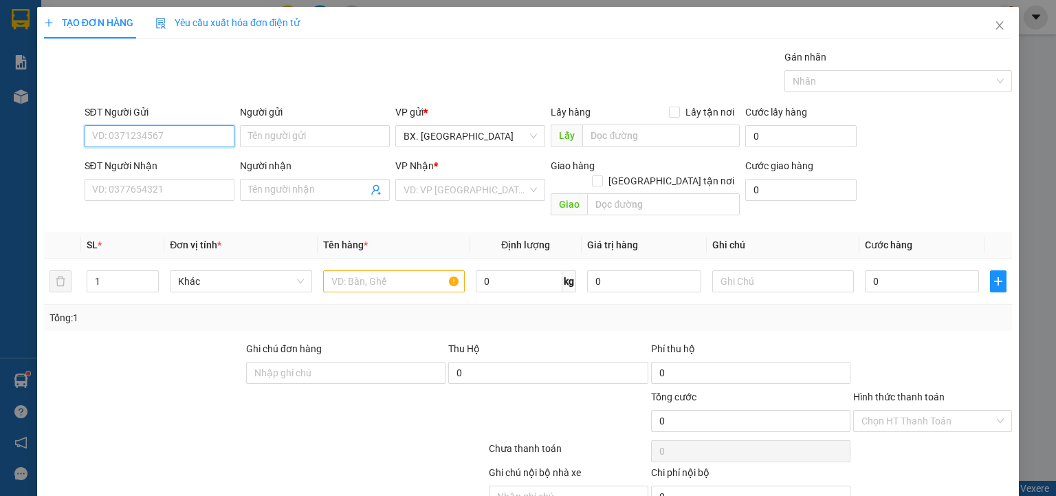
click at [135, 133] on input "SĐT Người Gửi" at bounding box center [160, 136] width 150 height 22
type input "0373300218"
click at [151, 157] on div "0373300218 - CHÚ [PERSON_NAME]" at bounding box center [170, 162] width 157 height 15
type input "CHÚ THANH"
type input "0383745785"
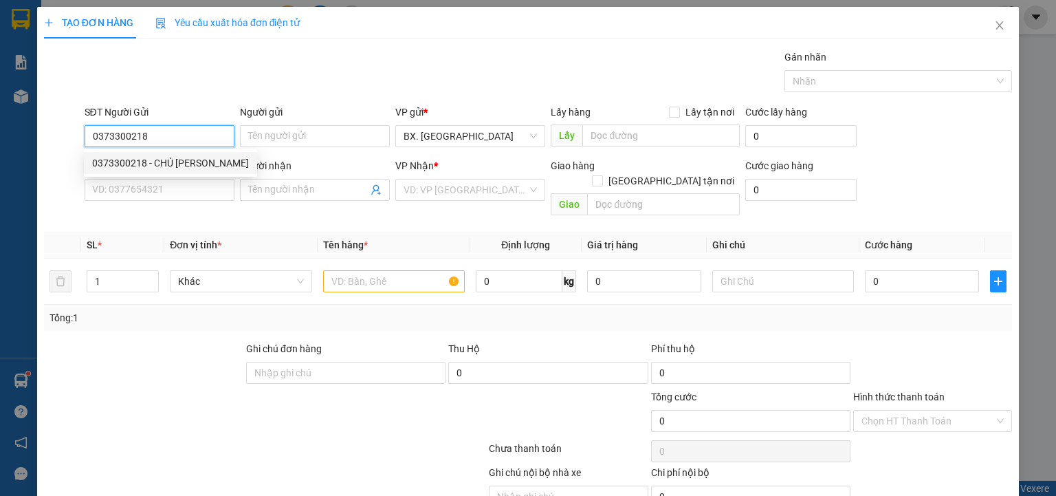
type input "NHÀN"
type input "30.000"
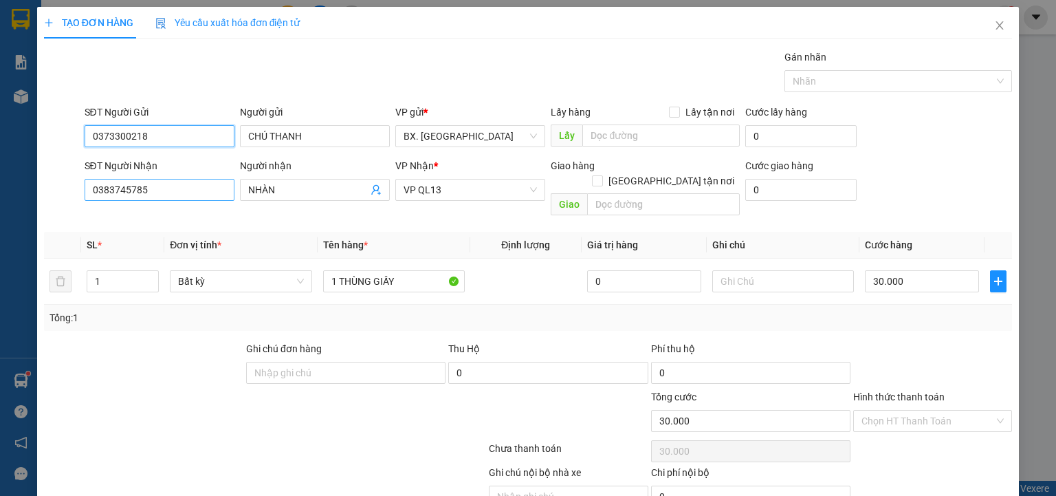
type input "0373300218"
click at [182, 195] on input "0383745785" at bounding box center [160, 190] width 150 height 22
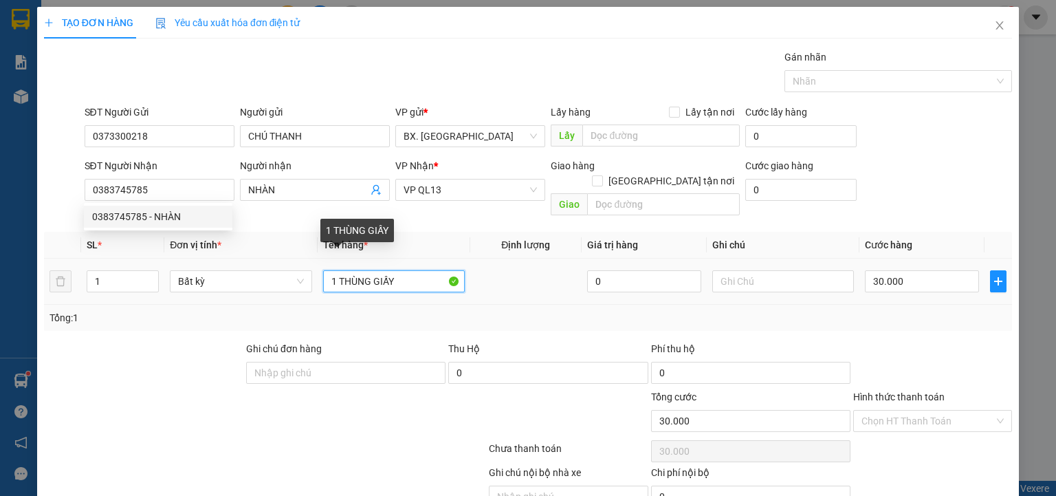
click at [407, 270] on input "1 THÙNG GIẤY" at bounding box center [394, 281] width 142 height 22
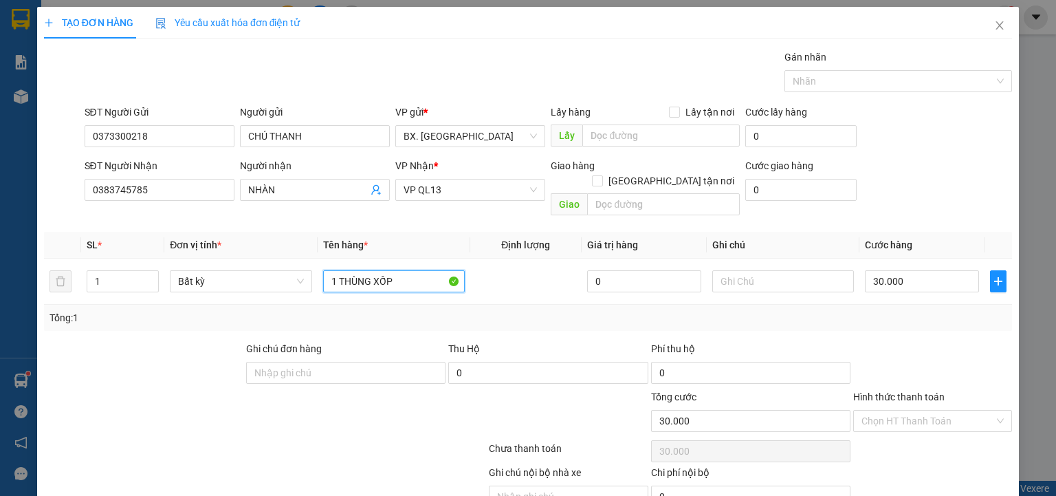
click at [462, 187] on span "VP QL13" at bounding box center [469, 189] width 133 height 21
type input "1 THÙNG XỐP"
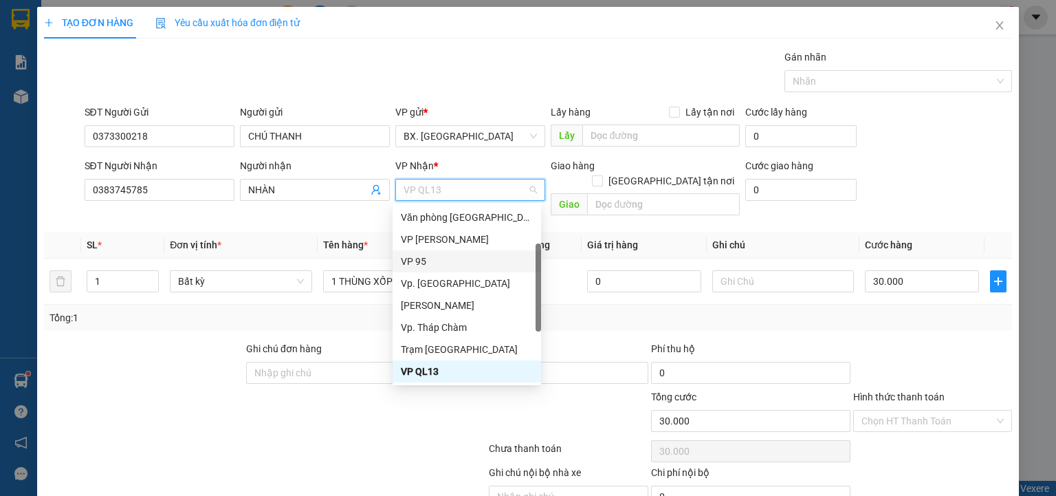
click at [456, 263] on div "VP 95" at bounding box center [467, 261] width 132 height 15
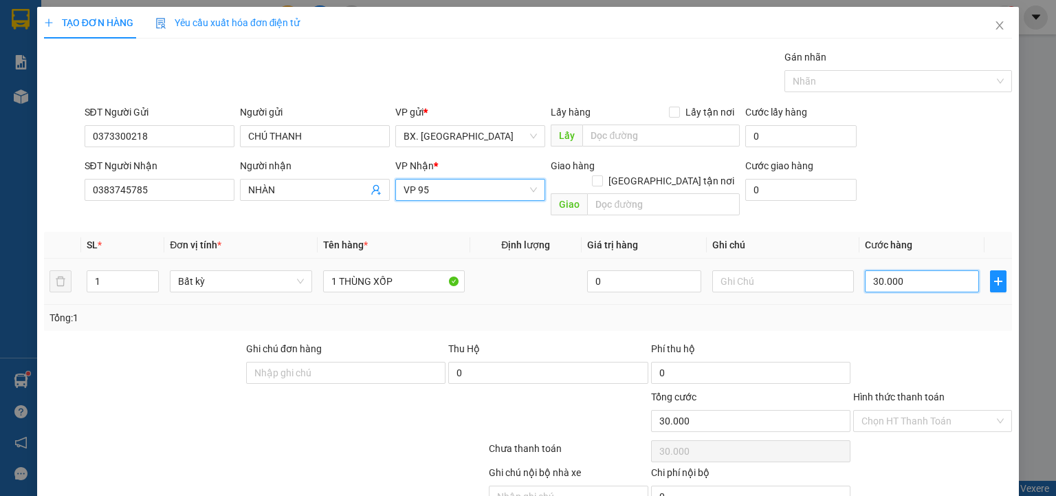
click at [926, 270] on input "30.000" at bounding box center [922, 281] width 114 height 22
type input "5"
type input "50"
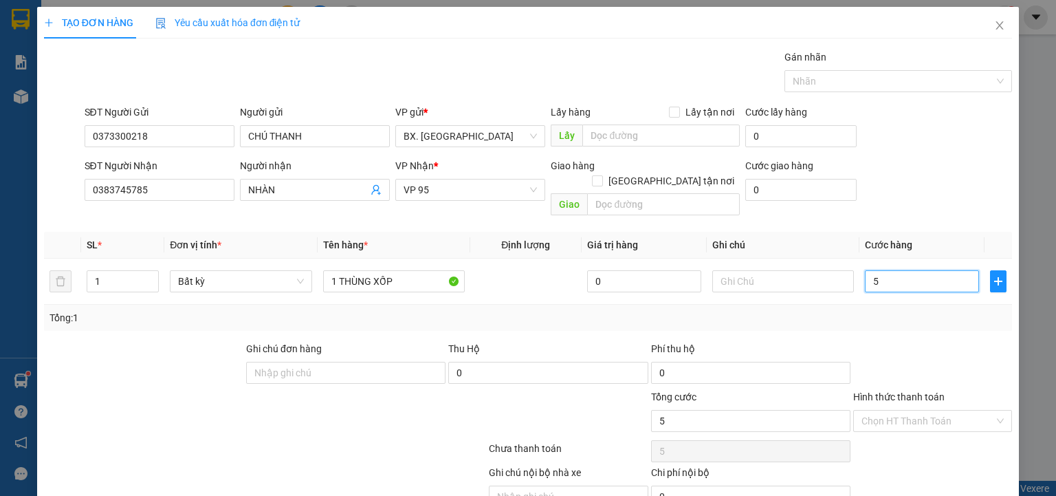
type input "50"
type input "50.000"
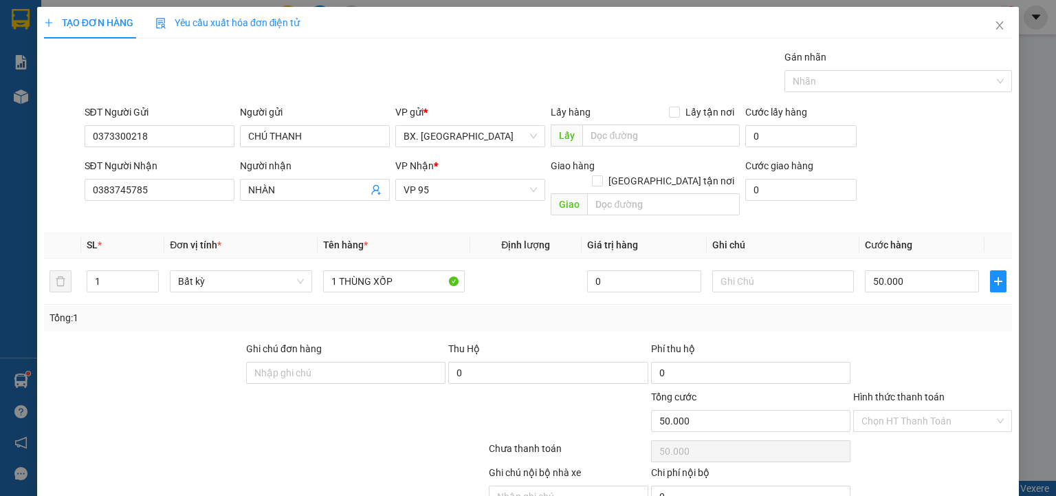
drag, startPoint x: 945, startPoint y: 320, endPoint x: 934, endPoint y: 374, distance: 54.7
click at [945, 325] on div "Transit Pickup Surcharge Ids Transit Deliver Surcharge Ids Transit Deliver Surc…" at bounding box center [528, 294] width 968 height 490
click at [928, 410] on input "Hình thức thanh toán" at bounding box center [927, 420] width 133 height 21
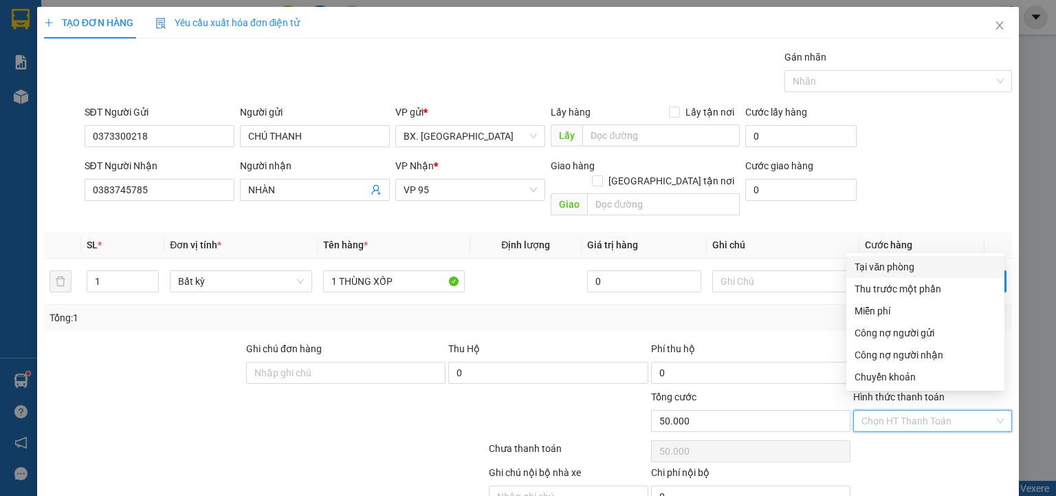
click at [904, 256] on div "Tại văn phòng" at bounding box center [925, 267] width 158 height 22
type input "0"
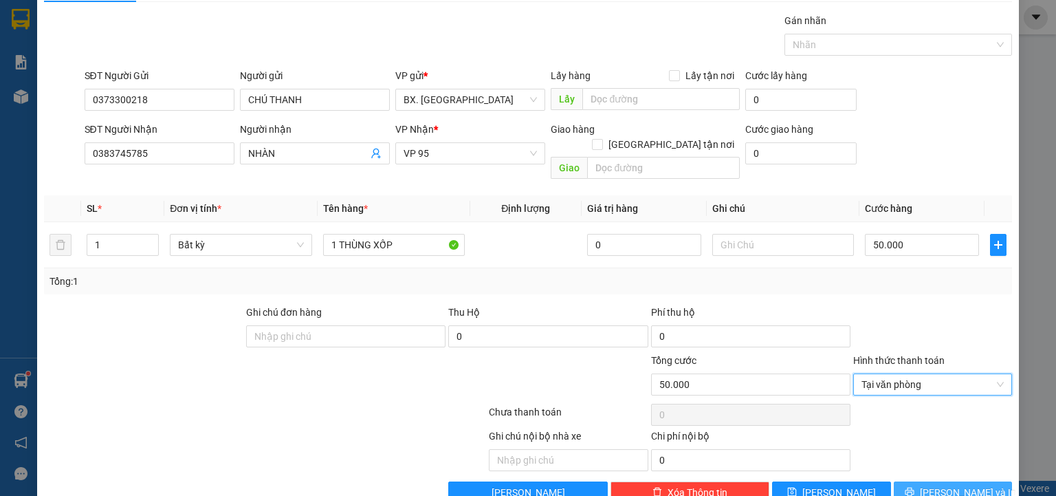
scroll to position [54, 0]
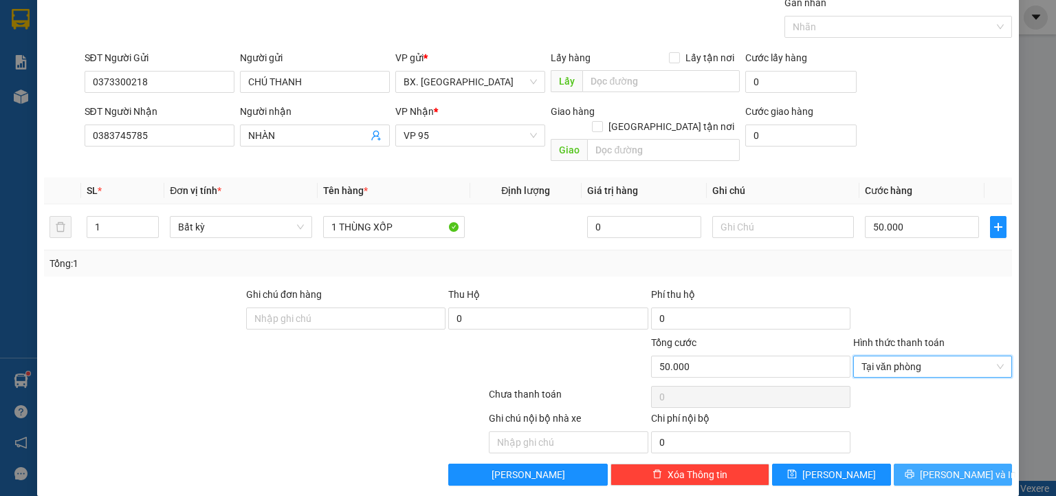
click at [943, 467] on span "[PERSON_NAME] và In" at bounding box center [968, 474] width 96 height 15
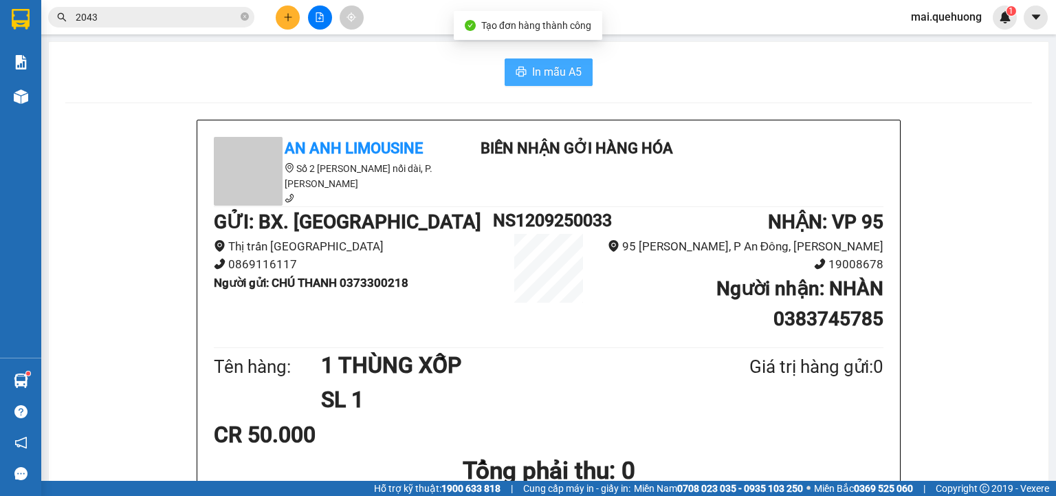
click at [537, 74] on span "In mẫu A5" at bounding box center [556, 71] width 49 height 17
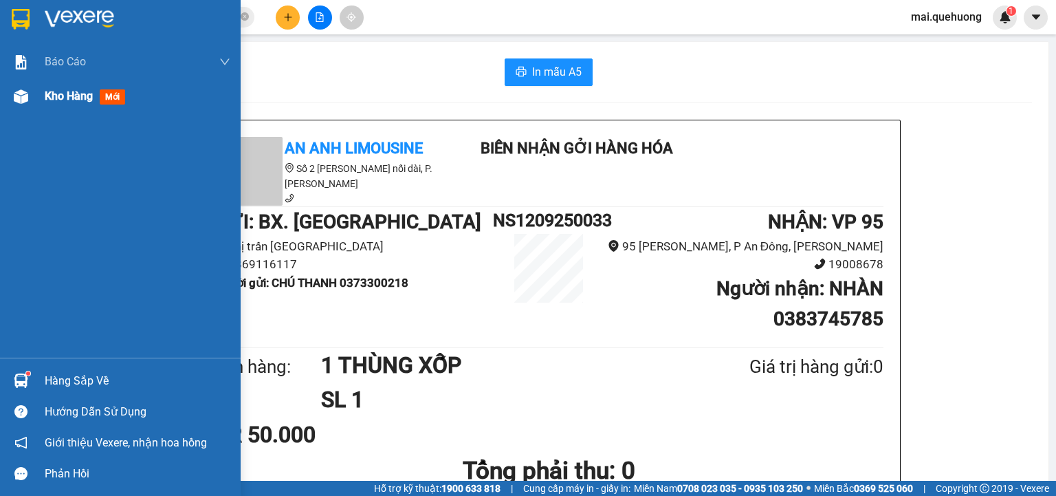
click at [66, 104] on div "Kho hàng mới" at bounding box center [88, 95] width 86 height 17
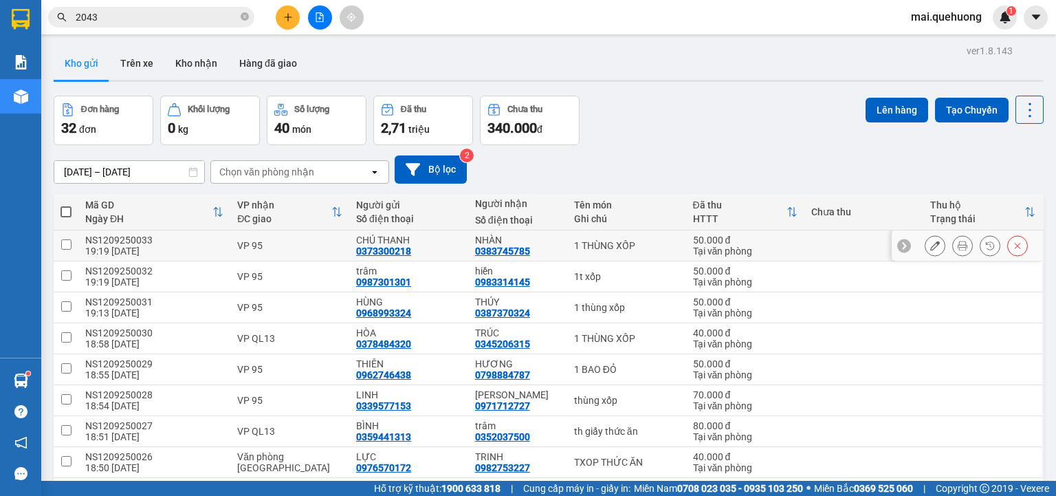
click at [930, 245] on icon at bounding box center [935, 246] width 10 height 10
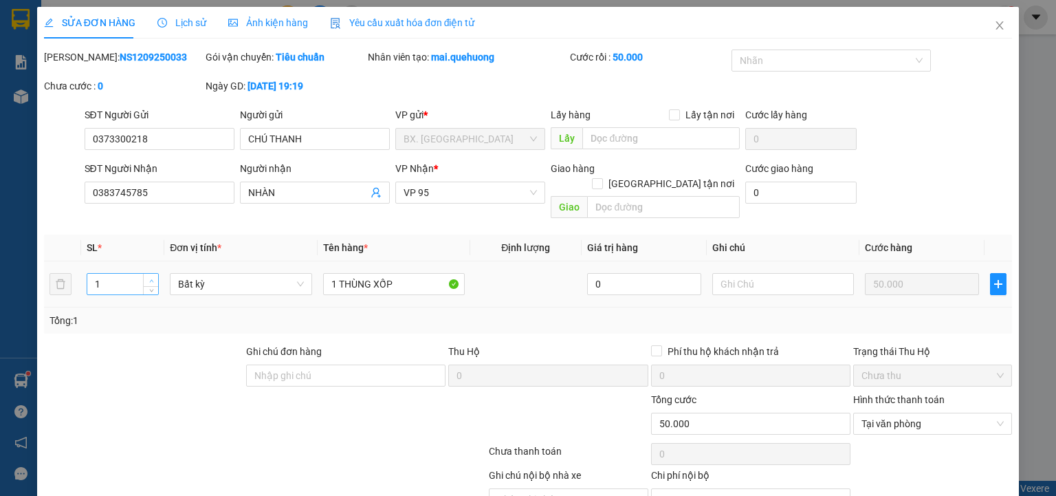
type input "2"
click at [152, 278] on icon "up" at bounding box center [151, 280] width 5 height 5
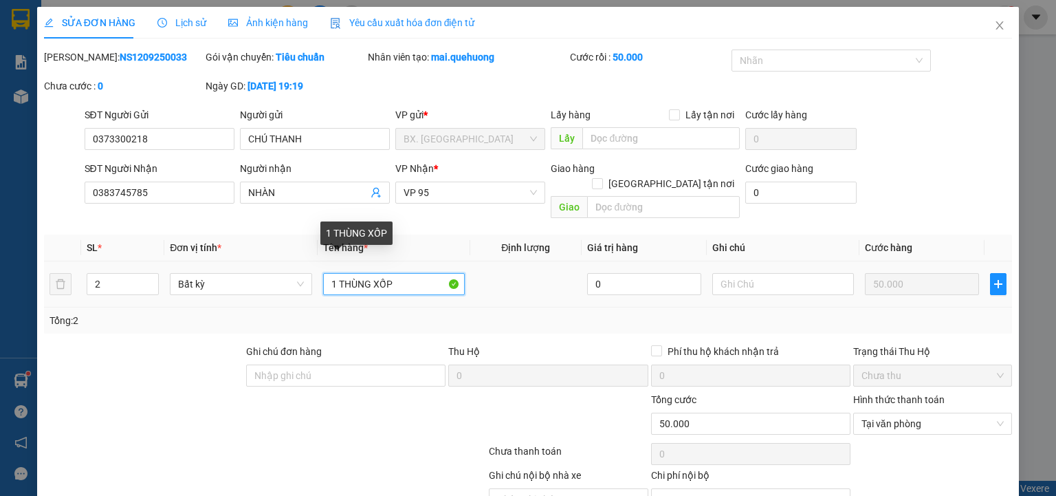
click at [335, 273] on input "1 THÙNG XỐP" at bounding box center [394, 284] width 142 height 22
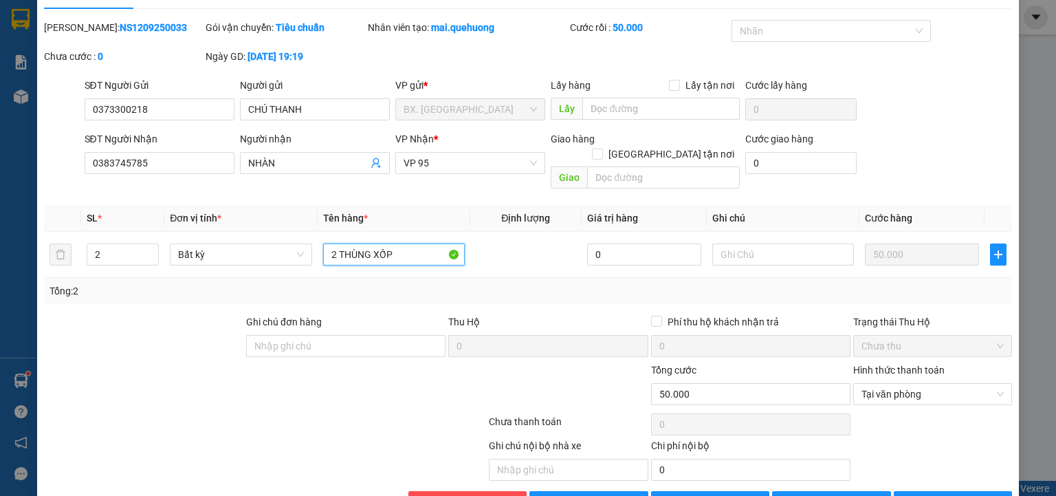
scroll to position [58, 0]
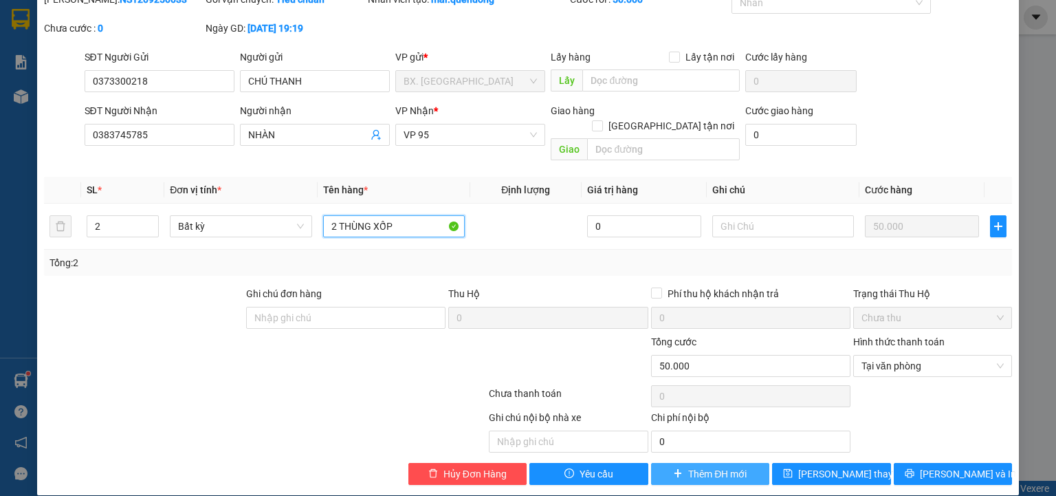
type input "2 THÙNG XỐP"
click at [708, 466] on span "Thêm ĐH mới" at bounding box center [717, 473] width 58 height 15
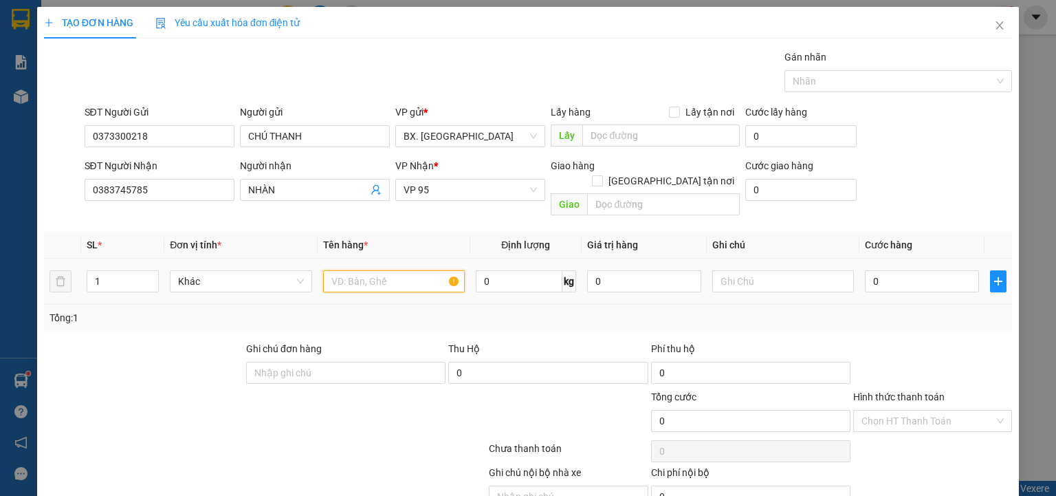
click at [352, 270] on input "text" at bounding box center [394, 281] width 142 height 22
type input "2"
click at [149, 276] on icon "up" at bounding box center [151, 278] width 5 height 5
click at [383, 270] on input "text" at bounding box center [394, 281] width 142 height 22
type input "2 THÙNG SỐP"
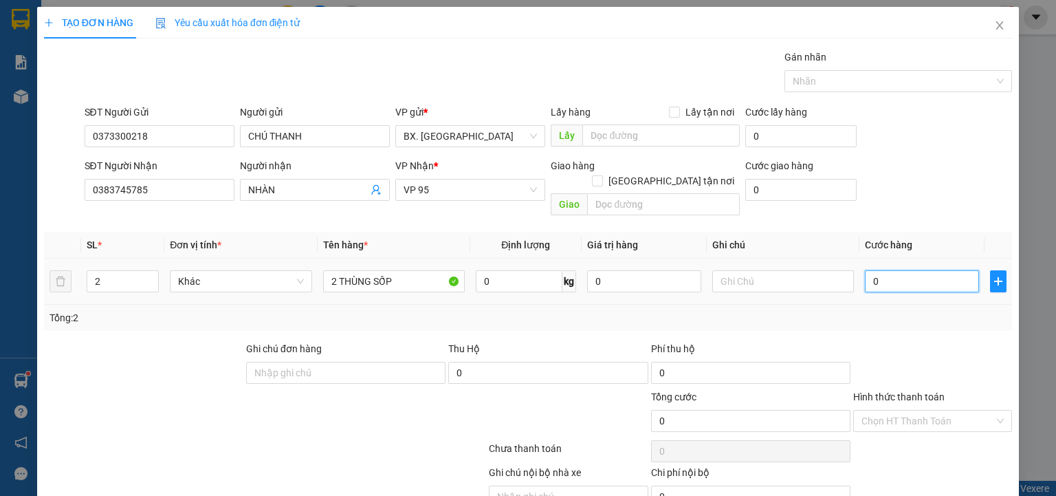
click at [899, 270] on input "0" at bounding box center [922, 281] width 114 height 22
type input "1"
type input "10"
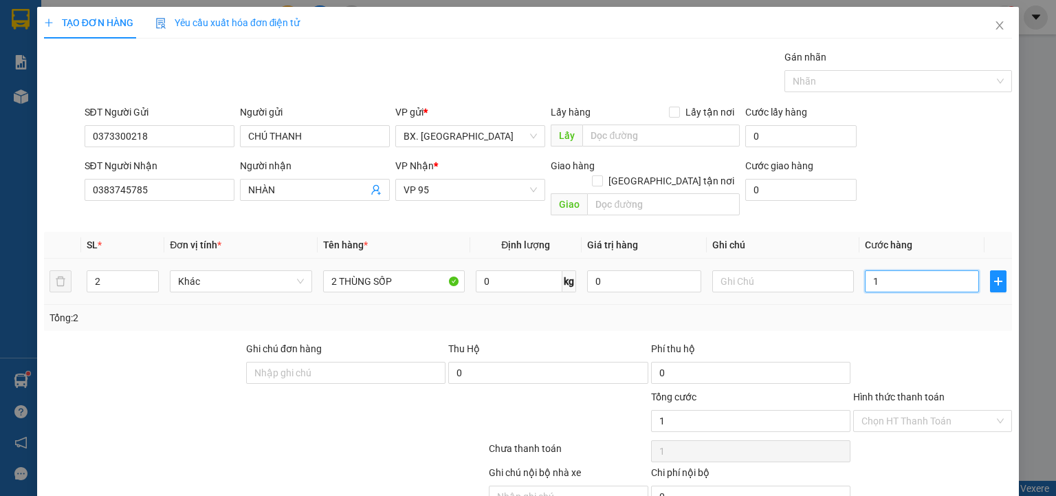
type input "10"
type input "100"
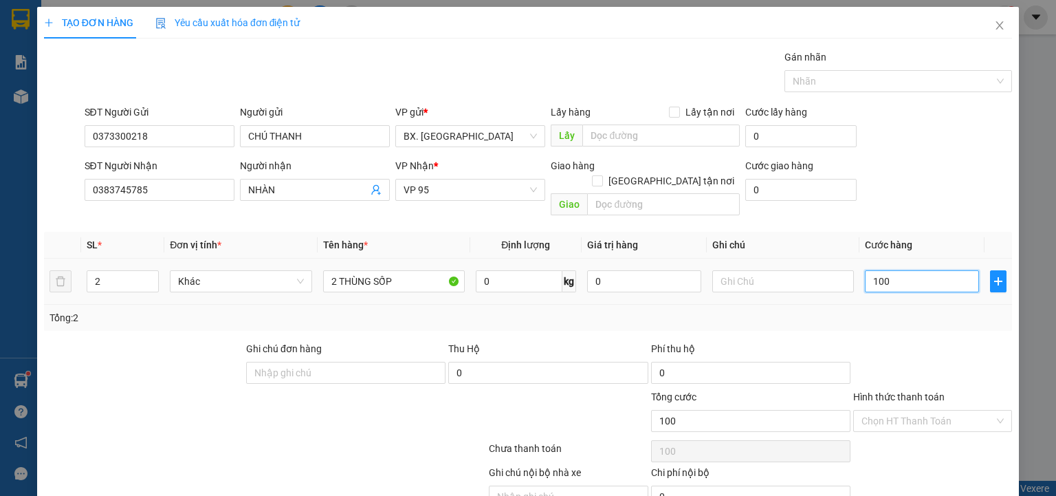
type input "1.000"
type input "10.000"
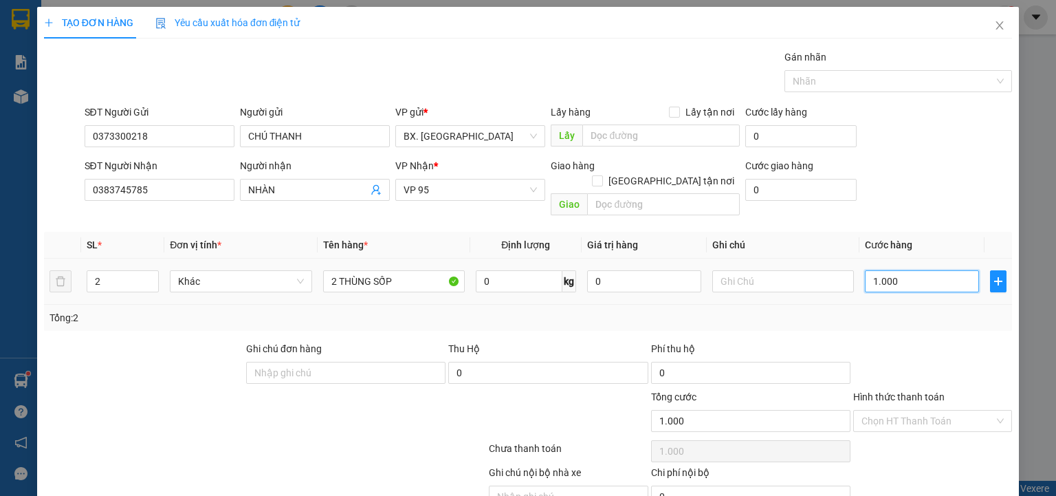
type input "10.000"
type input "100.000"
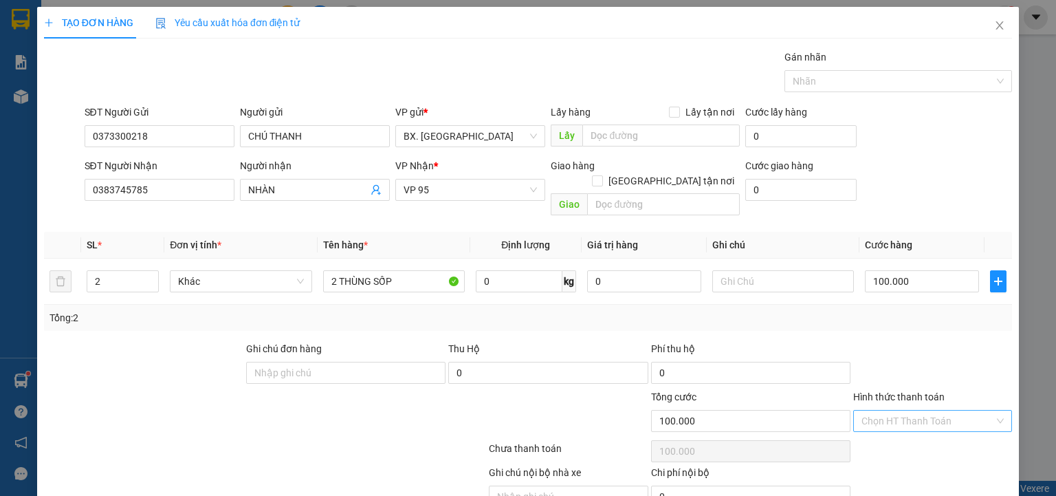
click at [897, 410] on input "Hình thức thanh toán" at bounding box center [927, 420] width 133 height 21
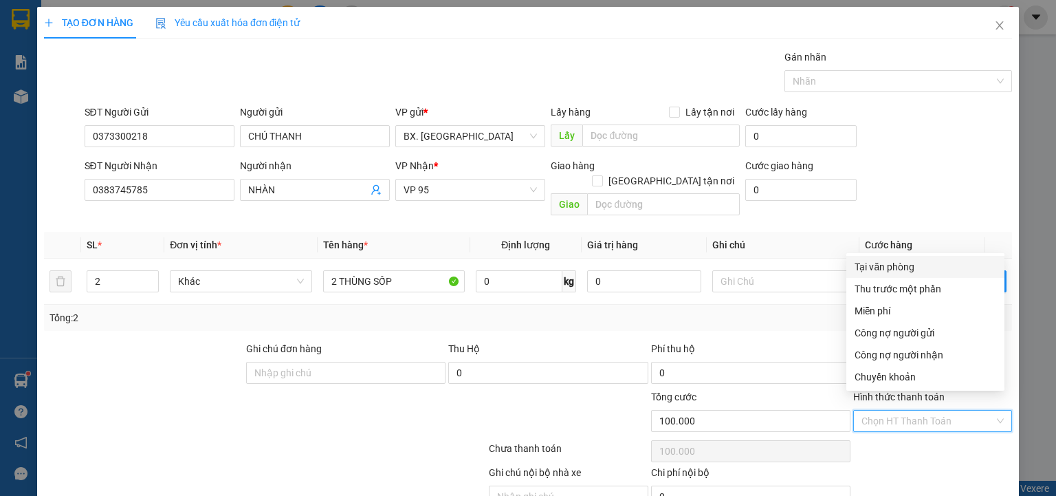
click at [921, 261] on div "Tại văn phòng" at bounding box center [925, 266] width 142 height 15
type input "0"
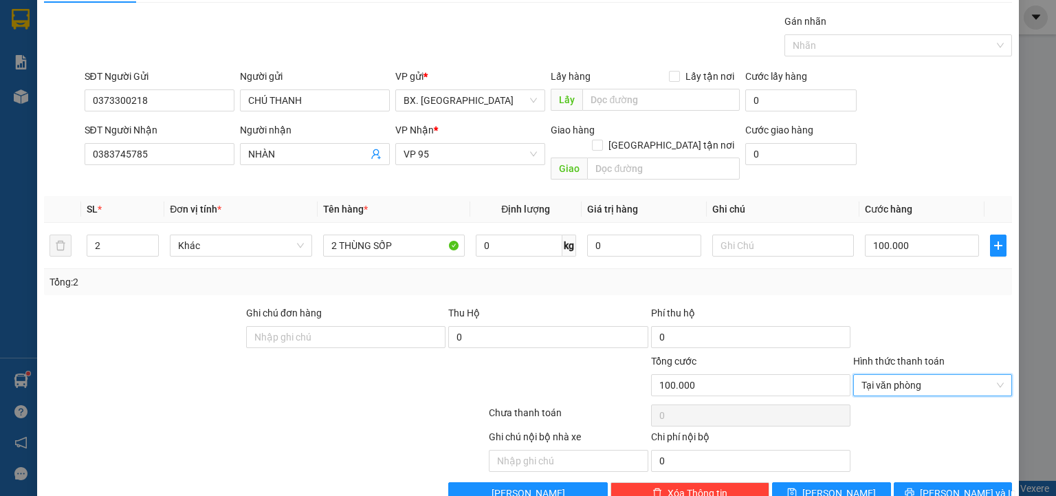
scroll to position [54, 0]
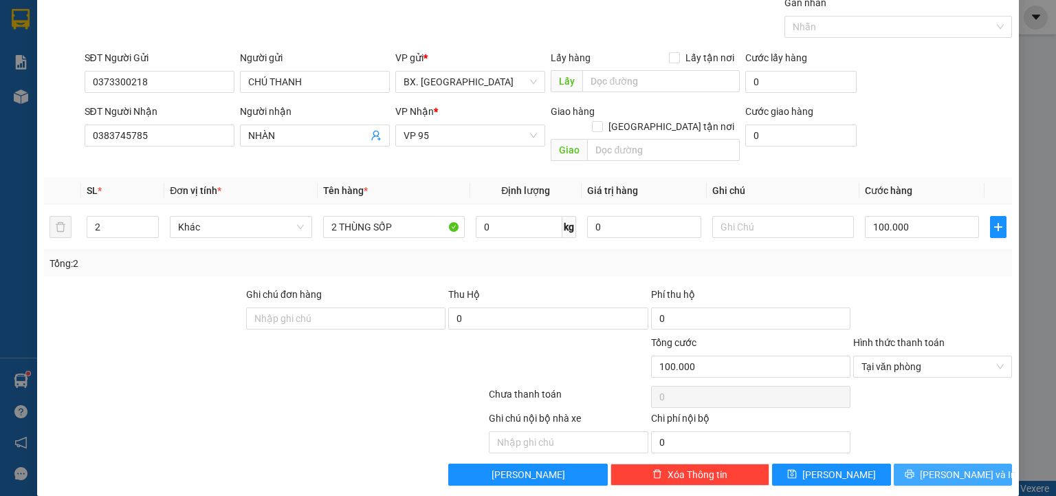
click at [913, 469] on icon "printer" at bounding box center [908, 473] width 9 height 9
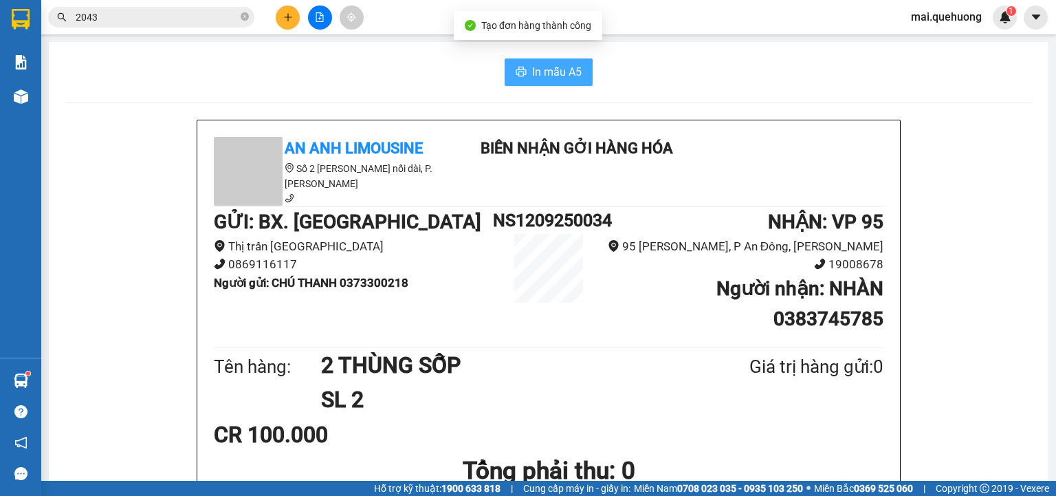
click at [542, 71] on span "In mẫu A5" at bounding box center [556, 71] width 49 height 17
click at [541, 76] on span "In mẫu A5" at bounding box center [556, 71] width 49 height 17
